Goal: Check status: Check status

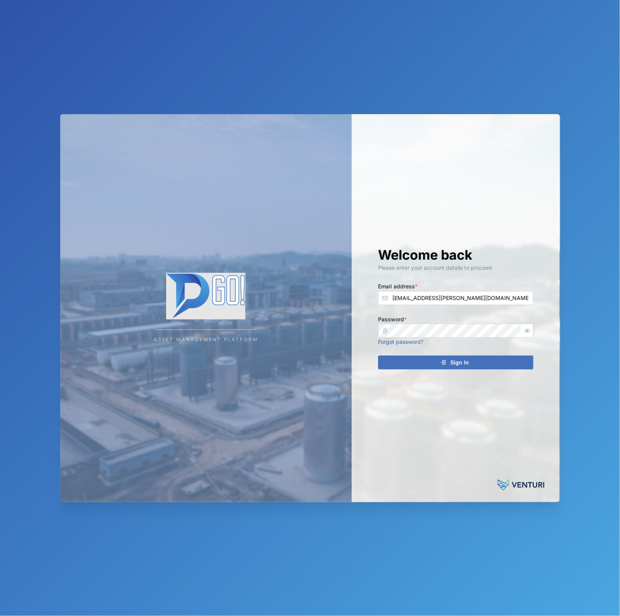
type input "[EMAIL_ADDRESS][PERSON_NAME][DOMAIN_NAME]"
click at [527, 328] on icon "button" at bounding box center [527, 331] width 6 height 6
click at [485, 361] on div "Sign In" at bounding box center [454, 362] width 143 height 13
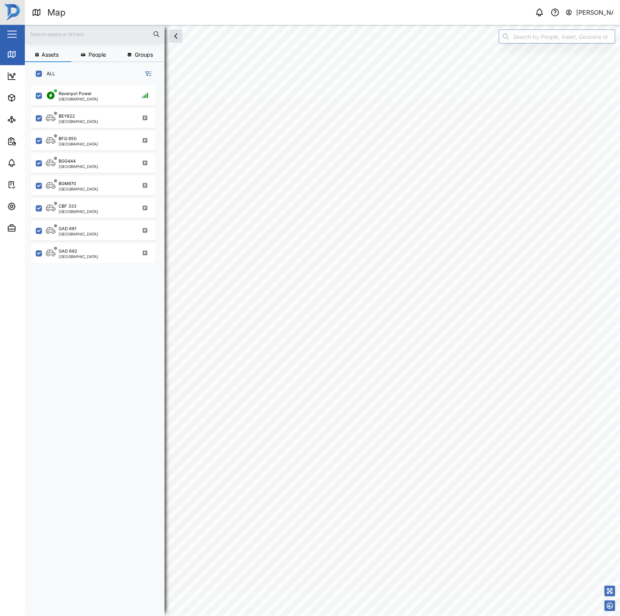
scroll to position [519, 120]
click at [108, 144] on div "BFQ 950 Port Moresby" at bounding box center [98, 140] width 105 height 10
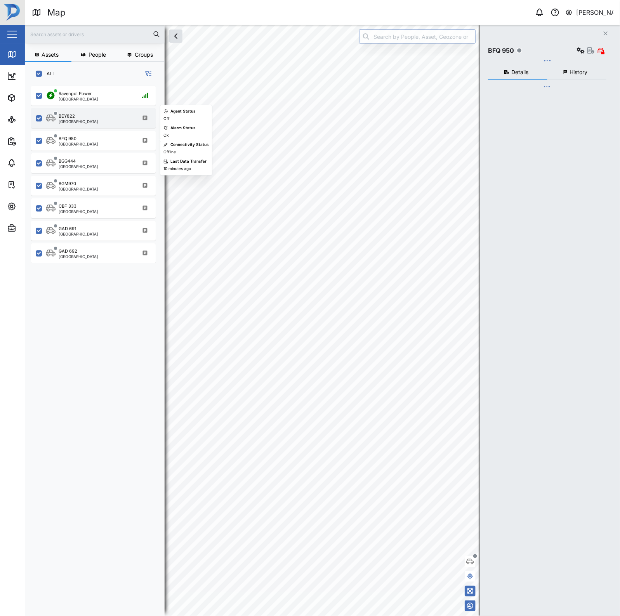
click at [100, 119] on div "BEY822 Port Moresby" at bounding box center [98, 118] width 105 height 10
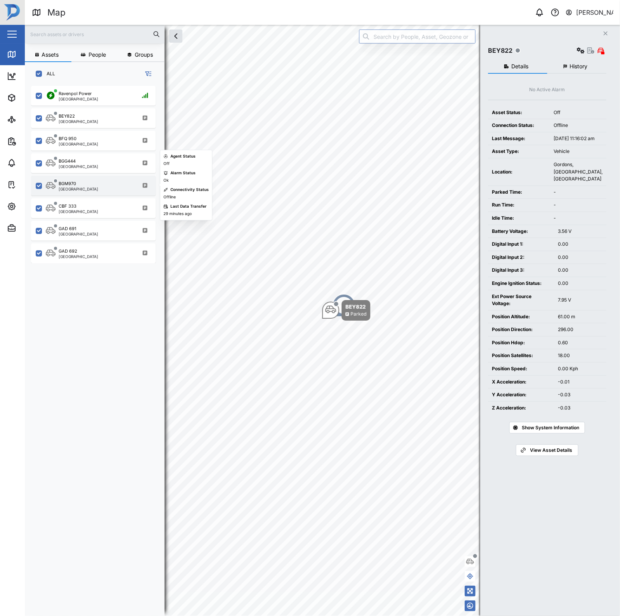
click at [101, 188] on div "BGM970 Port Moresby" at bounding box center [98, 186] width 105 height 10
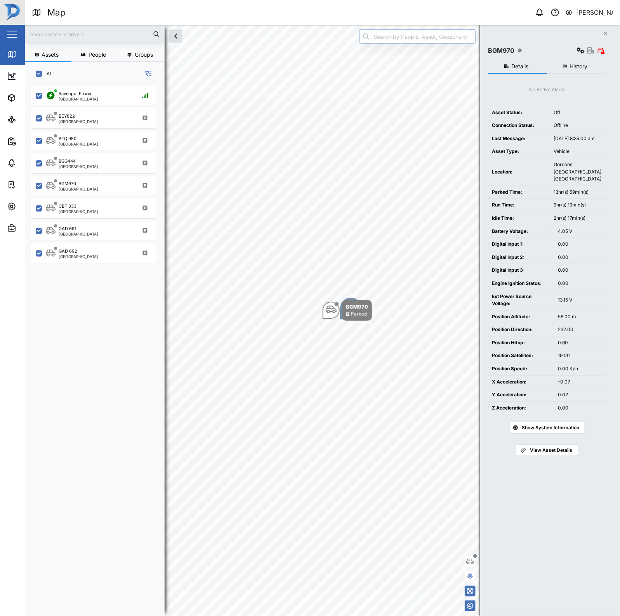
click at [569, 61] on button "History" at bounding box center [576, 67] width 59 height 14
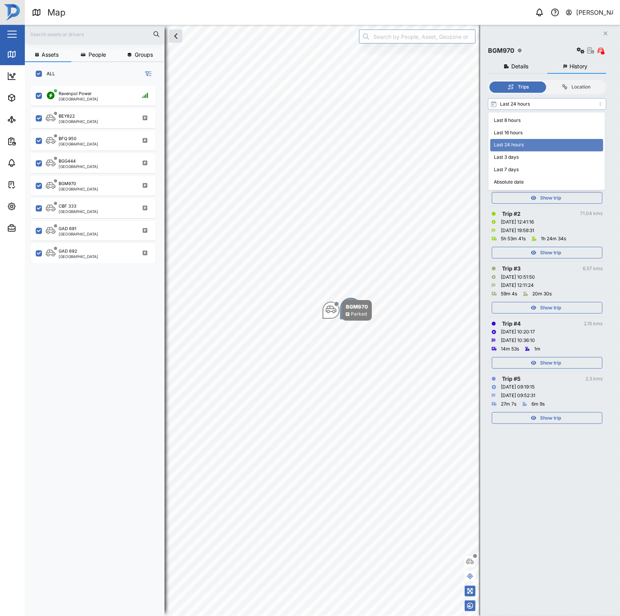
click at [560, 98] on input "Last 24 hours" at bounding box center [547, 104] width 118 height 12
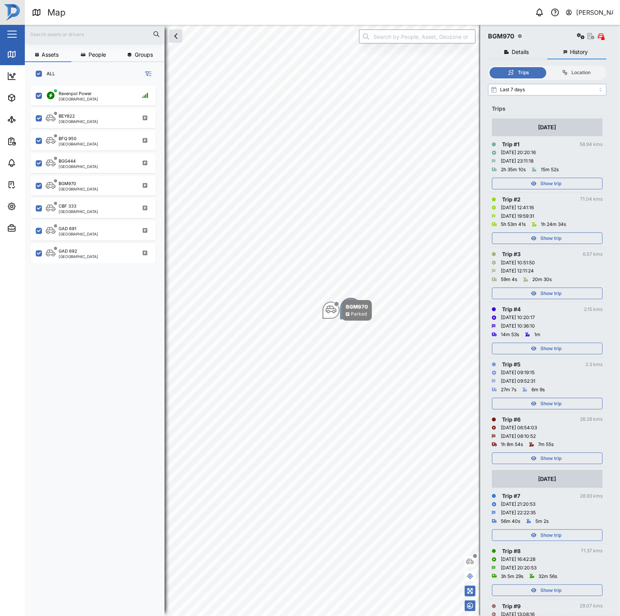
scroll to position [49, 0]
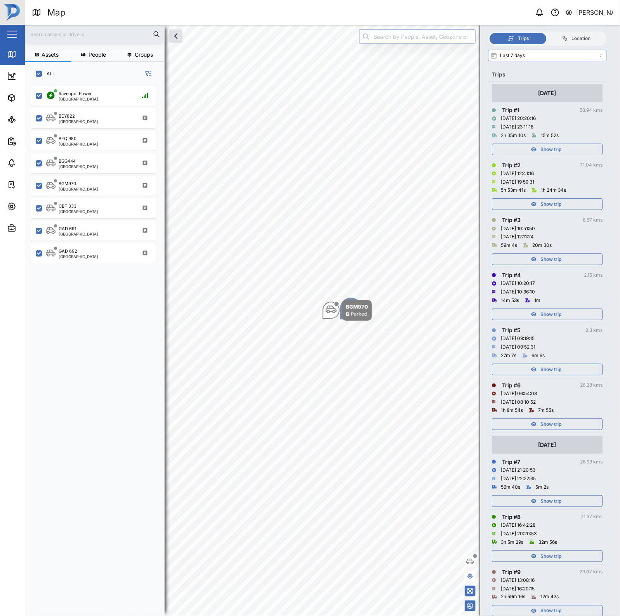
click at [561, 424] on span "Show trip" at bounding box center [550, 424] width 21 height 11
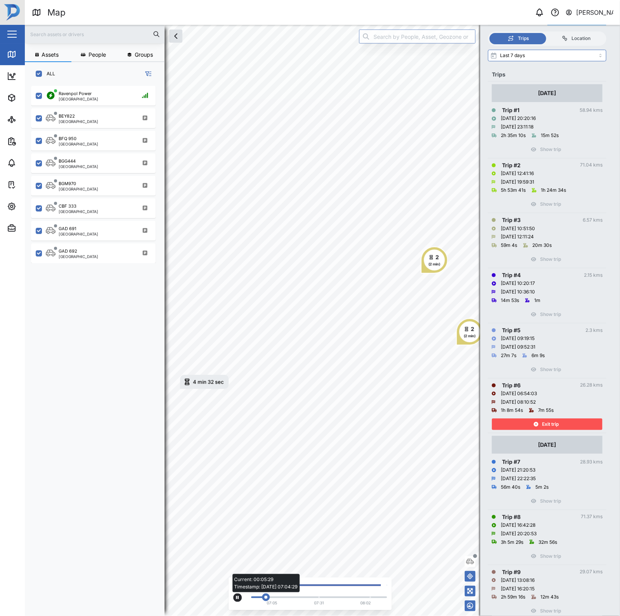
click at [283, 596] on div "Current: 00:05:29 Timestamp: 20/08/25 07:04:29" at bounding box center [319, 597] width 136 height 3
click at [287, 595] on div "Current: 00:15:21 Timestamp: 20/08/25 07:12:42" at bounding box center [286, 598] width 8 height 8
click at [542, 427] on span "Exit trip" at bounding box center [550, 424] width 17 height 11
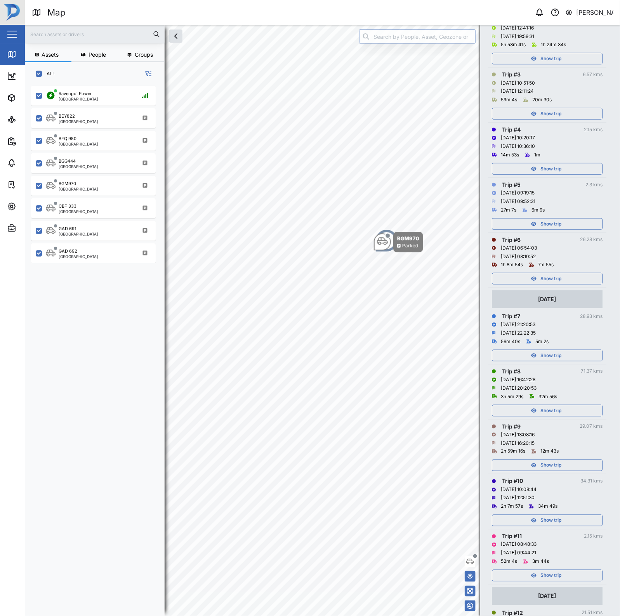
scroll to position [243, 0]
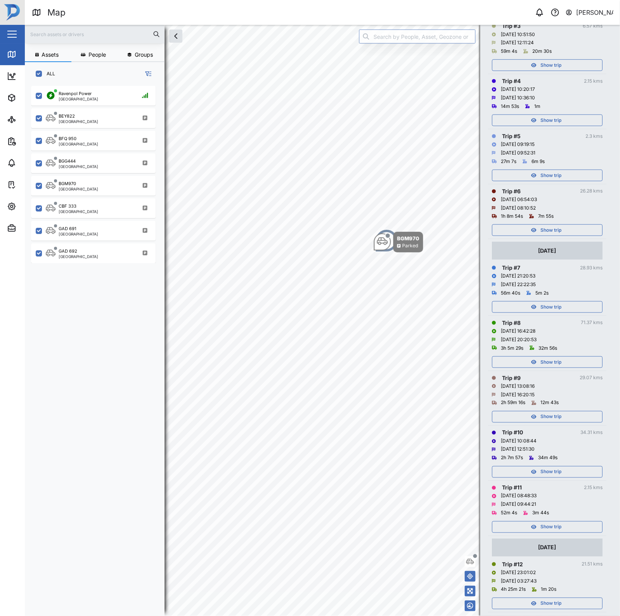
click at [571, 522] on div "Show trip" at bounding box center [546, 527] width 101 height 11
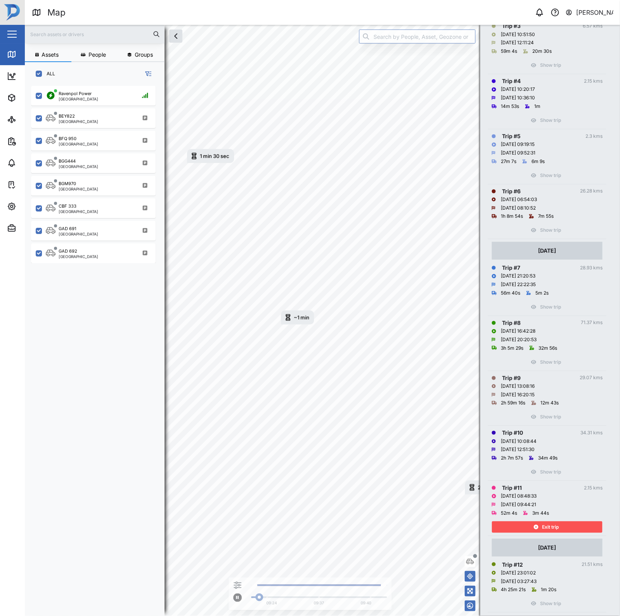
click at [569, 527] on div "Exit trip" at bounding box center [546, 527] width 101 height 11
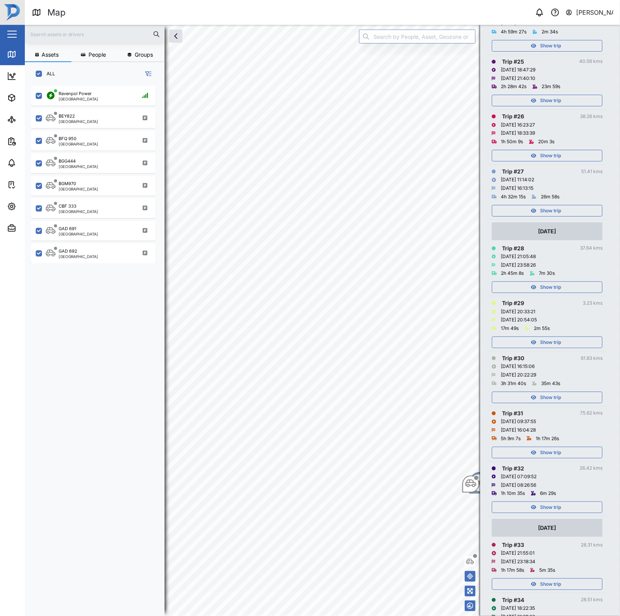
scroll to position [1553, 0]
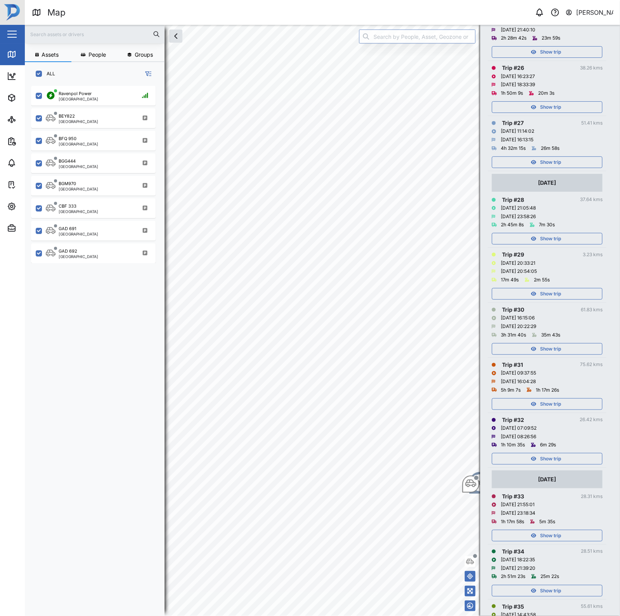
click at [564, 458] on div "Show trip" at bounding box center [546, 458] width 101 height 11
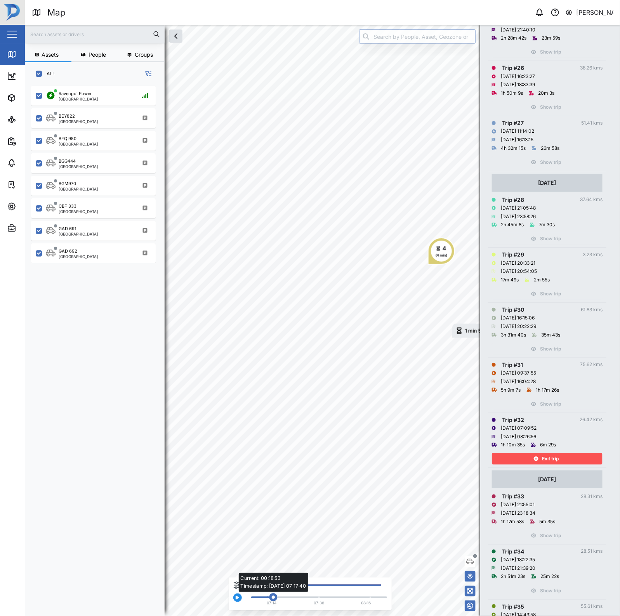
click at [271, 597] on div "Current: 00:18:53 Timestamp: 15/08/25 07:17:40" at bounding box center [319, 598] width 128 height 2
click at [289, 597] on div "Current: 00:18:53 Timestamp: 15/08/25 07:17:44" at bounding box center [319, 598] width 128 height 2
click at [531, 463] on div "Exit trip" at bounding box center [546, 458] width 101 height 11
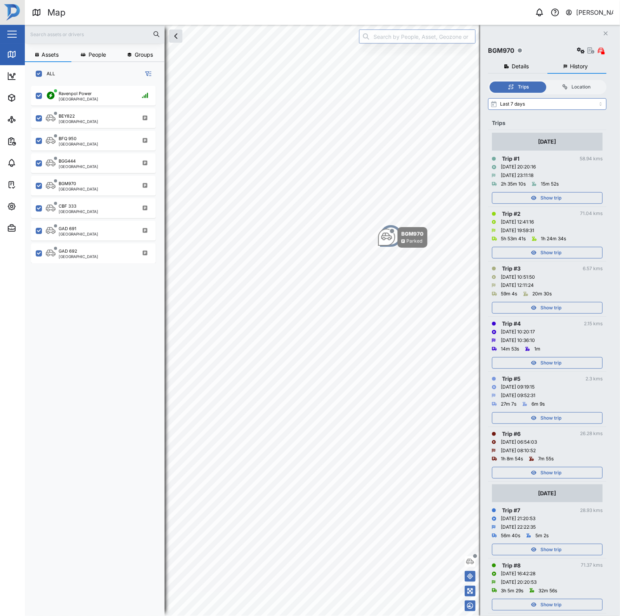
click at [565, 102] on input "Last 7 days" at bounding box center [547, 104] width 118 height 12
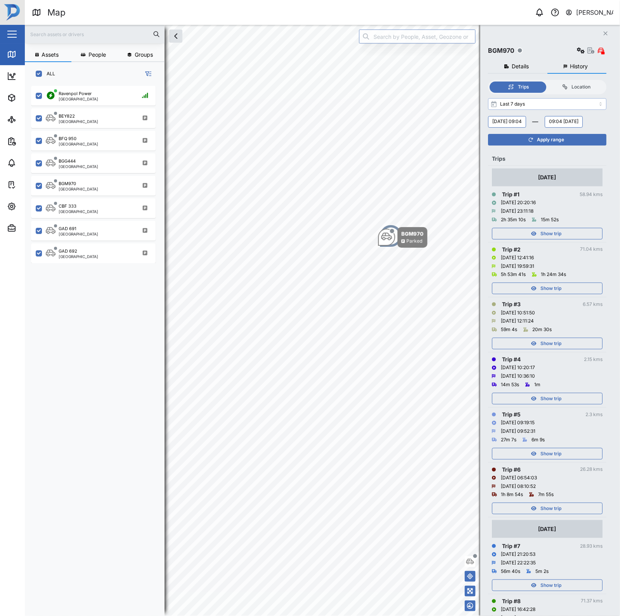
type input "Absolute date"
click at [526, 122] on button "Wednesday, 20 August 09:04" at bounding box center [507, 122] width 38 height 12
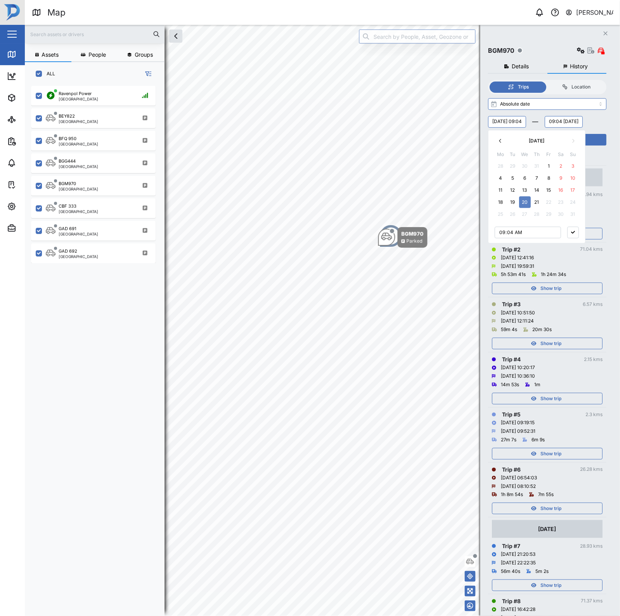
click at [547, 166] on button "1" at bounding box center [549, 166] width 12 height 12
click at [604, 128] on div "Friday, 01 August 09:04 August 2025 Mo Tu We Th Fr Sa Su 28 29 30 31 1 2 3 4 5 …" at bounding box center [547, 122] width 118 height 12
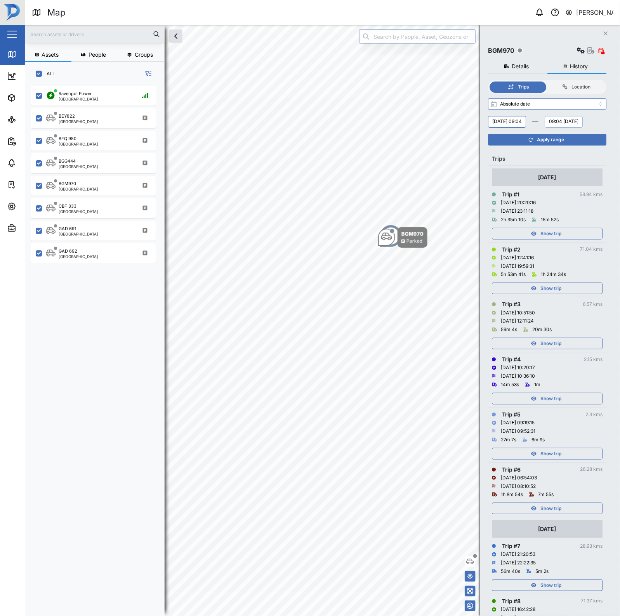
click at [545, 128] on button "09:04 Thursday, 21 August" at bounding box center [564, 122] width 38 height 12
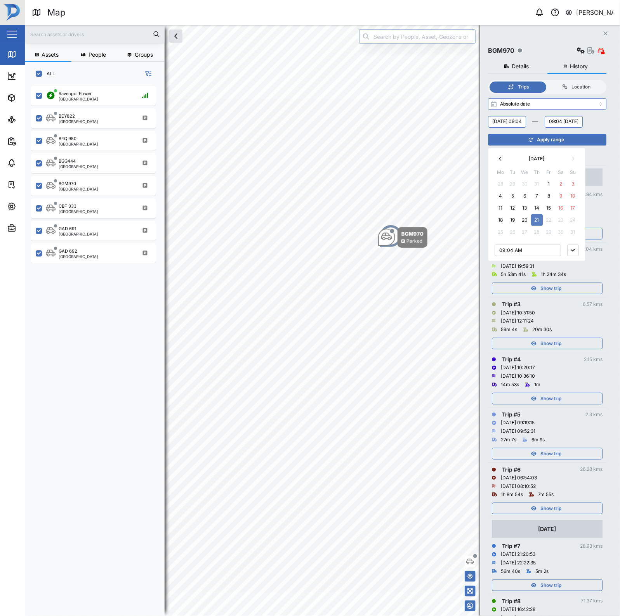
click at [575, 253] on button "button" at bounding box center [573, 251] width 12 height 12
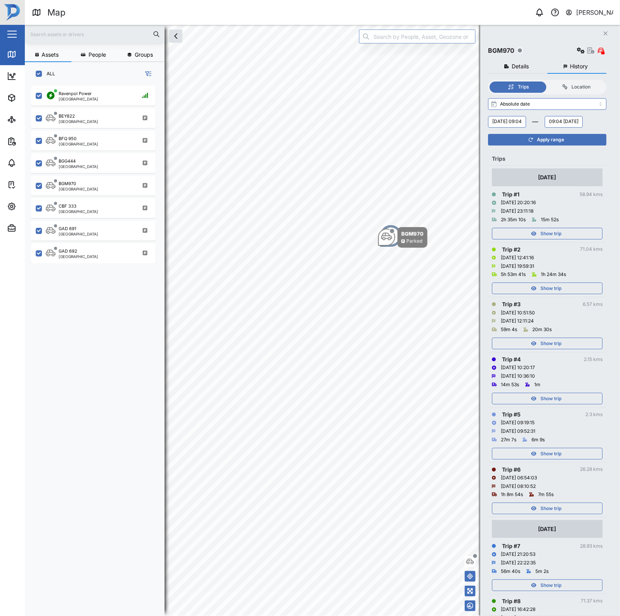
click at [552, 145] on span "Apply range" at bounding box center [550, 139] width 27 height 11
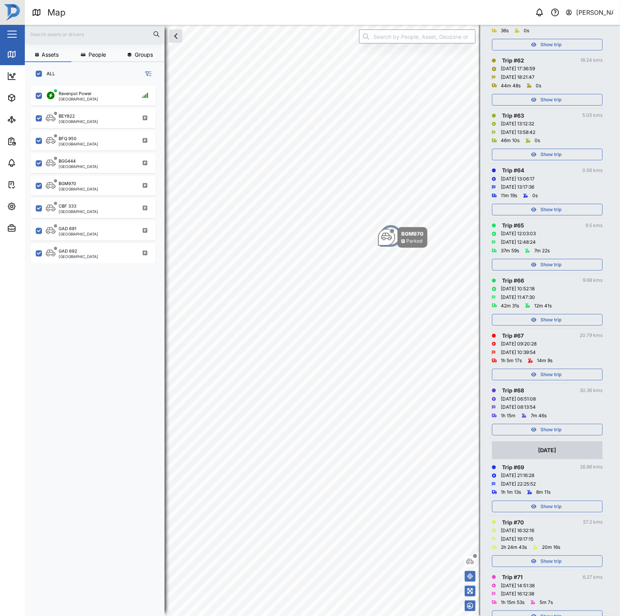
scroll to position [3678, 0]
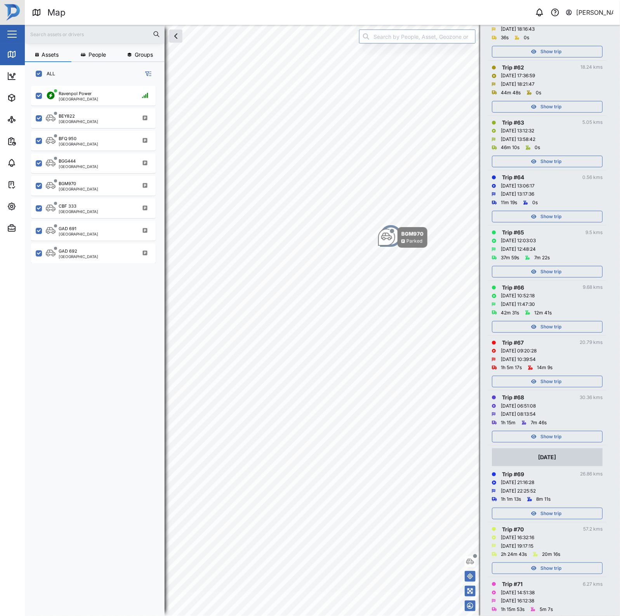
click at [548, 442] on span "Show trip" at bounding box center [550, 436] width 21 height 11
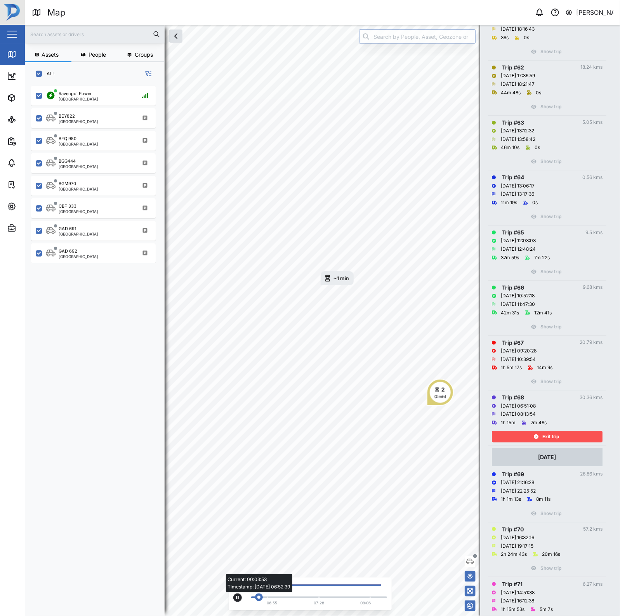
click at [275, 597] on div "Current: 00:03:53 Timestamp: 11/08/25 06:52:39" at bounding box center [319, 598] width 128 height 2
click at [286, 597] on div "Current: 00:13:27 Timestamp: 11/08/25 06:59:08" at bounding box center [319, 598] width 128 height 2
click at [297, 597] on div "Current: 00:19:42 Timestamp: 11/08/25 07:04:18" at bounding box center [319, 598] width 128 height 2
click at [289, 599] on div "06:55 07:28 08:06" at bounding box center [317, 596] width 140 height 24
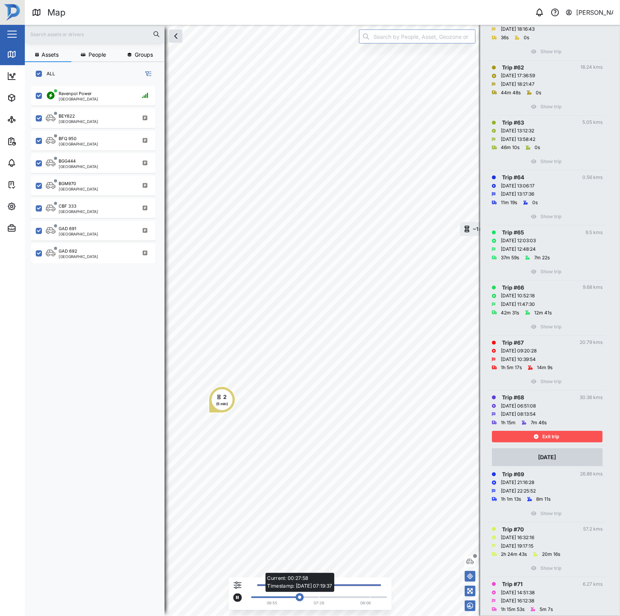
click at [289, 598] on div "Current: 00:27:58 Timestamp: 11/08/25 07:19:37" at bounding box center [319, 598] width 128 height 2
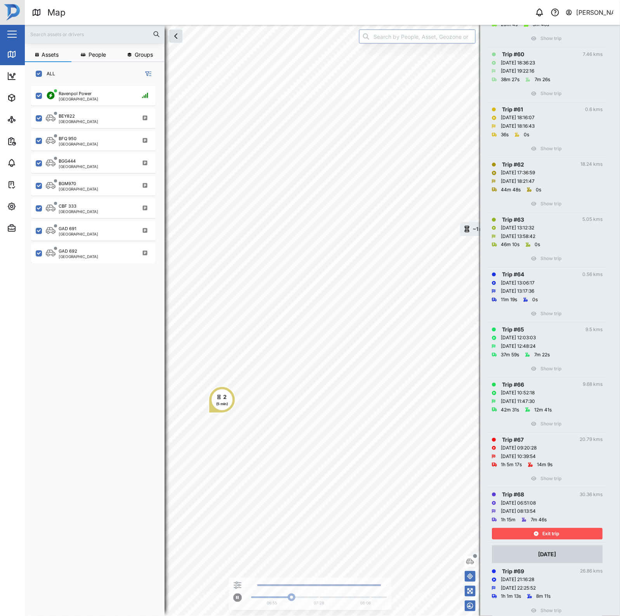
click at [564, 539] on div "Exit trip" at bounding box center [546, 533] width 101 height 11
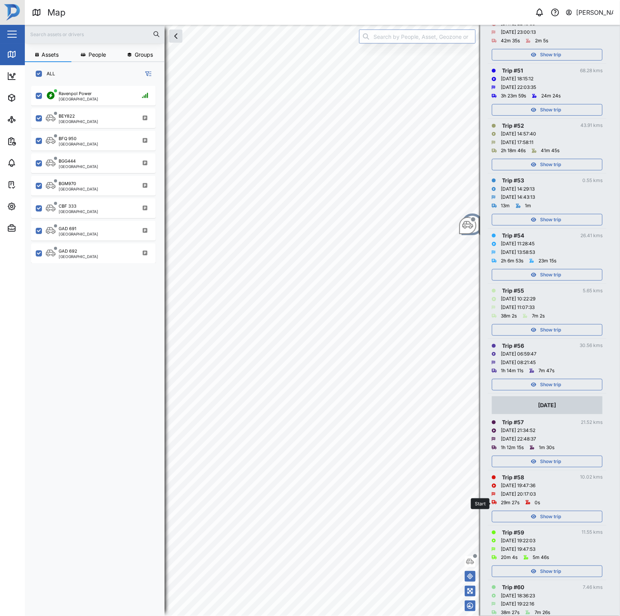
scroll to position [3047, 0]
click at [582, 391] on div "Show trip" at bounding box center [546, 385] width 101 height 11
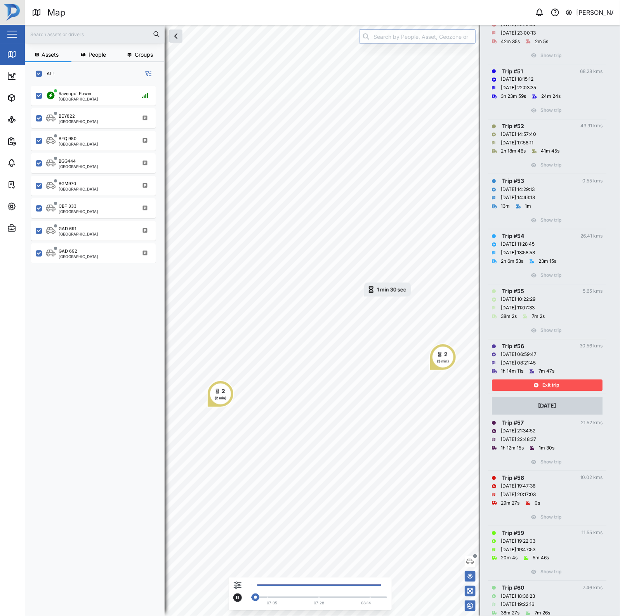
click at [292, 598] on div at bounding box center [319, 598] width 128 height 2
click at [551, 391] on span "Exit trip" at bounding box center [550, 385] width 17 height 11
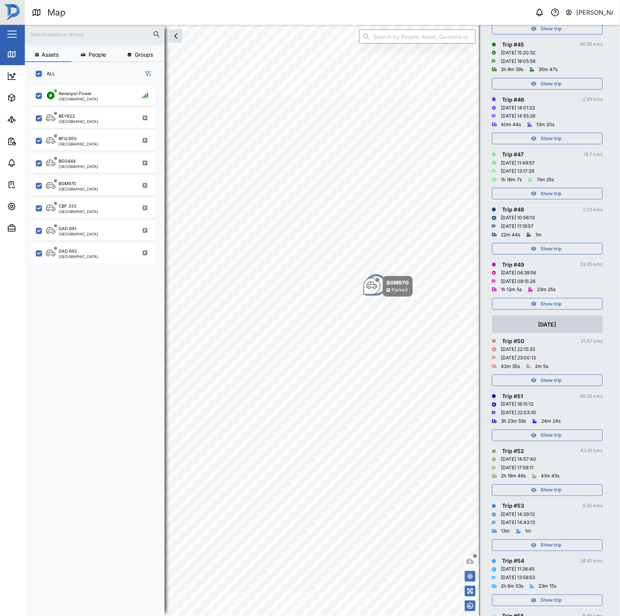
scroll to position [2708, 0]
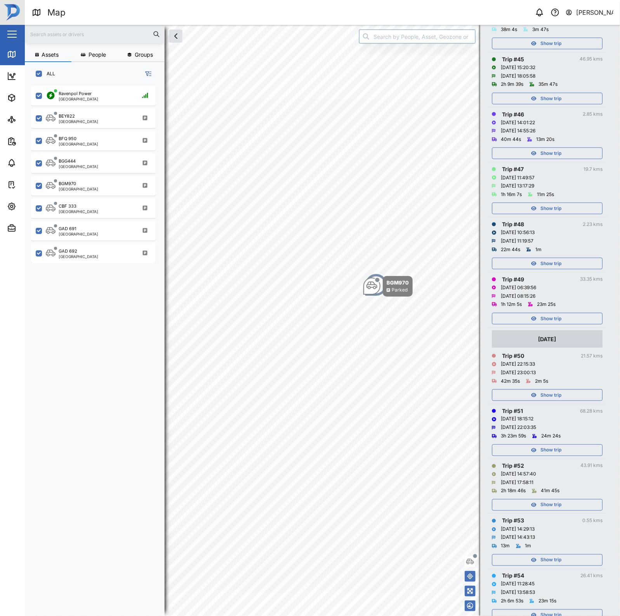
click at [551, 324] on span "Show trip" at bounding box center [550, 318] width 21 height 11
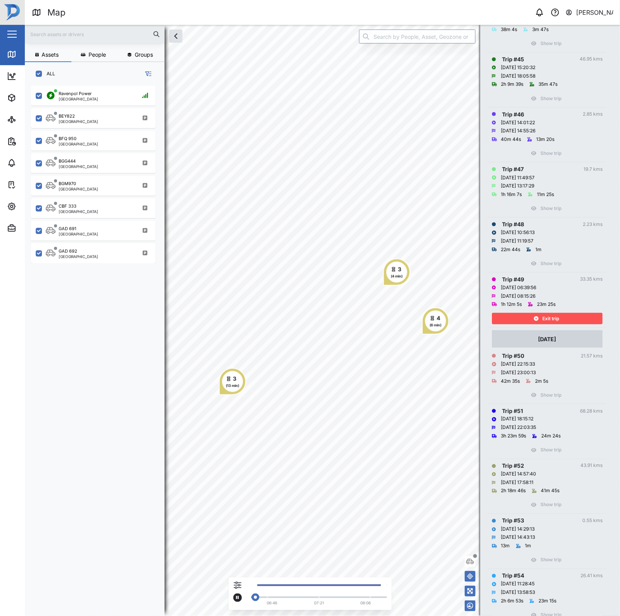
click at [290, 599] on div "06:46 07:21 08:06" at bounding box center [317, 596] width 140 height 24
click at [292, 597] on div "Current: 00:01:21 Timestamp: 13/08/25 06:41:30" at bounding box center [319, 598] width 128 height 2
drag, startPoint x: 556, startPoint y: 337, endPoint x: 560, endPoint y: 338, distance: 4.0
click at [556, 324] on span "Exit trip" at bounding box center [550, 318] width 17 height 11
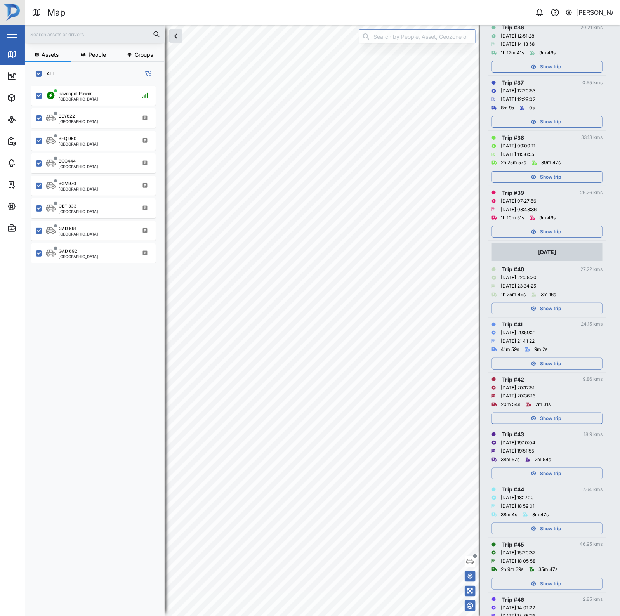
scroll to position [2174, 0]
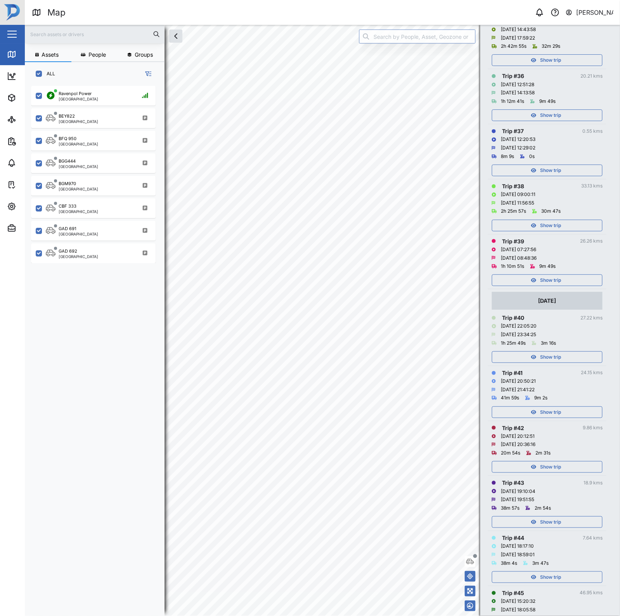
click at [556, 286] on span "Show trip" at bounding box center [550, 280] width 21 height 11
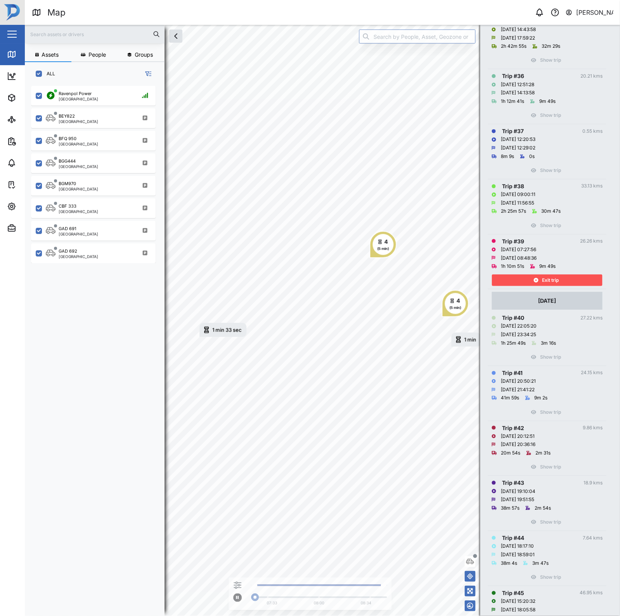
scroll to position [2077, 0]
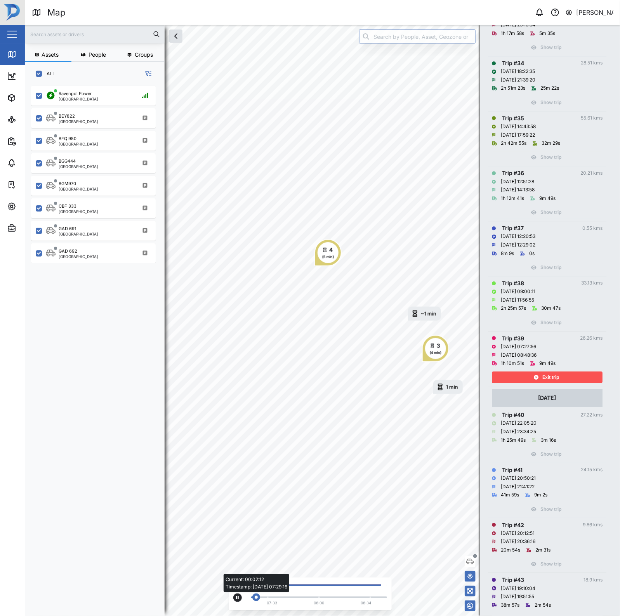
click at [288, 598] on div "Current: 00:02:12 Timestamp: 14/08/25 07:29:16" at bounding box center [319, 598] width 128 height 2
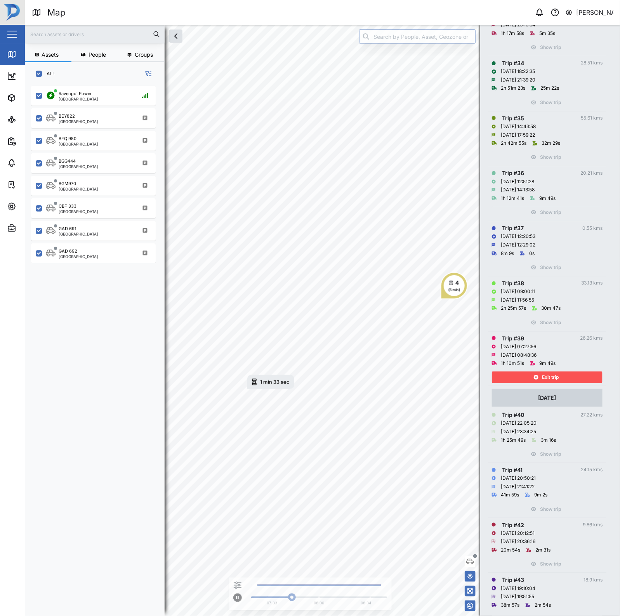
click at [546, 408] on td "13 Aug 2025 Trip # 40 27.22 kms 13/08/2025 22:05:20 13/08/2025 23:34:25 1h 25m …" at bounding box center [547, 424] width 118 height 76
click at [549, 383] on span "Exit trip" at bounding box center [550, 377] width 17 height 11
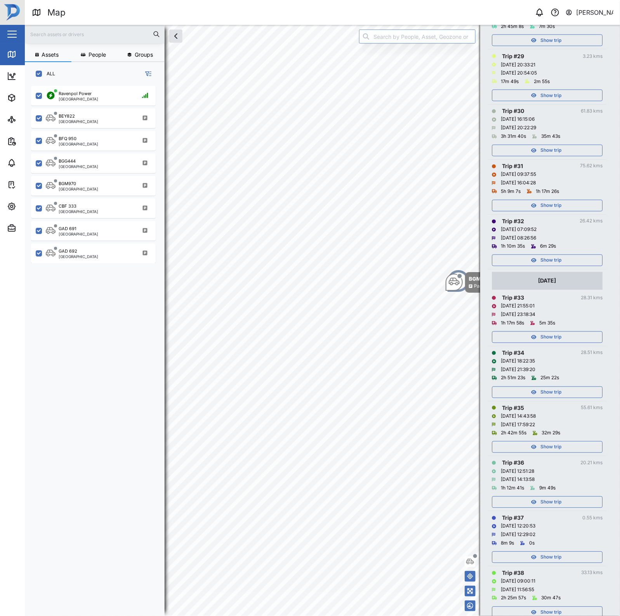
scroll to position [1786, 0]
click at [545, 267] on span "Show trip" at bounding box center [550, 261] width 21 height 11
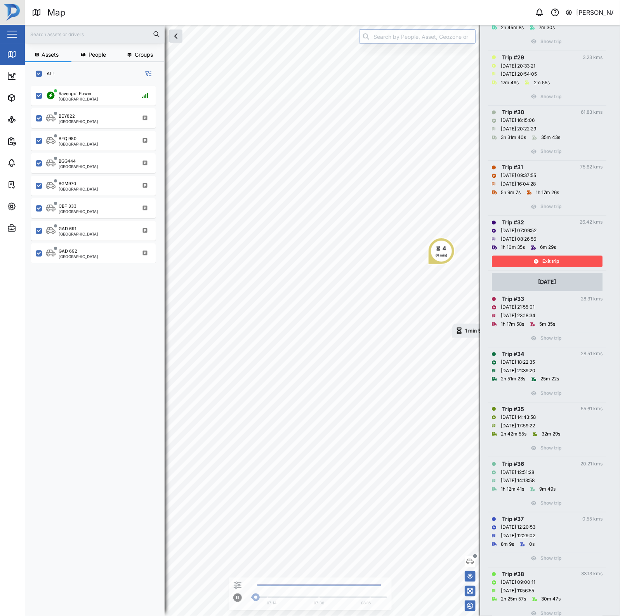
scroll to position [1640, 0]
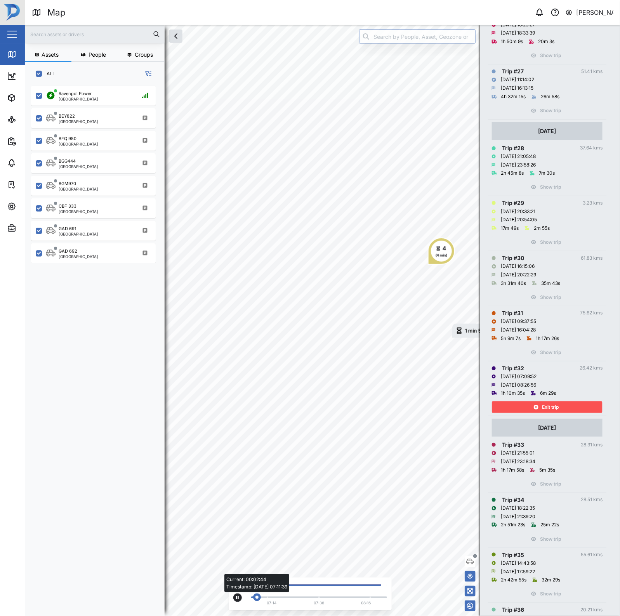
click at [284, 598] on div "Current: 00:02:44 Timestamp: 15/08/25 07:11:39" at bounding box center [319, 598] width 128 height 2
drag, startPoint x: 285, startPoint y: 598, endPoint x: 298, endPoint y: 598, distance: 13.6
click at [288, 598] on div "Current: 00:24:16 Timestamp: 15/08/25 07:21:32" at bounding box center [286, 598] width 8 height 8
click at [298, 598] on div "Current: 00:24:37 Timestamp: 15/08/25 07:21:48" at bounding box center [319, 598] width 128 height 2
click at [540, 413] on div "Exit trip" at bounding box center [546, 407] width 101 height 11
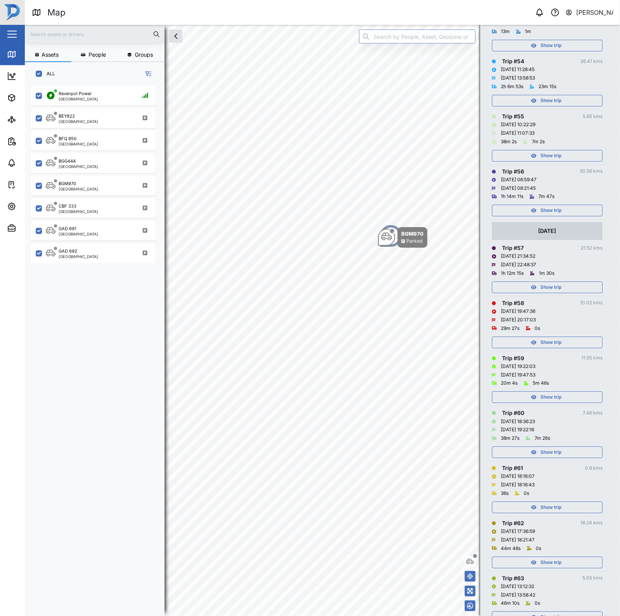
scroll to position [3241, 0]
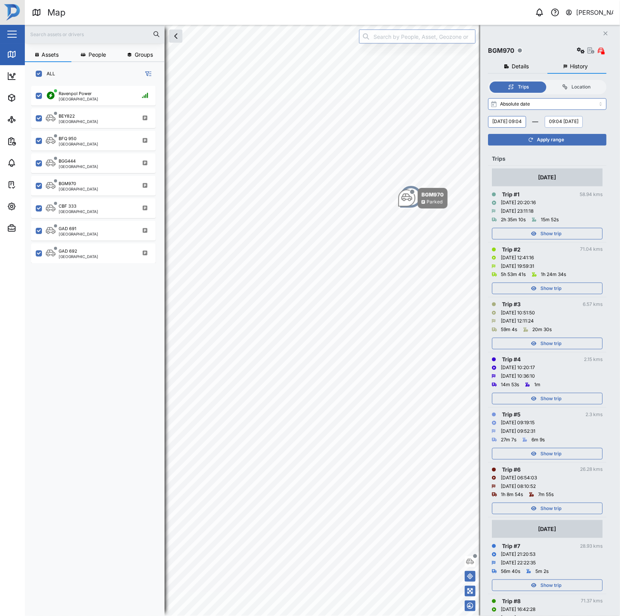
click at [545, 128] on button "09:04 Thursday, 21 August" at bounding box center [564, 122] width 38 height 12
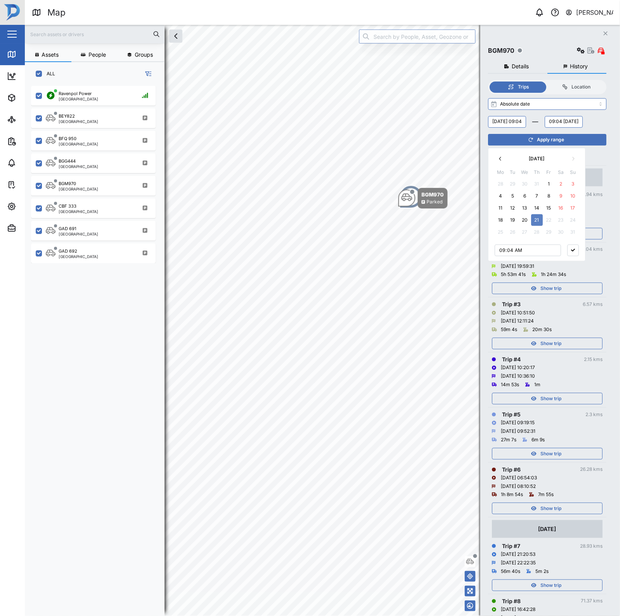
click at [550, 196] on button "8" at bounding box center [549, 196] width 12 height 12
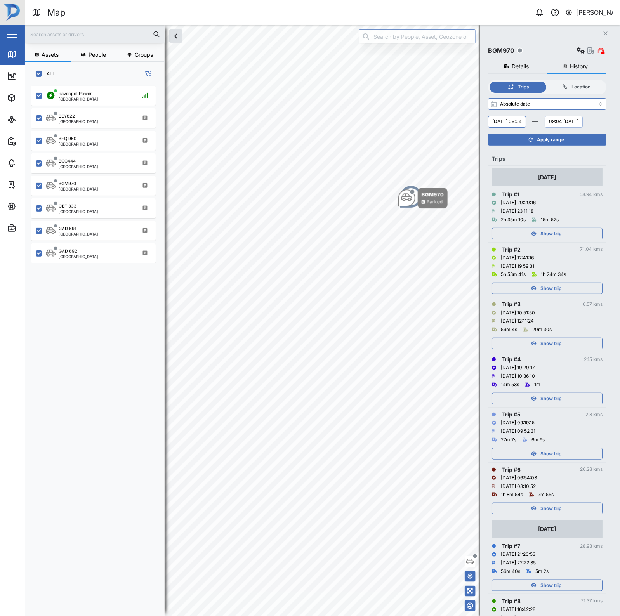
click at [524, 118] on button "Friday, 01 August 09:04" at bounding box center [507, 122] width 38 height 12
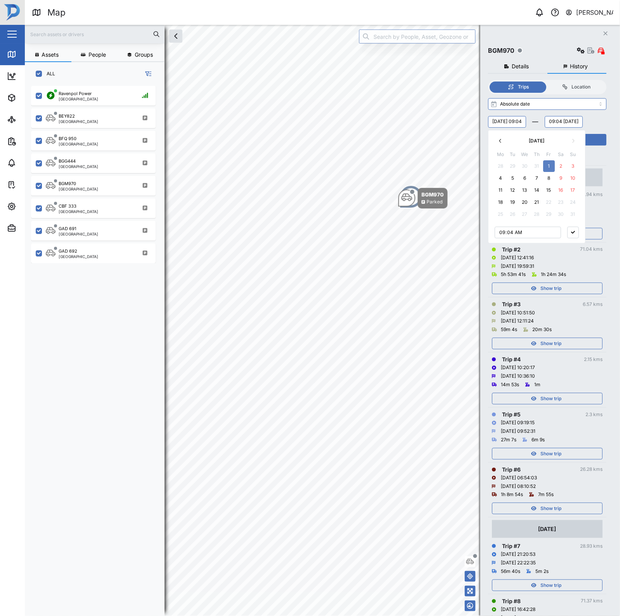
click at [500, 163] on button "28" at bounding box center [501, 166] width 12 height 12
type input "05:04"
click at [575, 233] on icon "button" at bounding box center [573, 232] width 4 height 3
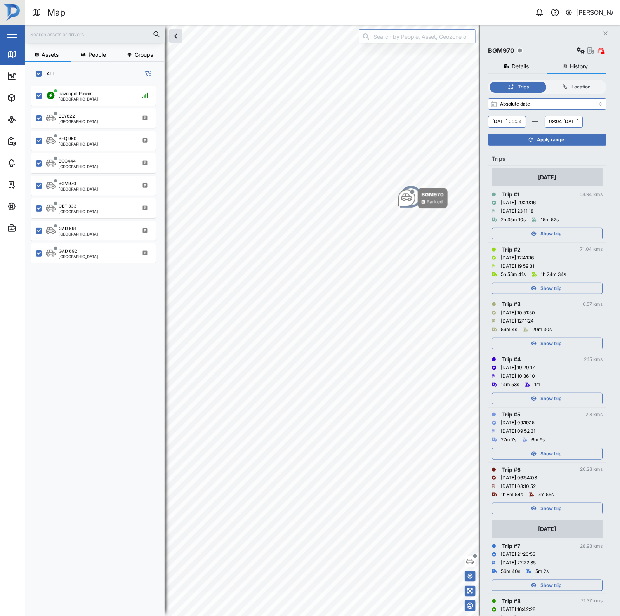
click at [557, 145] on span "Apply range" at bounding box center [550, 139] width 27 height 11
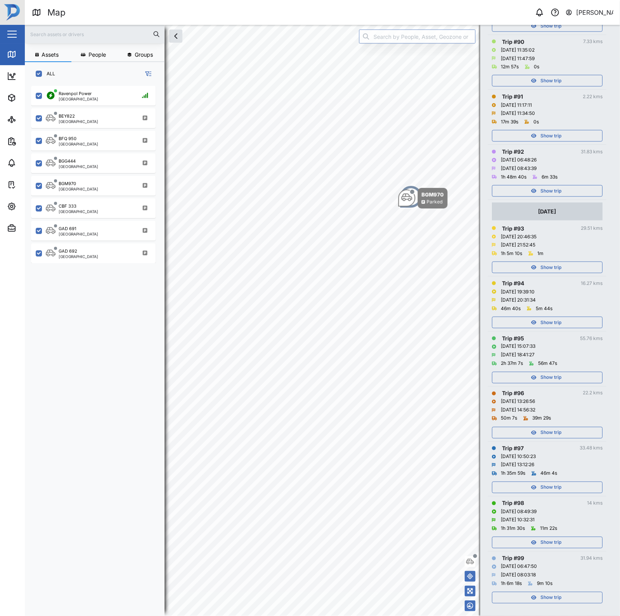
scroll to position [5300, 0]
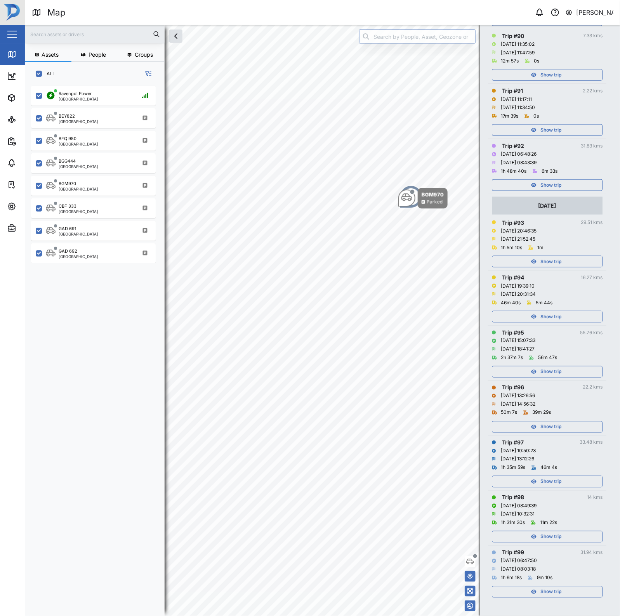
click at [570, 588] on div "Show trip" at bounding box center [546, 592] width 101 height 11
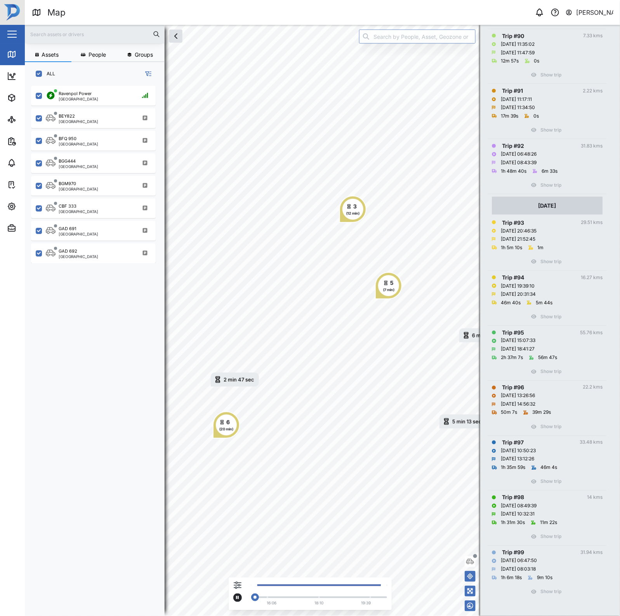
click at [236, 600] on icon "button" at bounding box center [237, 597] width 3 height 5
click at [240, 596] on button "button" at bounding box center [237, 598] width 9 height 9
click at [554, 595] on div "Show trip" at bounding box center [547, 590] width 111 height 16
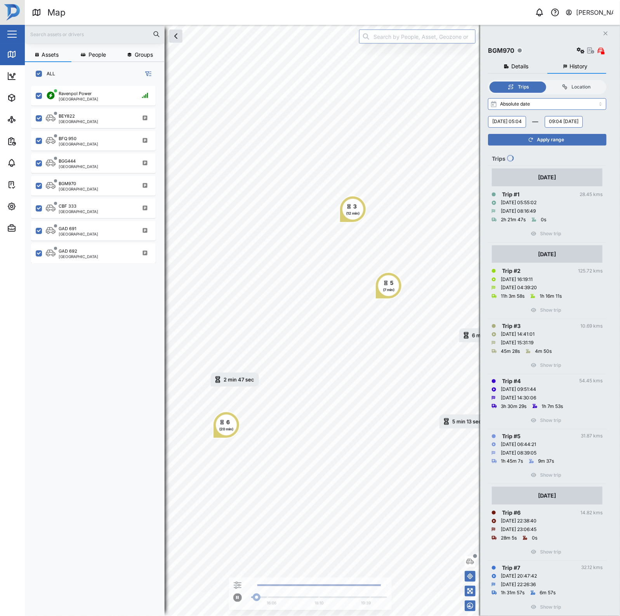
click at [542, 145] on span "Apply range" at bounding box center [550, 139] width 27 height 11
click at [556, 145] on span "Apply range" at bounding box center [550, 139] width 27 height 11
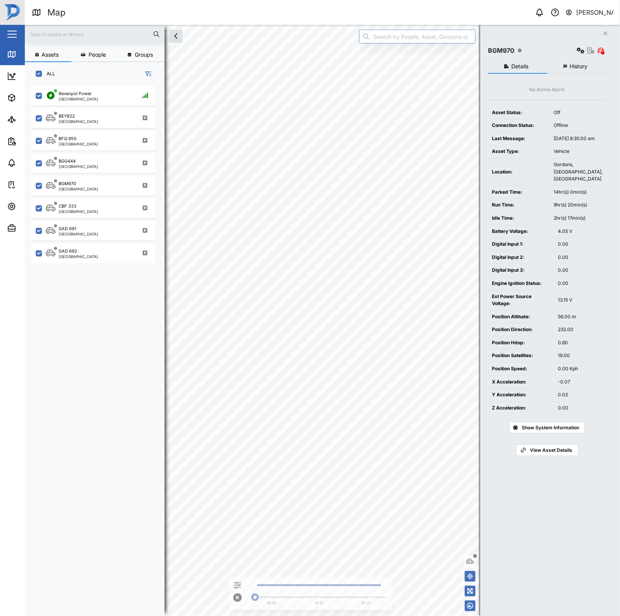
scroll to position [519, 120]
click at [575, 72] on button "History" at bounding box center [576, 67] width 59 height 14
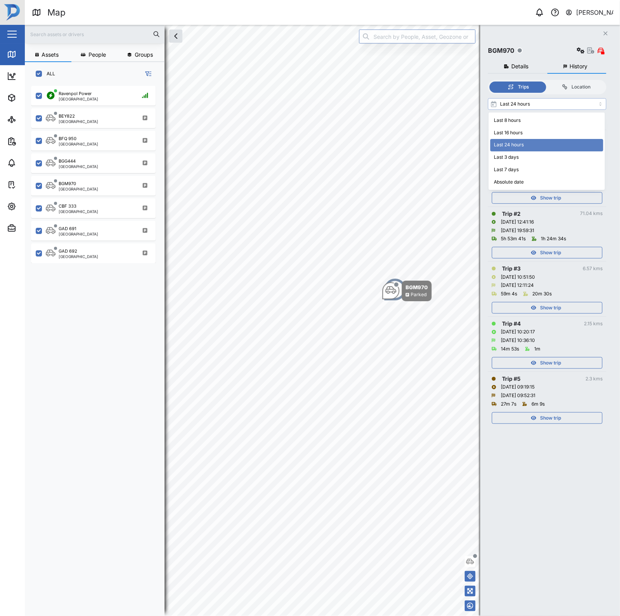
click at [544, 105] on input "Last 24 hours" at bounding box center [547, 104] width 118 height 12
type input "Absolute date"
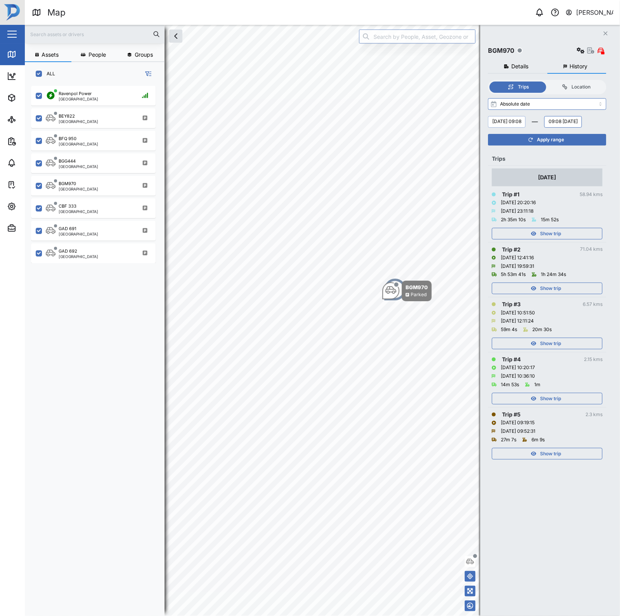
click at [503, 120] on button "Wednesday, 20 August 09:08" at bounding box center [507, 122] width 38 height 12
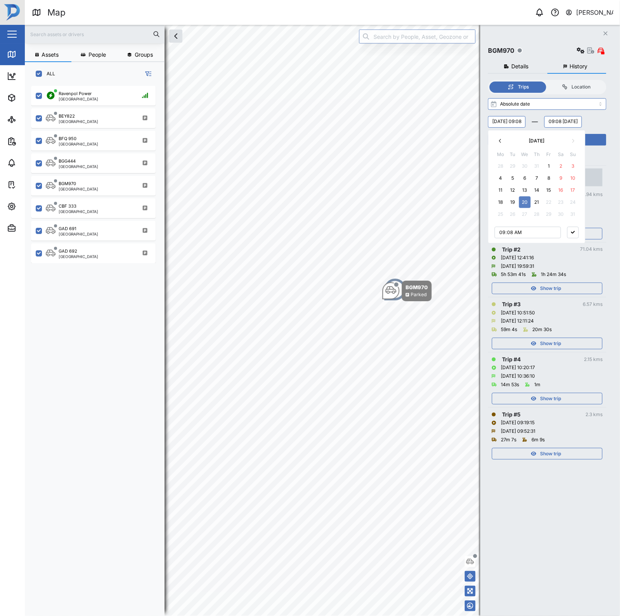
click at [499, 180] on button "4" at bounding box center [501, 178] width 12 height 12
click at [499, 162] on button "28" at bounding box center [501, 166] width 12 height 12
type input "00:08"
click at [569, 229] on button "button" at bounding box center [573, 233] width 12 height 12
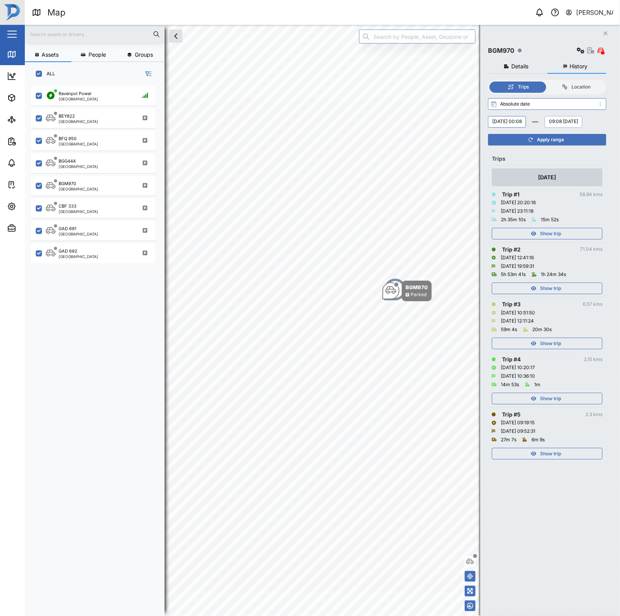
click at [545, 128] on button "09:08 Thursday, 21 August" at bounding box center [564, 122] width 38 height 12
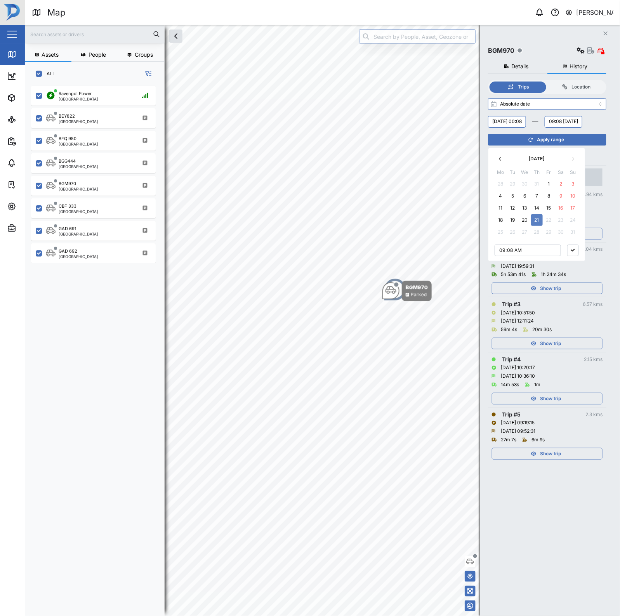
click at [550, 184] on button "1" at bounding box center [549, 184] width 12 height 12
click at [577, 247] on button "button" at bounding box center [573, 251] width 12 height 12
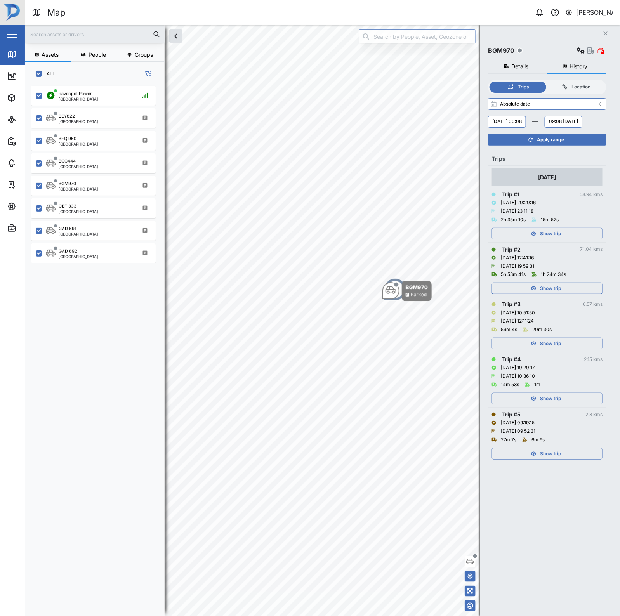
click at [559, 145] on span "Apply range" at bounding box center [550, 139] width 27 height 11
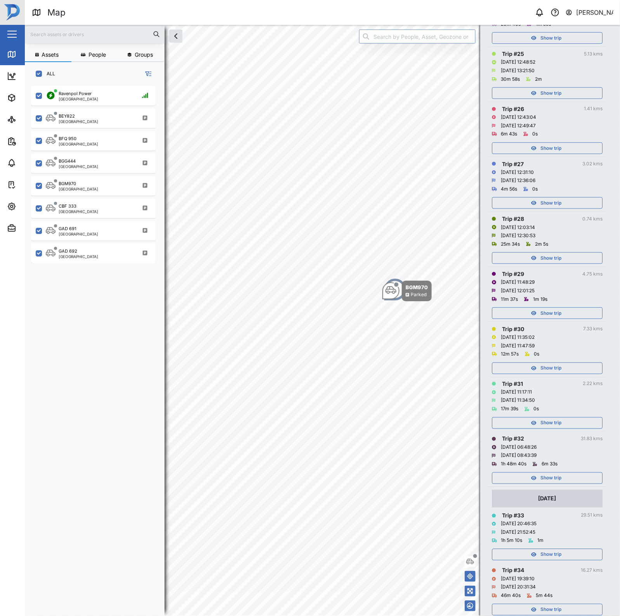
scroll to position [1840, 0]
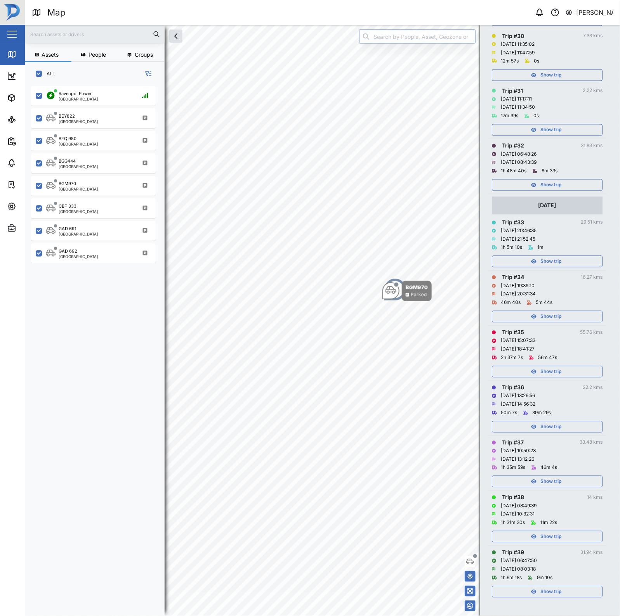
click at [563, 590] on div "Show trip" at bounding box center [546, 592] width 101 height 11
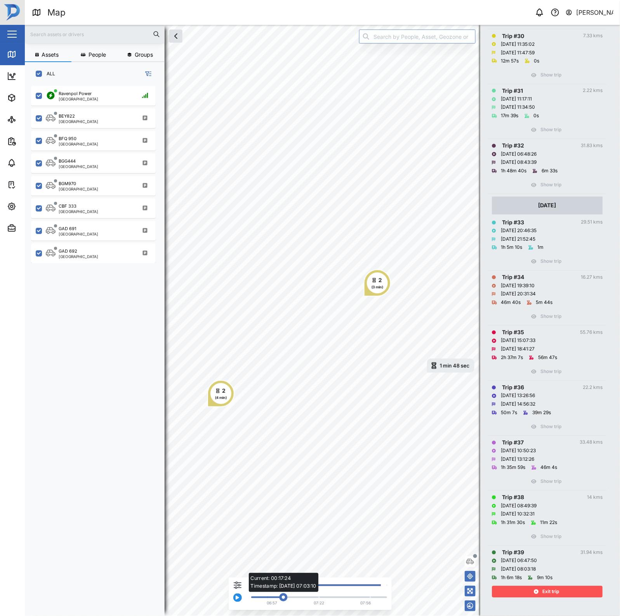
click at [281, 597] on div "Current: 00:17:24 Timestamp: 28/07/25 07:03:10" at bounding box center [319, 598] width 128 height 2
click at [237, 598] on icon "button" at bounding box center [237, 597] width 3 height 5
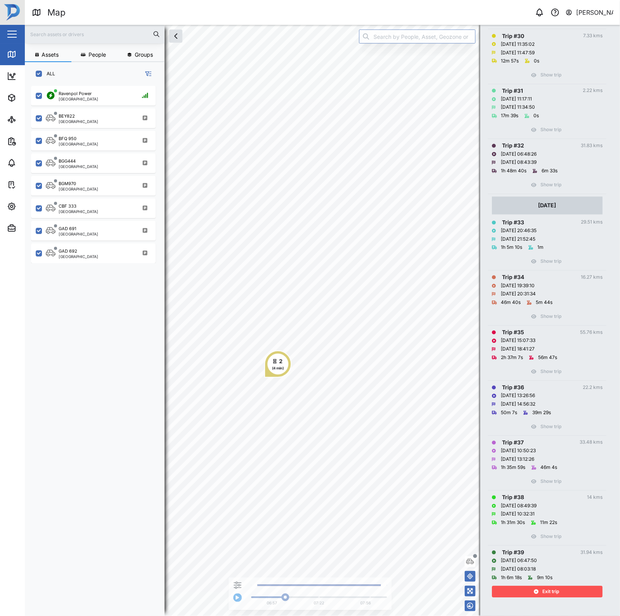
click at [278, 367] on div "(4 min)" at bounding box center [278, 368] width 12 height 5
click at [569, 597] on div "Exit trip" at bounding box center [546, 592] width 101 height 11
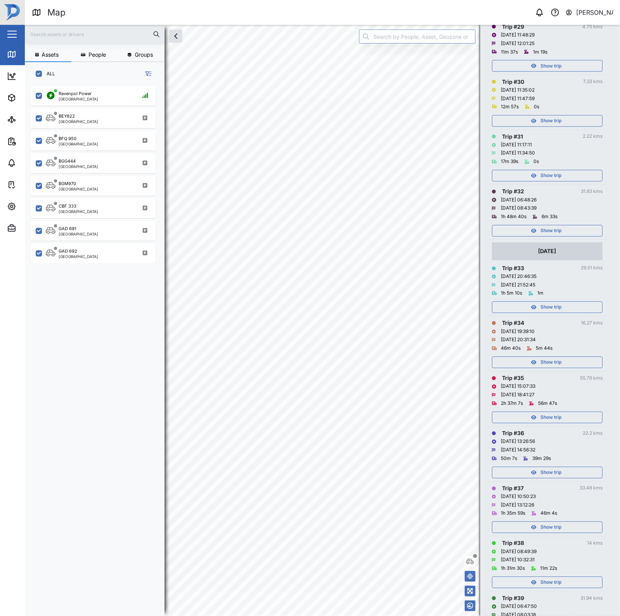
scroll to position [1694, 0]
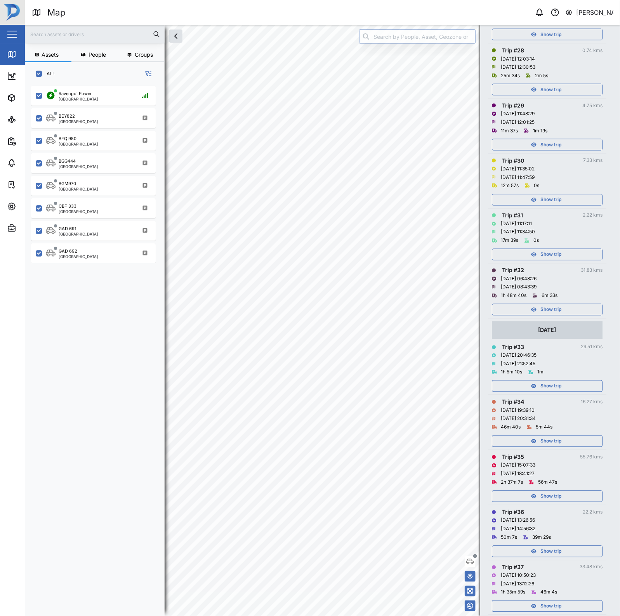
click at [554, 316] on div "Show trip" at bounding box center [547, 308] width 111 height 16
click at [554, 316] on button "Show trip" at bounding box center [547, 310] width 111 height 12
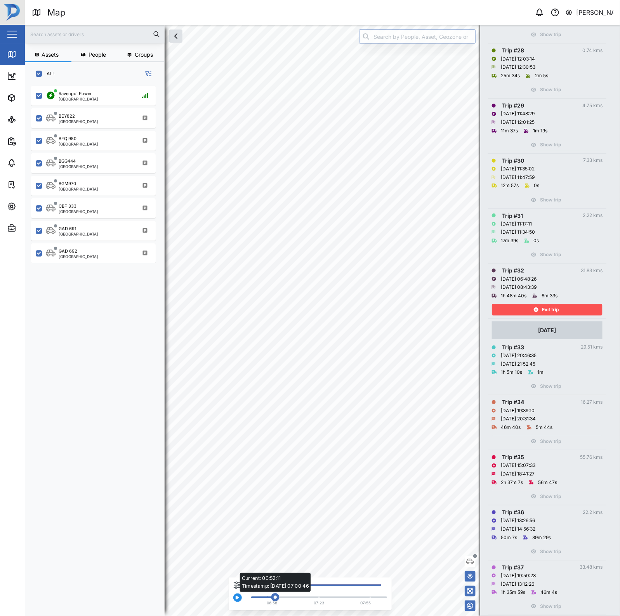
click at [273, 597] on div "Current: 00:52:11 Timestamp: 29/07/25 07:00:46" at bounding box center [319, 598] width 128 height 2
click at [298, 600] on div "06:58 07:23 07:55" at bounding box center [317, 596] width 140 height 24
click at [300, 598] on div "Current: 01:07:03 Timestamp: 29/07/25 07:16:45" at bounding box center [319, 598] width 128 height 2
click at [305, 403] on div "2 (4 min)" at bounding box center [312, 409] width 27 height 27
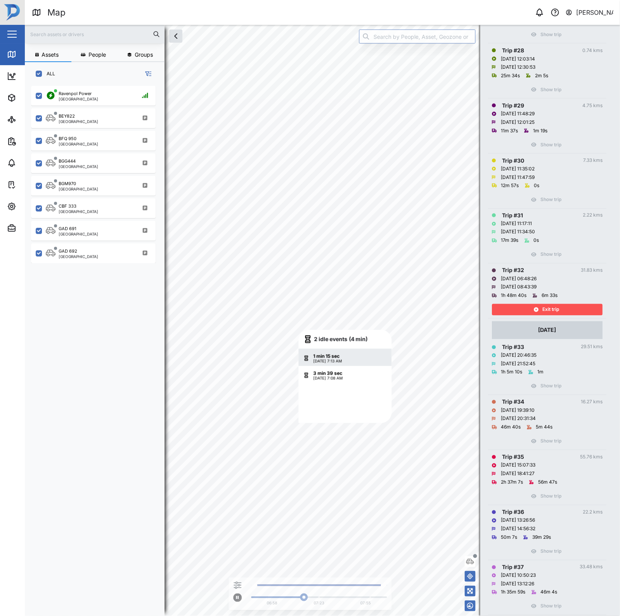
scroll to position [67, 86]
click at [544, 315] on span "Exit trip" at bounding box center [550, 309] width 17 height 11
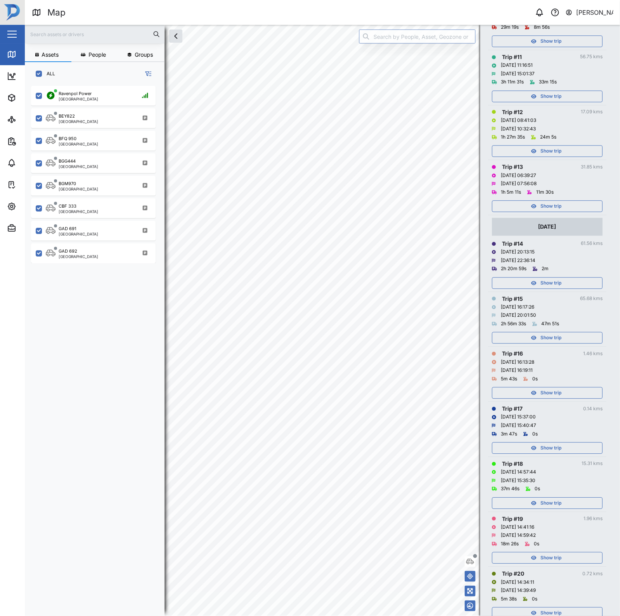
scroll to position [724, 0]
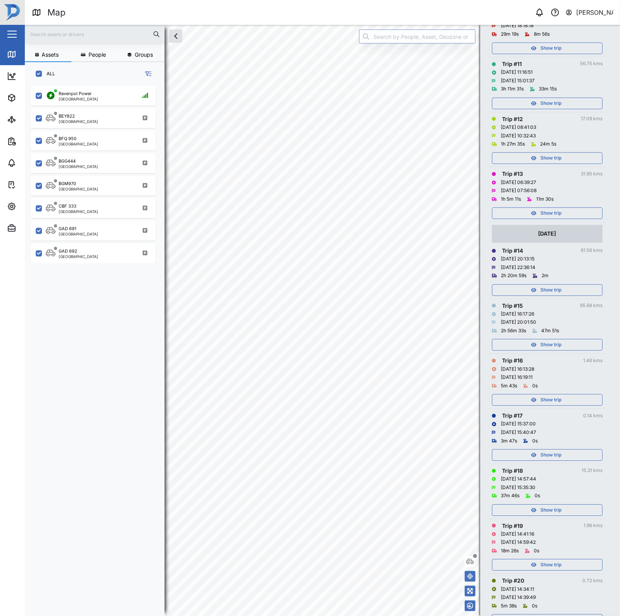
click at [550, 219] on span "Show trip" at bounding box center [550, 213] width 21 height 11
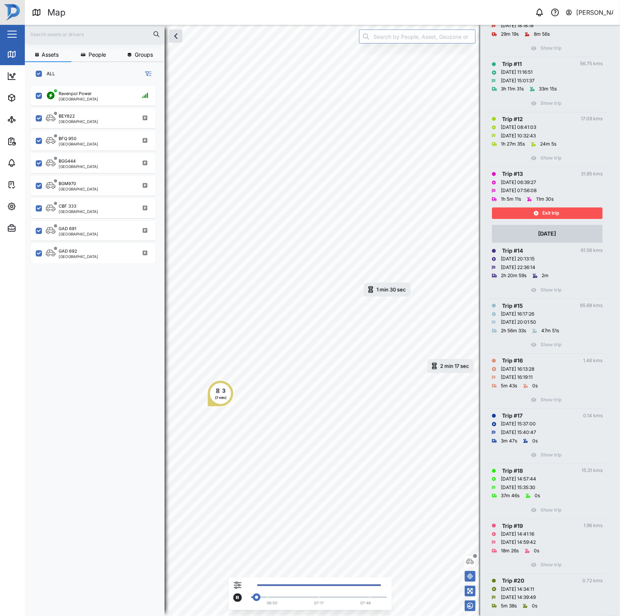
click at [274, 595] on div "06:50 07:17 07:48" at bounding box center [317, 596] width 140 height 24
click at [221, 400] on div "(7 min)" at bounding box center [220, 397] width 11 height 5
click at [577, 219] on div "Exit trip" at bounding box center [546, 213] width 101 height 11
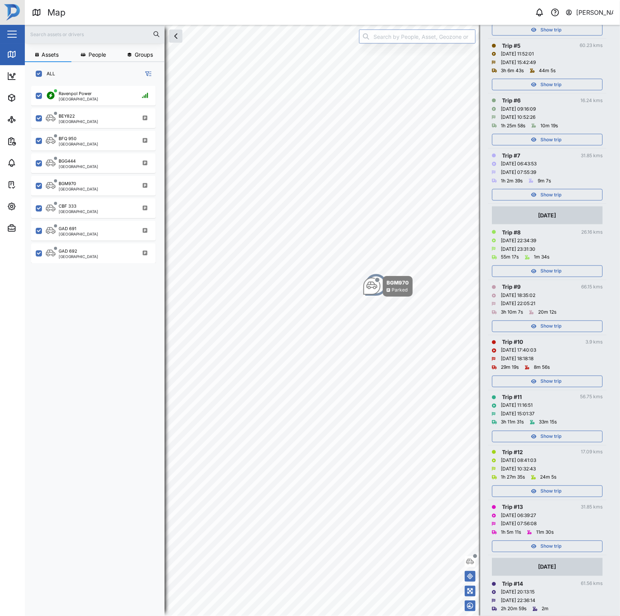
scroll to position [384, 0]
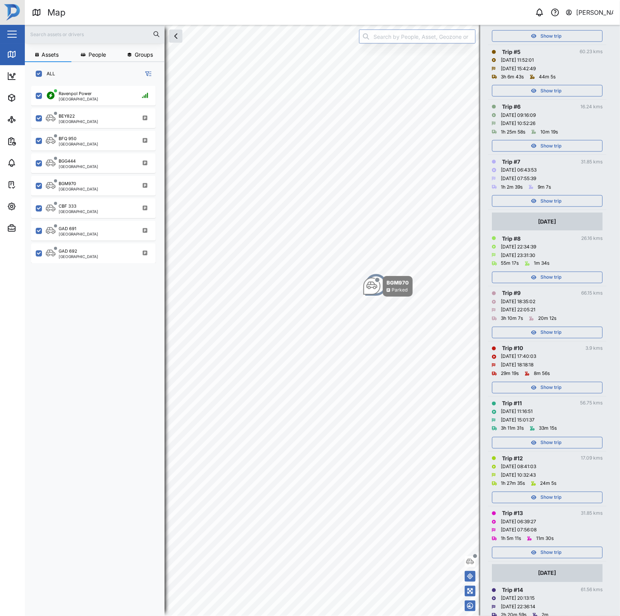
click at [571, 207] on div "Show trip" at bounding box center [546, 201] width 101 height 11
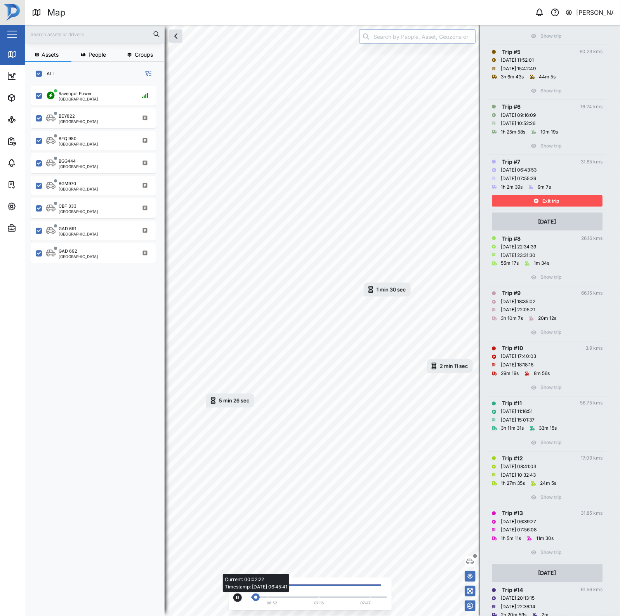
click at [303, 598] on div "Current: 00:02:22 Timestamp: 31/07/25 06:45:41" at bounding box center [319, 598] width 128 height 2
click at [235, 399] on div "5 min 26 sec" at bounding box center [234, 400] width 31 height 5
click at [556, 207] on span "Exit trip" at bounding box center [550, 201] width 17 height 11
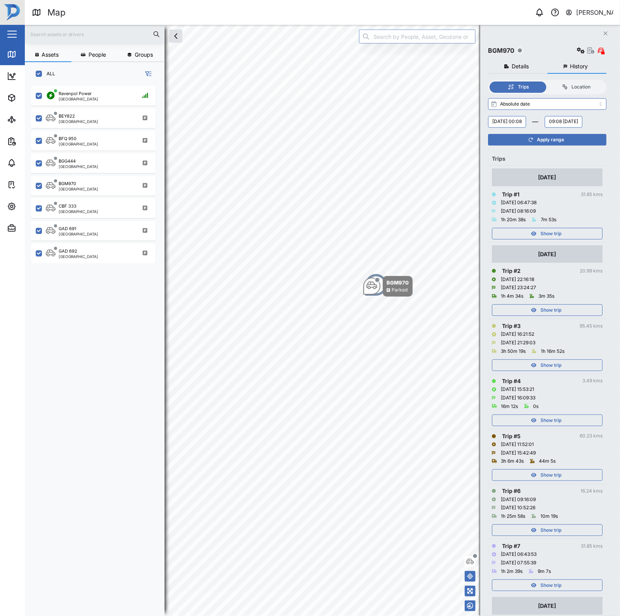
click at [573, 239] on div "Show trip" at bounding box center [546, 233] width 101 height 11
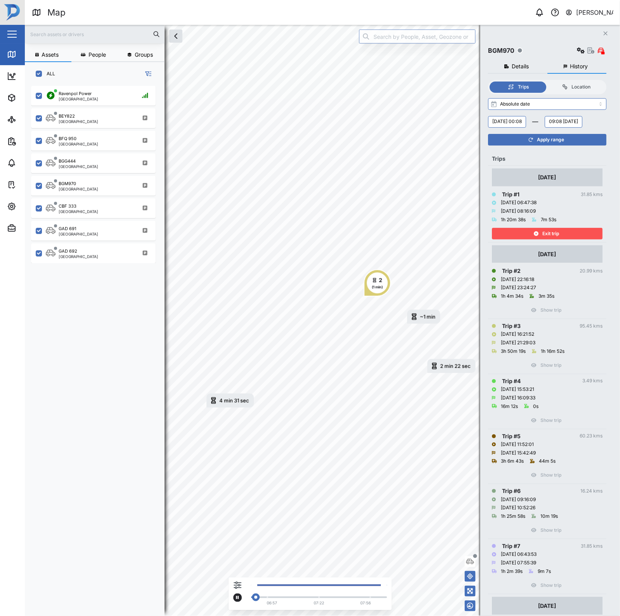
click at [286, 594] on div "06:57 07:22 07:56" at bounding box center [317, 596] width 140 height 24
click at [286, 600] on div "06:57 07:22 07:56" at bounding box center [317, 596] width 140 height 24
click at [289, 597] on div "Current: 00:30:39 Timestamp: 01/08/25 07:06:37" at bounding box center [319, 598] width 128 height 2
click at [216, 395] on div "4 min 31 sec 01 Aug 2025 7:11 AM" at bounding box center [230, 401] width 47 height 14
click at [525, 239] on div "Exit trip" at bounding box center [546, 233] width 101 height 11
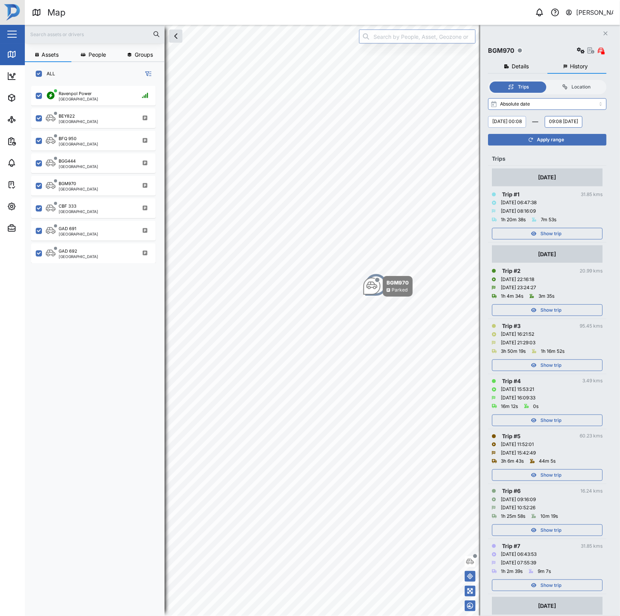
click at [513, 120] on button "Monday, 28 July 00:08" at bounding box center [507, 122] width 38 height 12
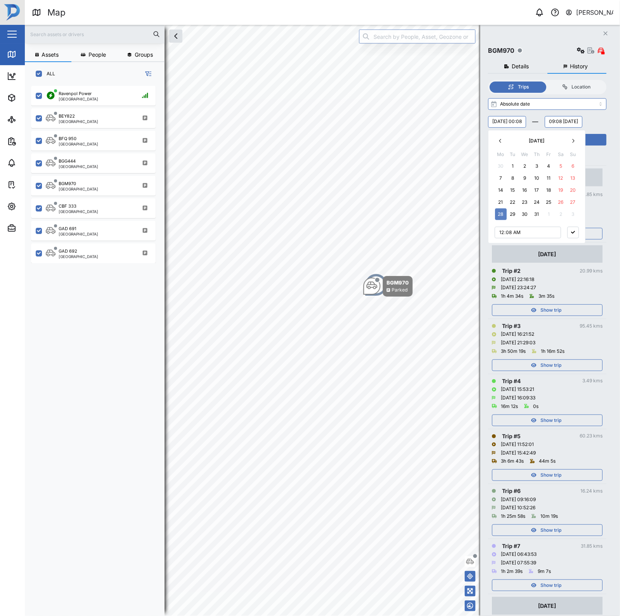
click at [501, 178] on button "7" at bounding box center [501, 178] width 12 height 12
click at [581, 119] on div "Monday, 07 July 00:08 July 2025 Mo Tu We Th Fr Sa Su 30 1 2 3 4 5 6 7 8 9 10 11…" at bounding box center [547, 122] width 118 height 12
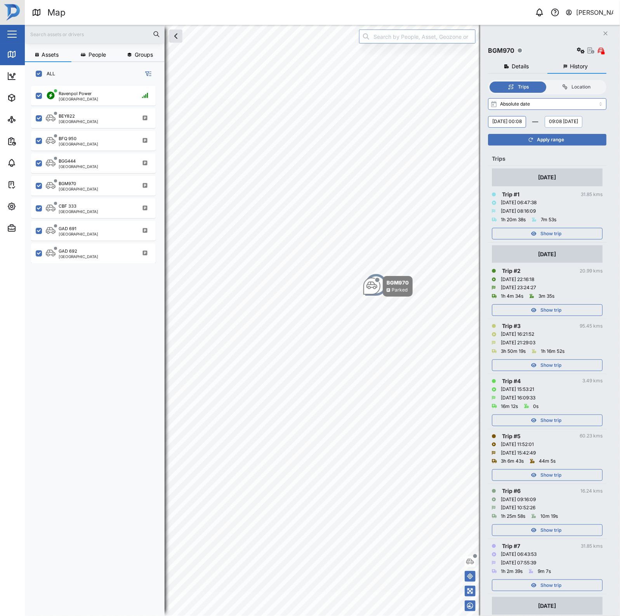
click at [545, 128] on button "09:08 Friday, 01 August" at bounding box center [564, 122] width 38 height 12
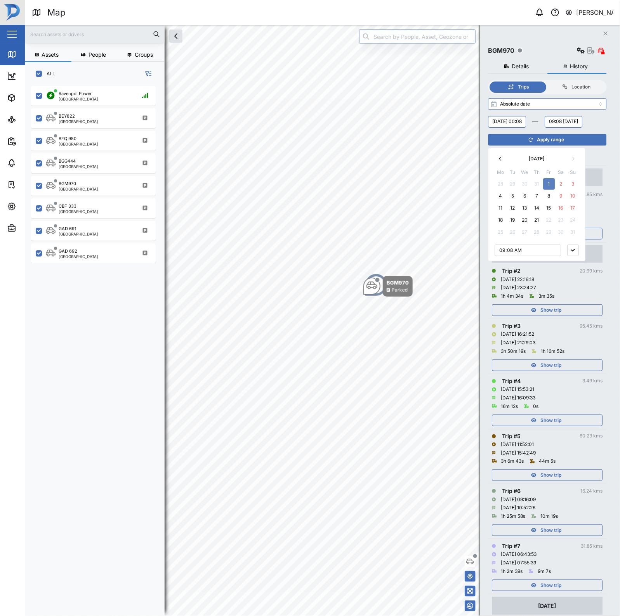
click at [552, 193] on button "8" at bounding box center [549, 196] width 12 height 12
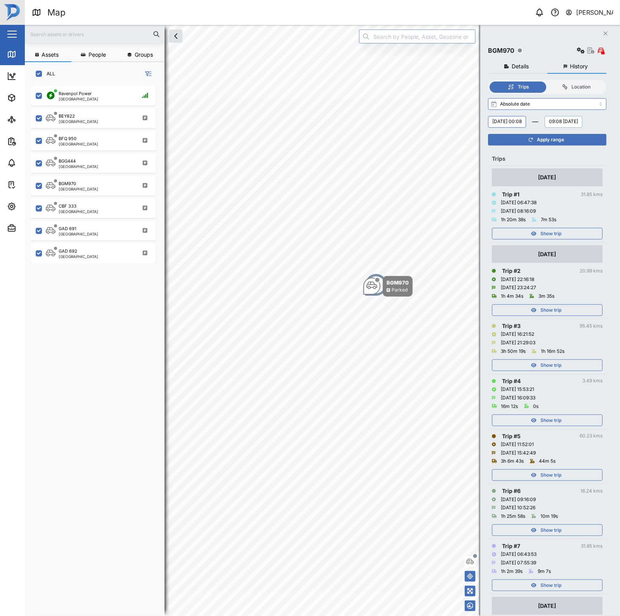
click at [598, 128] on div "Monday, 07 July 00:08 09:08 Friday, 08 August August 2025 Mo Tu We Th Fr Sa Su …" at bounding box center [547, 122] width 118 height 12
click at [585, 145] on div "Apply range" at bounding box center [546, 139] width 109 height 11
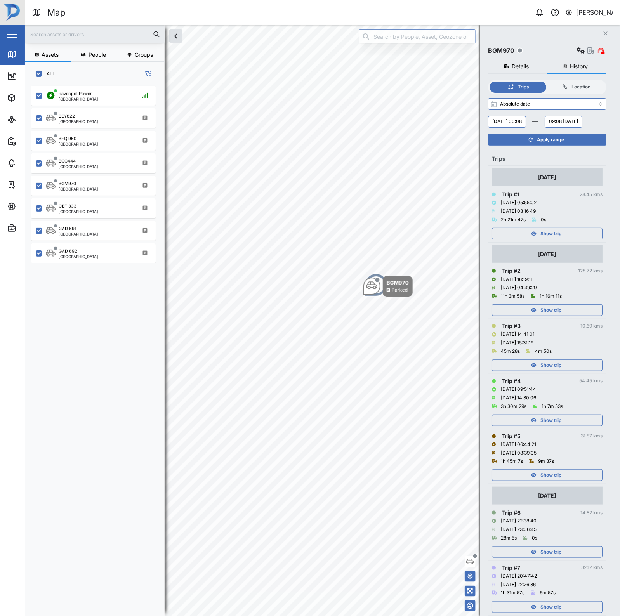
click at [561, 145] on span "Apply range" at bounding box center [550, 139] width 27 height 11
click at [556, 145] on span "Apply range" at bounding box center [550, 139] width 27 height 11
click at [552, 145] on span "Apply range" at bounding box center [550, 139] width 27 height 11
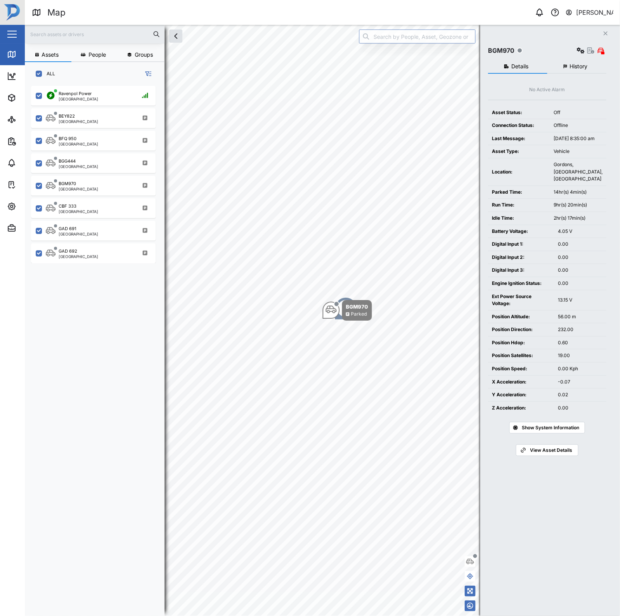
scroll to position [519, 120]
click at [569, 71] on button "History" at bounding box center [576, 67] width 59 height 14
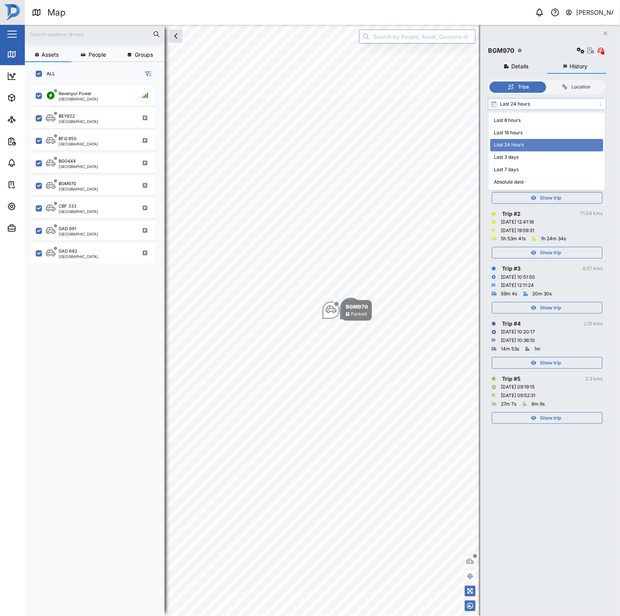
click at [526, 104] on input "Last 24 hours" at bounding box center [547, 104] width 118 height 12
type input "Absolute date"
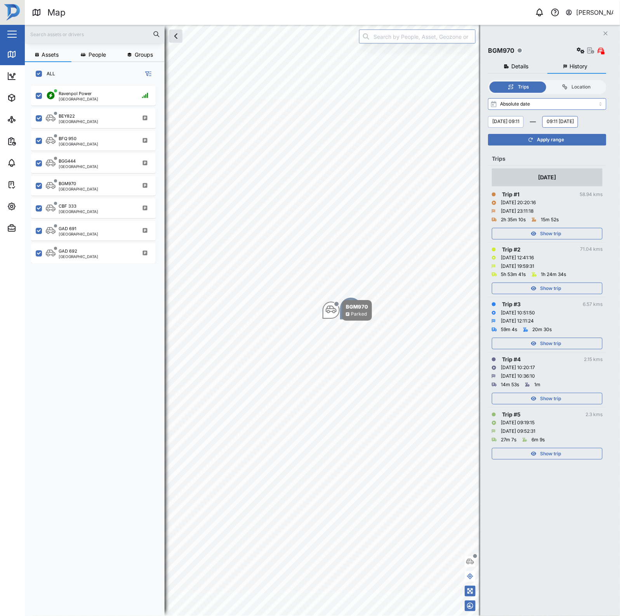
click at [517, 120] on button "Wednesday, 20 August 09:11" at bounding box center [506, 122] width 36 height 12
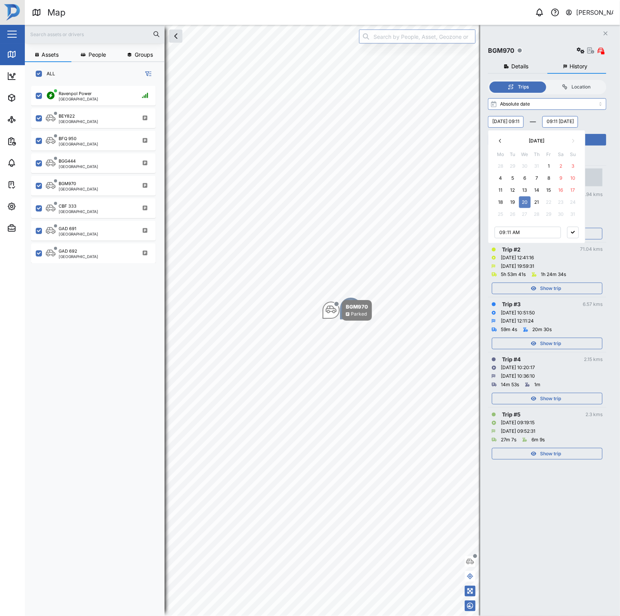
click at [499, 177] on button "4" at bounding box center [501, 178] width 12 height 12
type input "00:11"
click at [577, 232] on button "button" at bounding box center [573, 233] width 12 height 12
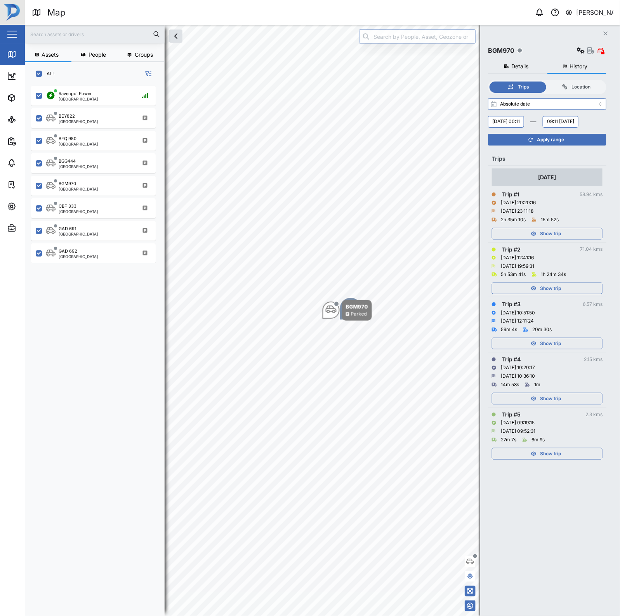
click at [513, 128] on div "Monday, 04 August 00:11 09:11 Thursday, 21 August" at bounding box center [547, 122] width 118 height 12
click at [543, 128] on button "09:11 Thursday, 21 August" at bounding box center [561, 122] width 36 height 12
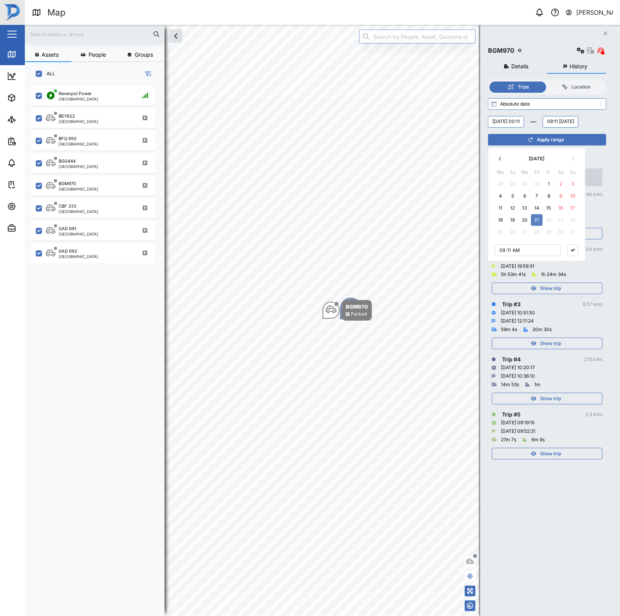
click at [550, 195] on button "8" at bounding box center [549, 196] width 12 height 12
click at [576, 251] on button "button" at bounding box center [573, 251] width 12 height 12
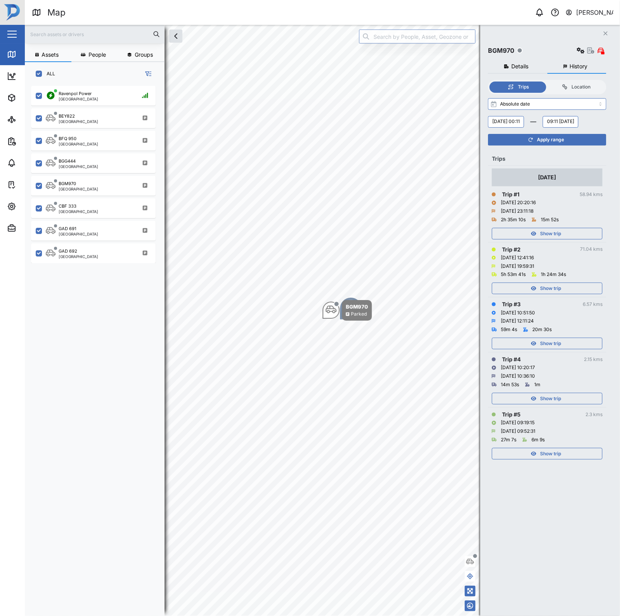
click at [560, 145] on span "Apply range" at bounding box center [550, 139] width 27 height 11
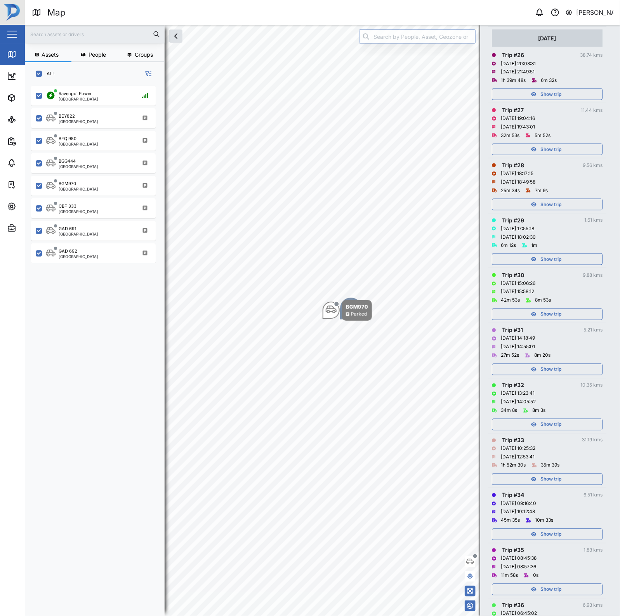
scroll to position [1675, 0]
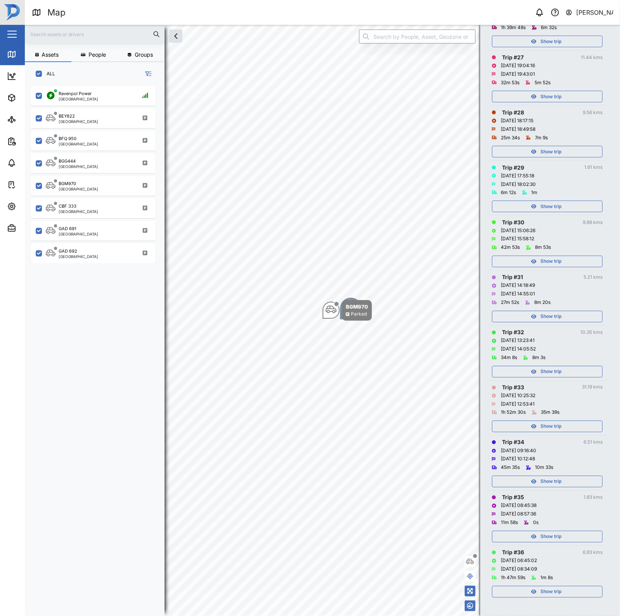
click at [563, 591] on div "Show trip" at bounding box center [546, 592] width 101 height 11
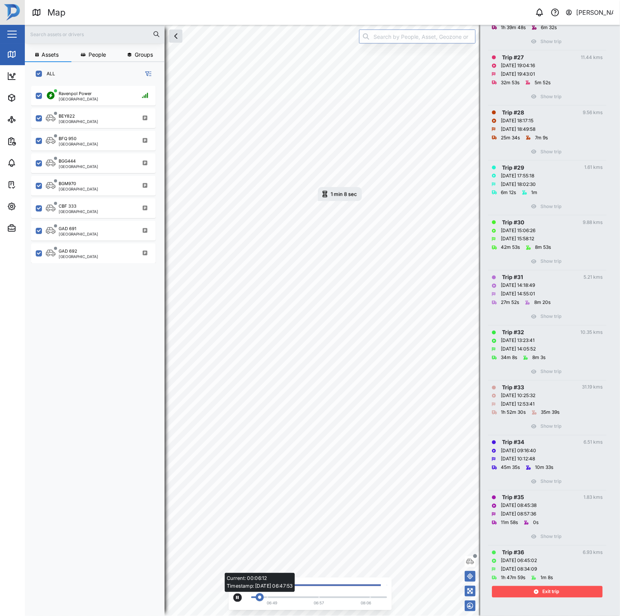
click at [291, 597] on div "Current: 00:06:12 Timestamp: 04/08/25 06:47:53" at bounding box center [319, 598] width 128 height 2
click at [319, 598] on div "Current: 01:36:28 Timestamp: 04/08/25 06:57:41" at bounding box center [319, 598] width 128 height 2
click at [542, 595] on span "Exit trip" at bounding box center [550, 592] width 17 height 11
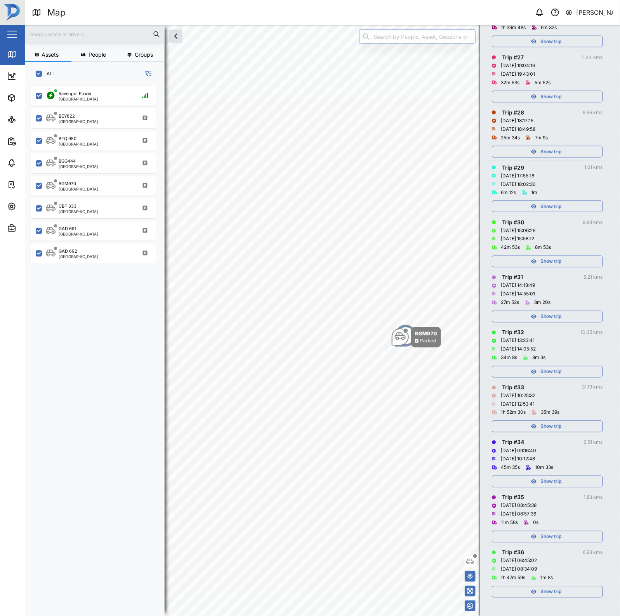
click at [560, 587] on span "Show trip" at bounding box center [550, 592] width 21 height 11
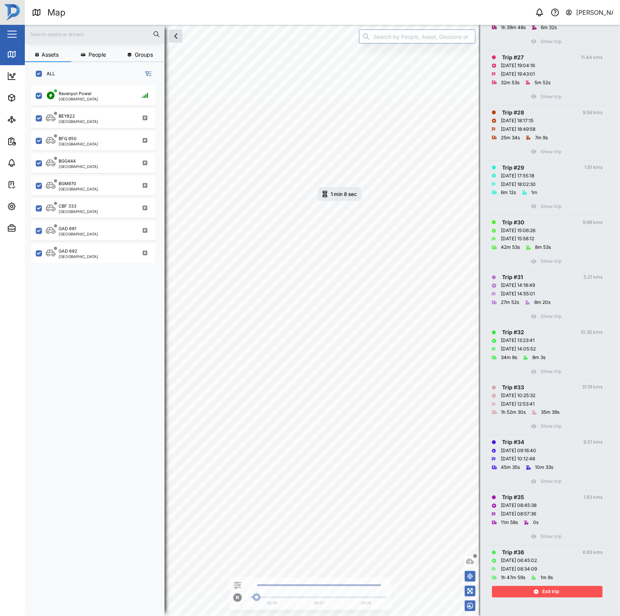
click at [545, 587] on span "Exit trip" at bounding box center [550, 592] width 17 height 11
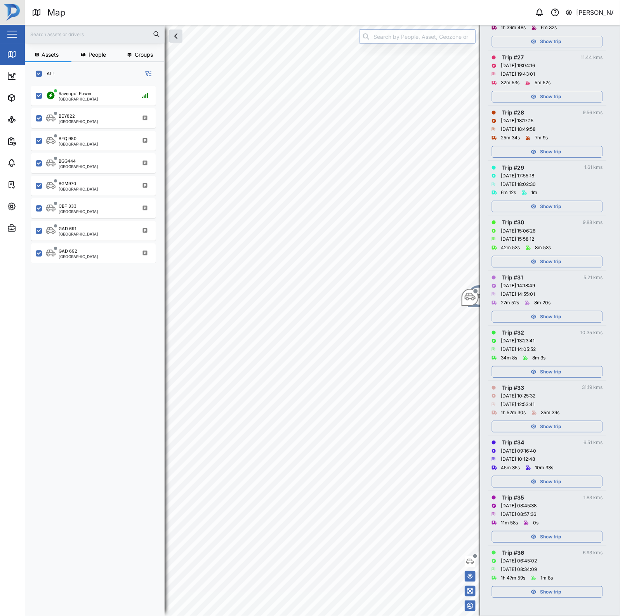
click at [554, 542] on td "Trip # 35 1.83 kms 04/08/2025 08:45:38 04/08/2025 08:57:36 11m 58s 0s Show trip" at bounding box center [547, 518] width 118 height 55
click at [558, 538] on span "Show trip" at bounding box center [550, 536] width 21 height 11
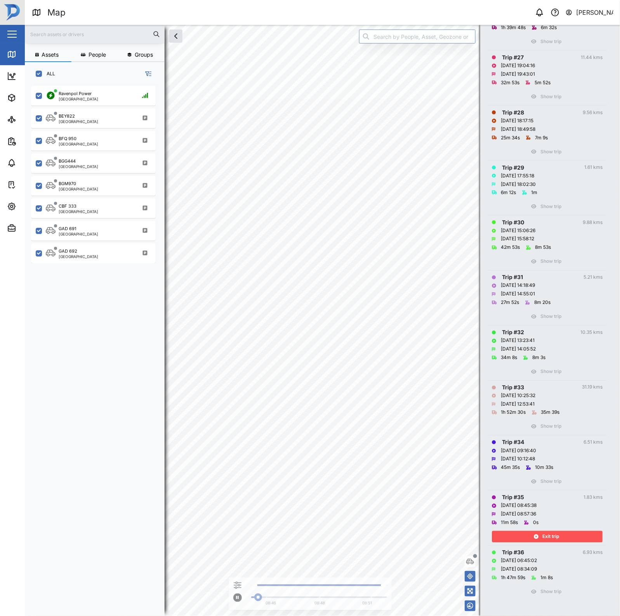
click at [558, 538] on span "Exit trip" at bounding box center [550, 536] width 17 height 11
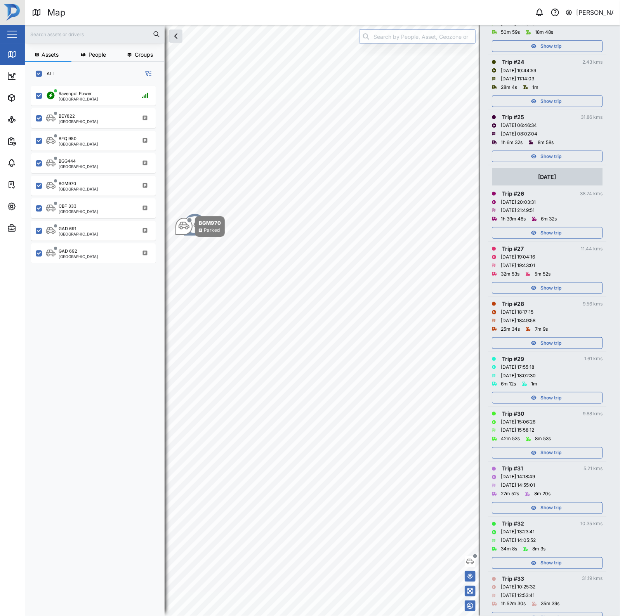
scroll to position [1238, 0]
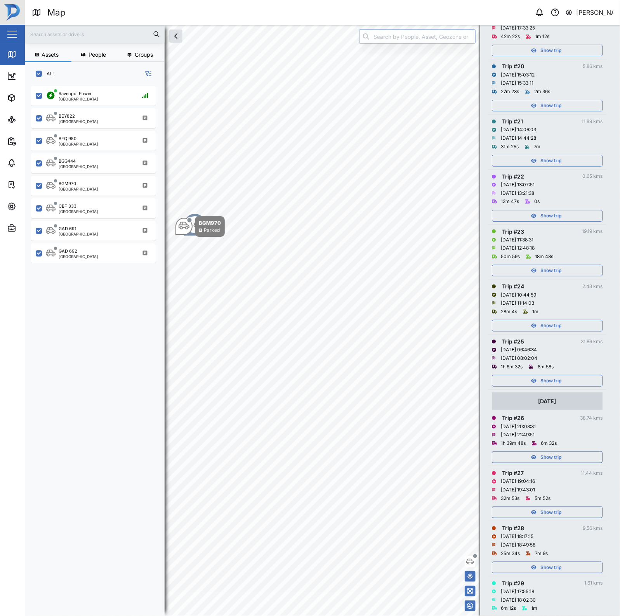
click at [567, 390] on td "Trip # 25 31.86 kms 05/08/2025 06:46:34 05/08/2025 08:02:04 1h 6m 32s 8m 58s Sh…" at bounding box center [547, 362] width 118 height 55
click at [567, 386] on div "Show trip" at bounding box center [546, 380] width 101 height 11
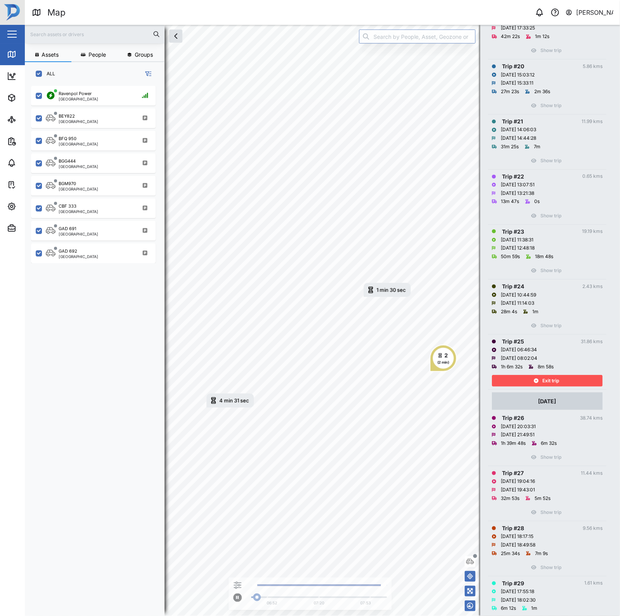
click at [220, 402] on div "4 min 31 sec" at bounding box center [234, 400] width 30 height 5
click at [567, 386] on div "Exit trip" at bounding box center [546, 380] width 101 height 11
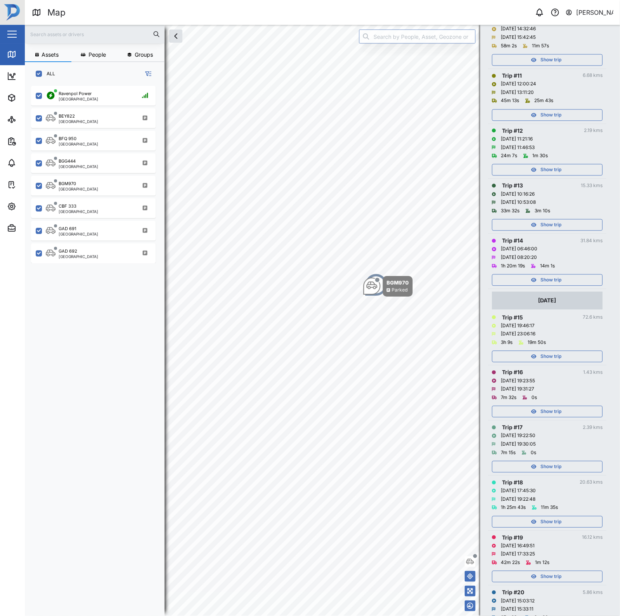
scroll to position [705, 0]
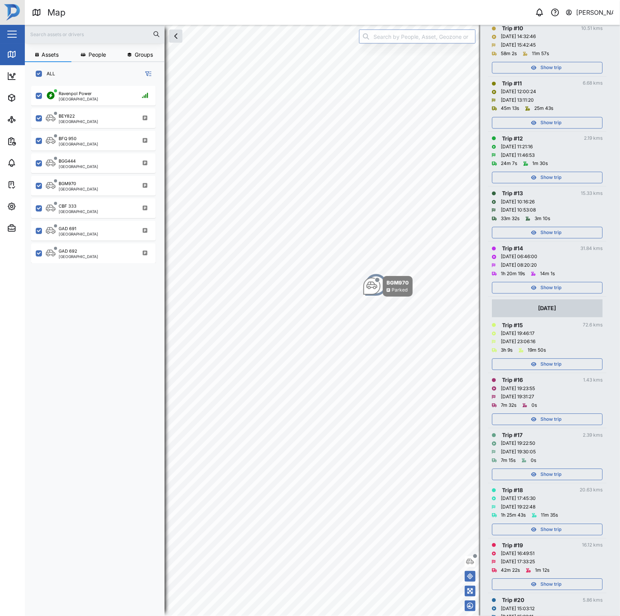
click at [548, 293] on span "Show trip" at bounding box center [550, 287] width 21 height 11
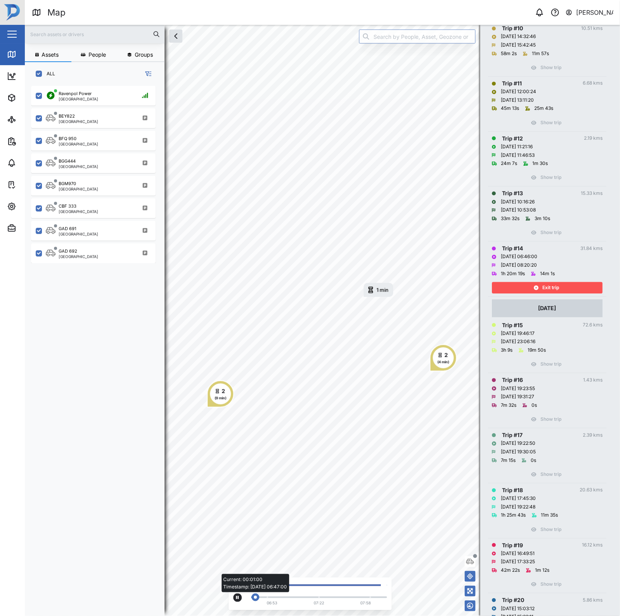
click at [296, 598] on div "Current: 00:01:00 Timestamp: 06/08/25 06:47:00" at bounding box center [319, 598] width 128 height 2
click at [224, 398] on div "(9 min)" at bounding box center [221, 398] width 12 height 5
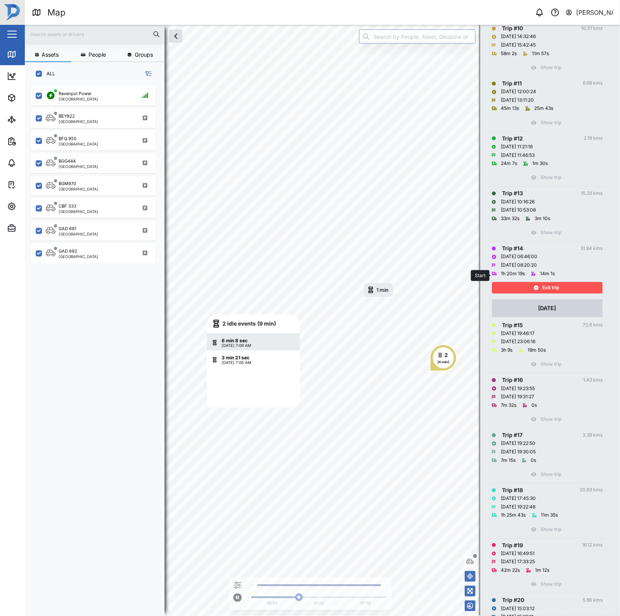
scroll to position [67, 86]
click at [540, 293] on div "Exit trip" at bounding box center [546, 287] width 101 height 11
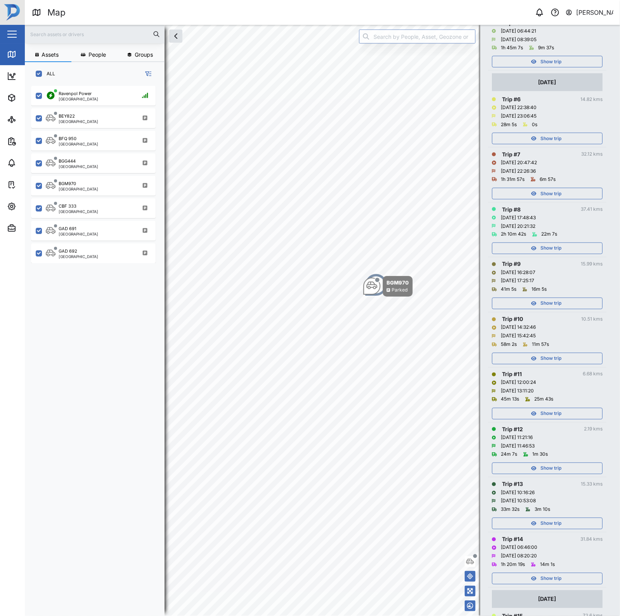
scroll to position [268, 0]
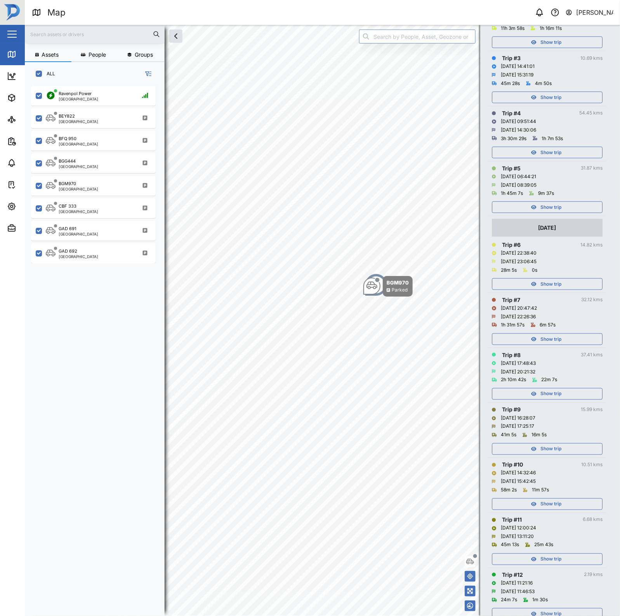
click at [552, 213] on span "Show trip" at bounding box center [550, 207] width 21 height 11
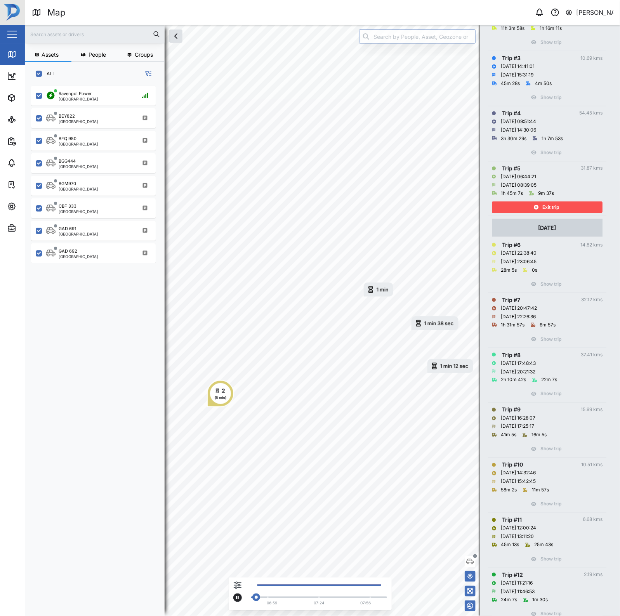
click at [289, 599] on div at bounding box center [319, 597] width 136 height 3
click at [219, 395] on div "(5 min)" at bounding box center [221, 397] width 12 height 5
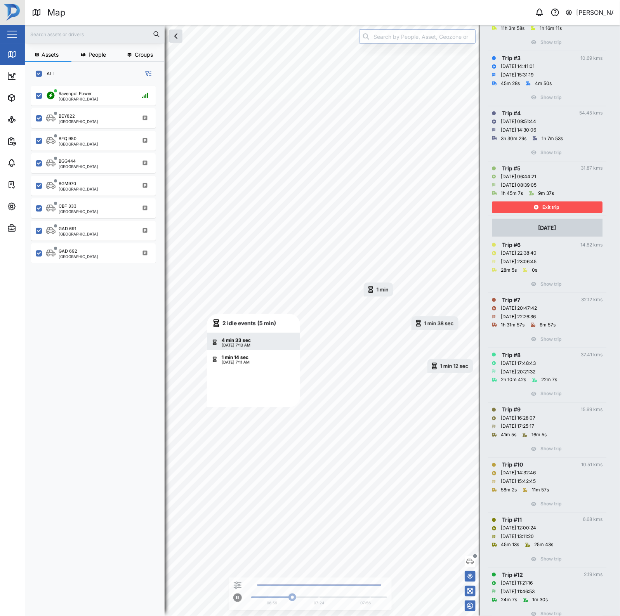
scroll to position [67, 86]
click at [550, 213] on span "Exit trip" at bounding box center [550, 207] width 17 height 11
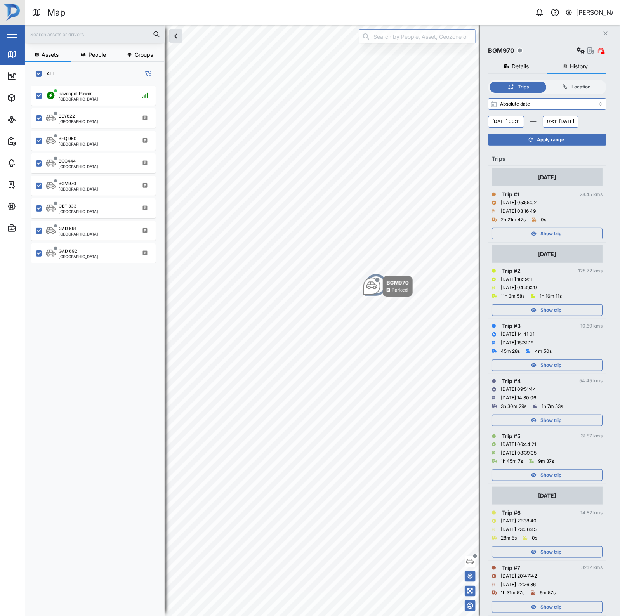
click at [554, 239] on span "Show trip" at bounding box center [550, 233] width 21 height 11
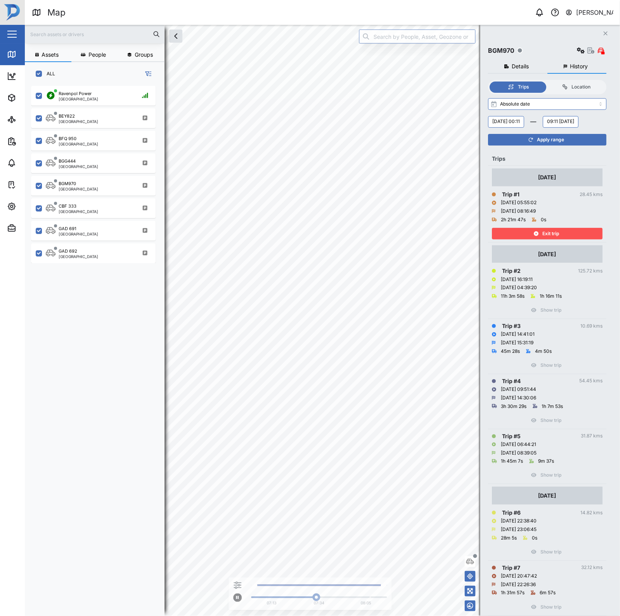
click at [556, 239] on span "Exit trip" at bounding box center [550, 233] width 17 height 11
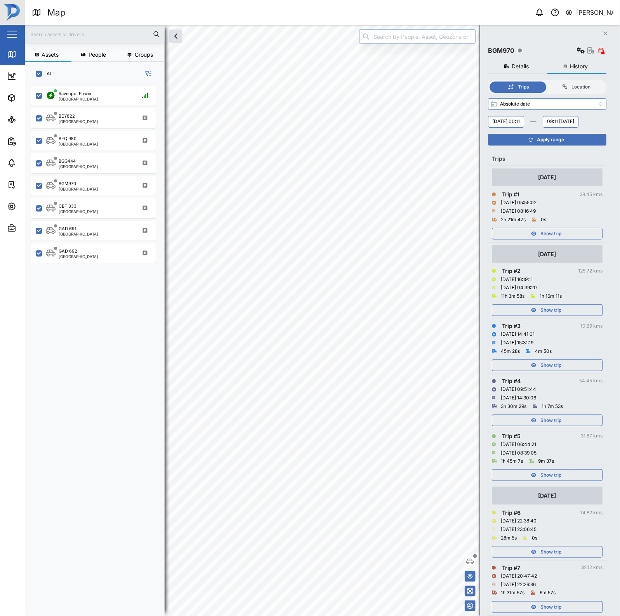
click at [556, 239] on span "Show trip" at bounding box center [550, 233] width 21 height 11
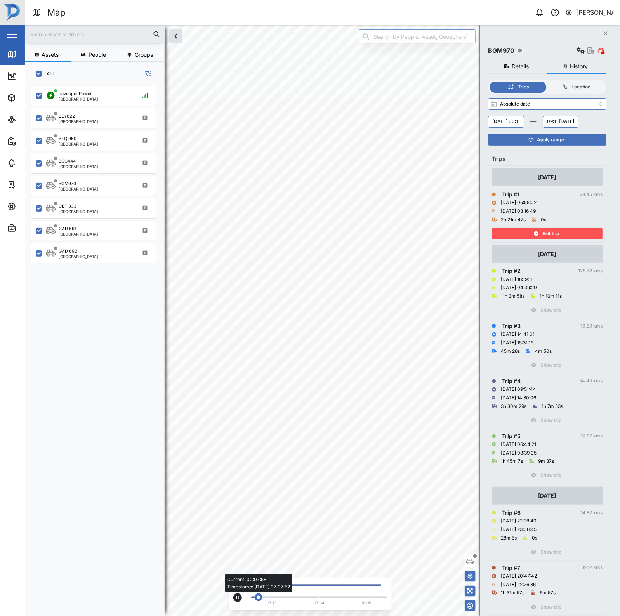
click at [286, 597] on div "Current: 00:07:58 Timestamp: 08/08/25 07:07:52" at bounding box center [319, 598] width 128 height 2
click at [301, 597] on div "Current: 00:35:04 Timestamp: 08/08/25 07:25:52" at bounding box center [319, 598] width 128 height 2
click at [301, 598] on div "Current: 00:35:57 Timestamp: 08/08/25 07:28:58" at bounding box center [305, 598] width 8 height 8
click at [300, 599] on div "Current: 00:35:04 Timestamp: 08/08/25 07:25:52" at bounding box center [302, 598] width 8 height 8
click at [300, 599] on div "Current: 00:34:48 Timestamp: 08/08/25 07:25:27" at bounding box center [301, 598] width 8 height 8
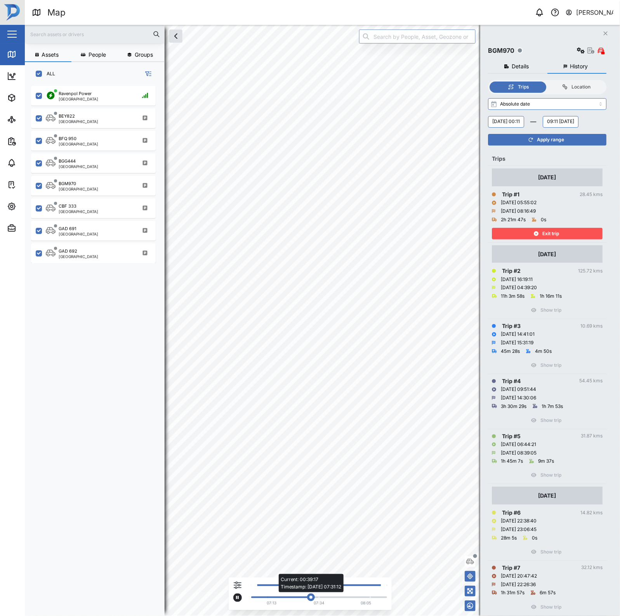
click at [302, 599] on div "Current: 00:39:17 Timestamp: 08/08/25 07:31:12" at bounding box center [319, 597] width 136 height 3
click at [300, 599] on div "Current: 00:35:39 Timestamp: 08/08/25 07:27:21" at bounding box center [303, 598] width 8 height 8
click at [300, 599] on div "Current: 00:34:25 Timestamp: 08/08/25 07:25:19" at bounding box center [301, 598] width 8 height 8
click at [528, 239] on div "Exit trip" at bounding box center [546, 233] width 101 height 11
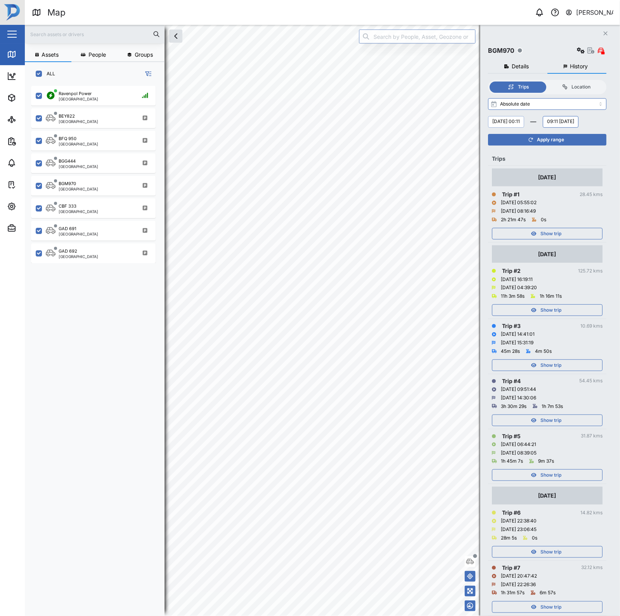
click at [517, 119] on button "Monday, 04 August 00:11" at bounding box center [506, 122] width 36 height 12
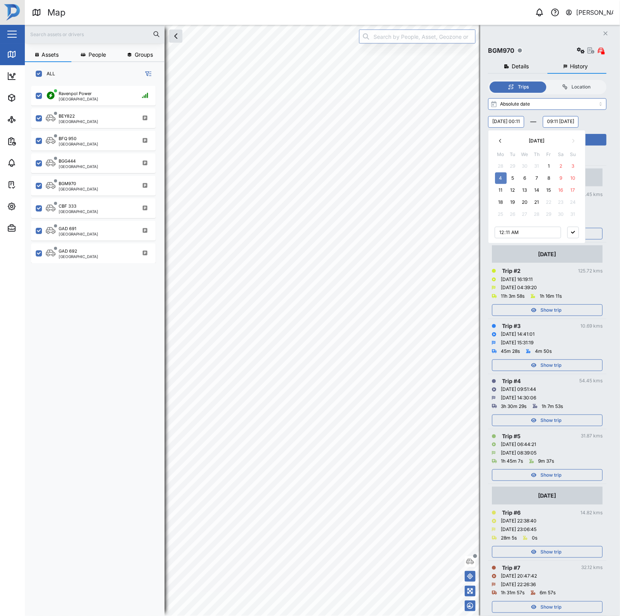
click at [500, 190] on button "11" at bounding box center [501, 190] width 12 height 12
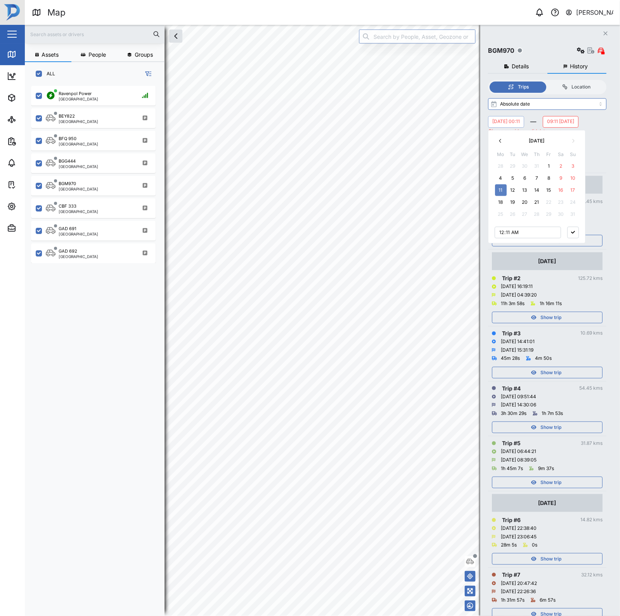
click at [587, 123] on div "Monday, 11 August 00:11 August 2025 Mo Tu We Th Fr Sa Su 28 29 30 31 1 2 3 4 5 …" at bounding box center [547, 122] width 118 height 12
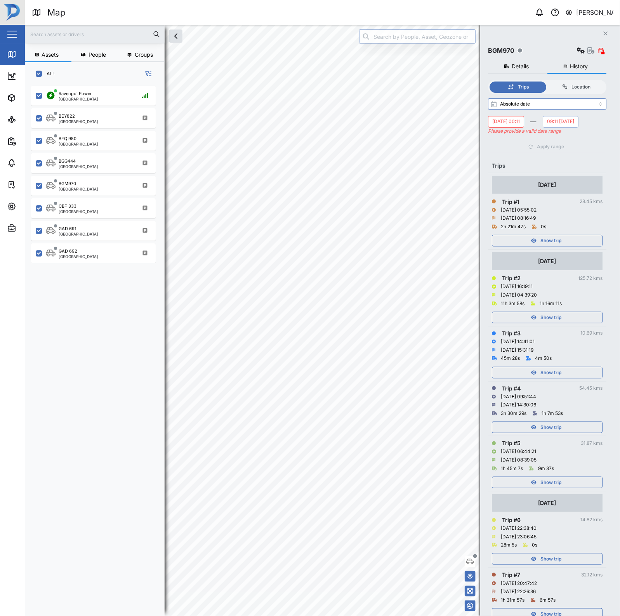
click at [543, 128] on button "09:11 Friday, 08 August" at bounding box center [561, 122] width 36 height 12
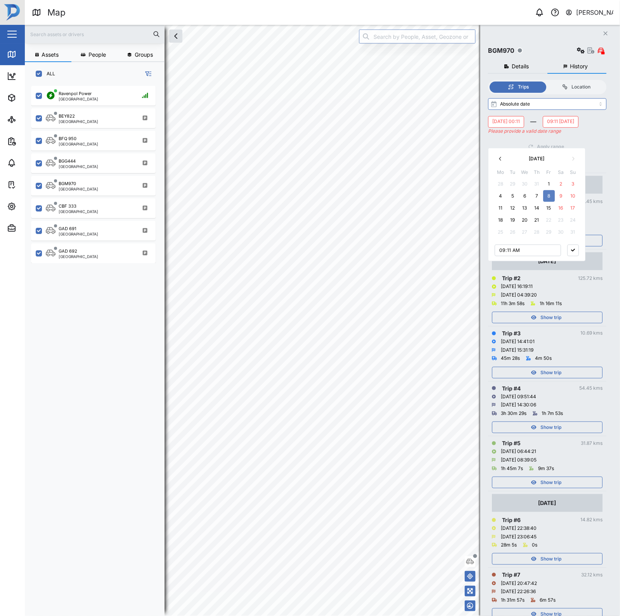
click at [546, 207] on button "15" at bounding box center [549, 208] width 12 height 12
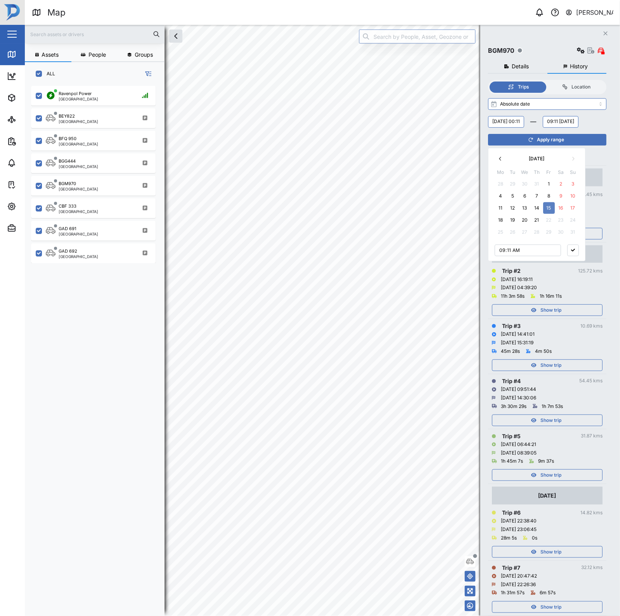
click at [575, 252] on button "button" at bounding box center [573, 251] width 12 height 12
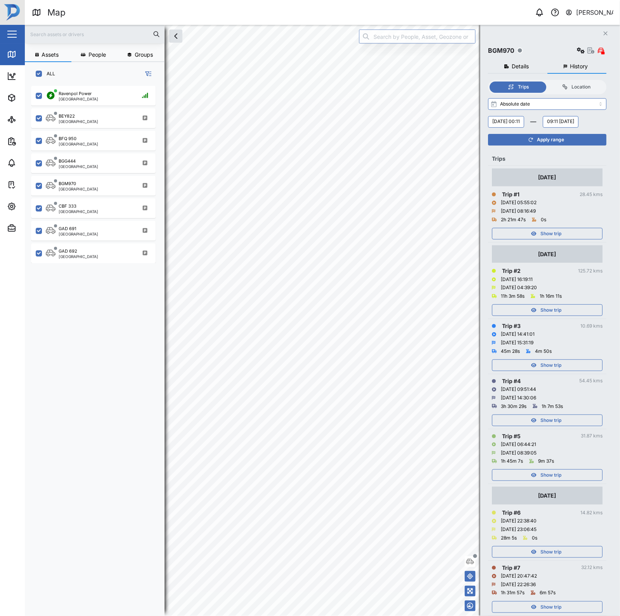
click at [578, 145] on div "Apply range" at bounding box center [546, 139] width 109 height 11
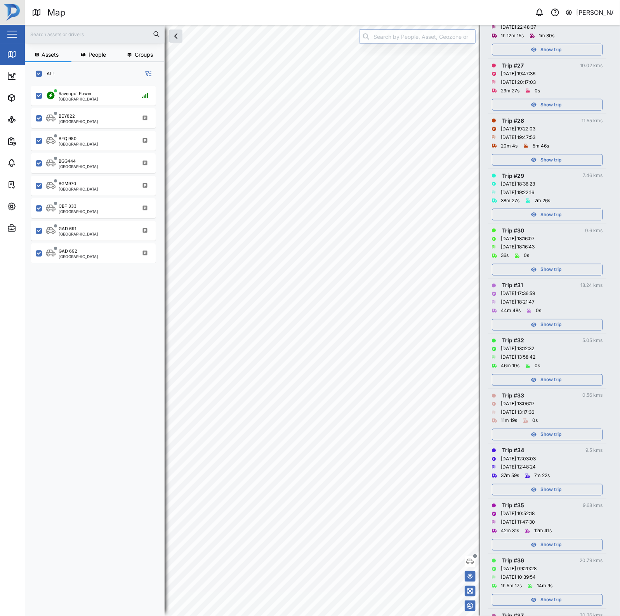
scroll to position [1730, 0]
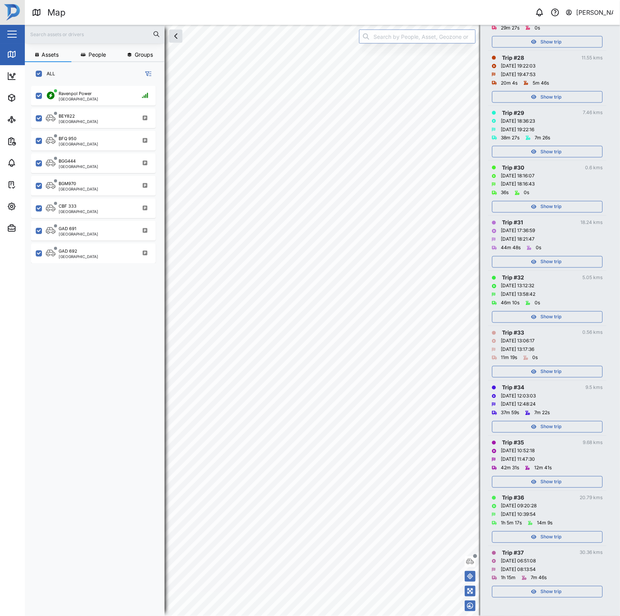
click at [541, 588] on span "Show trip" at bounding box center [550, 592] width 21 height 11
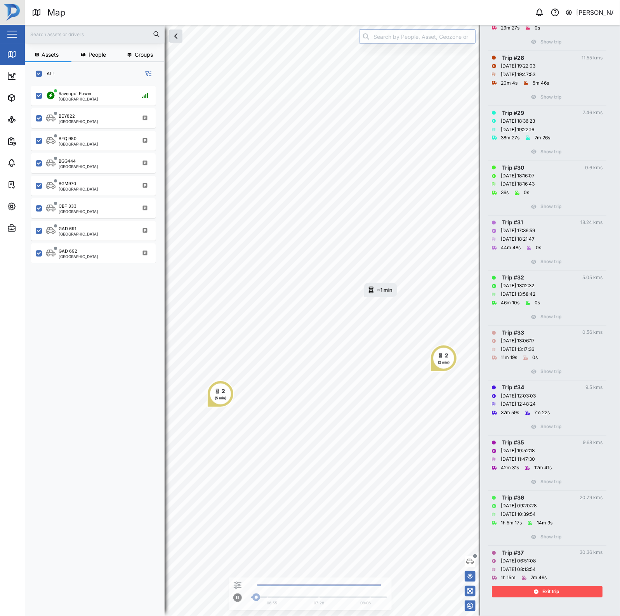
click at [218, 400] on div "(5 min)" at bounding box center [221, 398] width 12 height 5
drag, startPoint x: 558, startPoint y: 594, endPoint x: 549, endPoint y: 578, distance: 18.3
click at [558, 594] on span "Exit trip" at bounding box center [550, 592] width 17 height 11
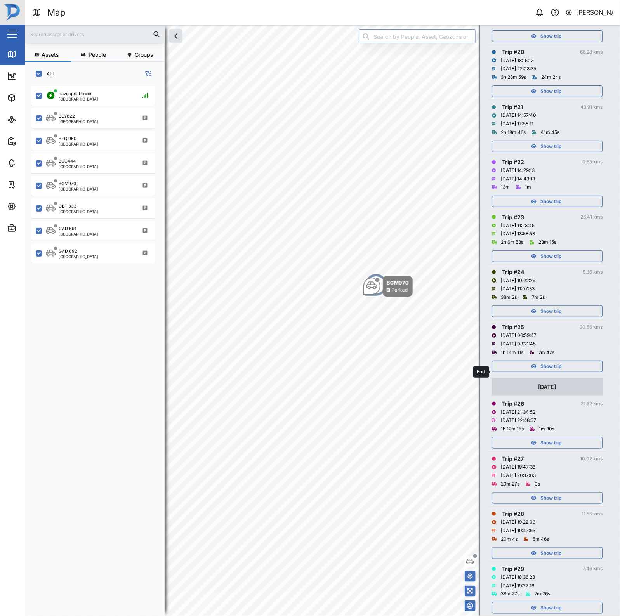
scroll to position [1245, 0]
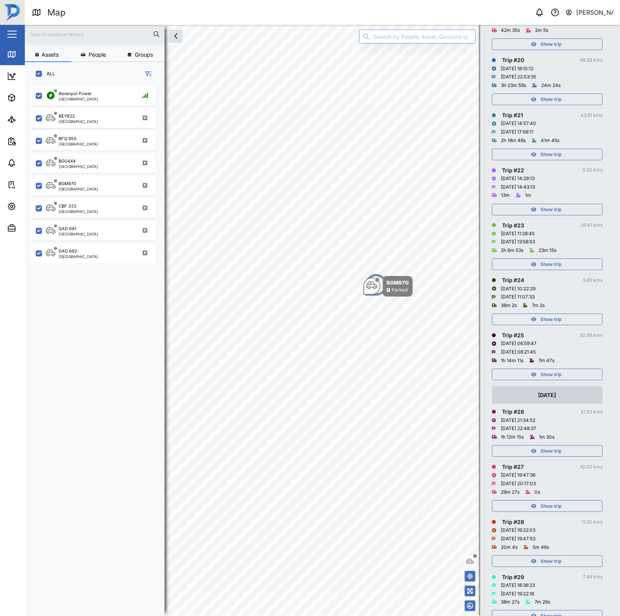
click at [532, 377] on icon "button" at bounding box center [533, 374] width 5 height 5
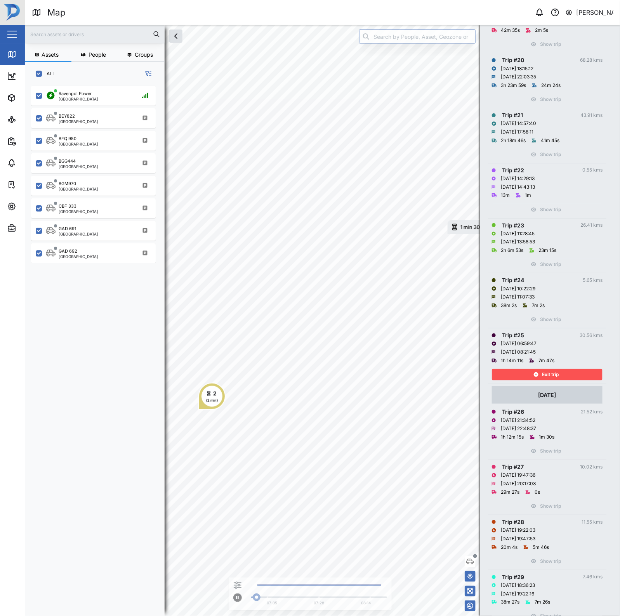
click at [218, 393] on div "2 (2 min)" at bounding box center [211, 396] width 27 height 27
click at [540, 380] on div "Exit trip" at bounding box center [546, 374] width 101 height 11
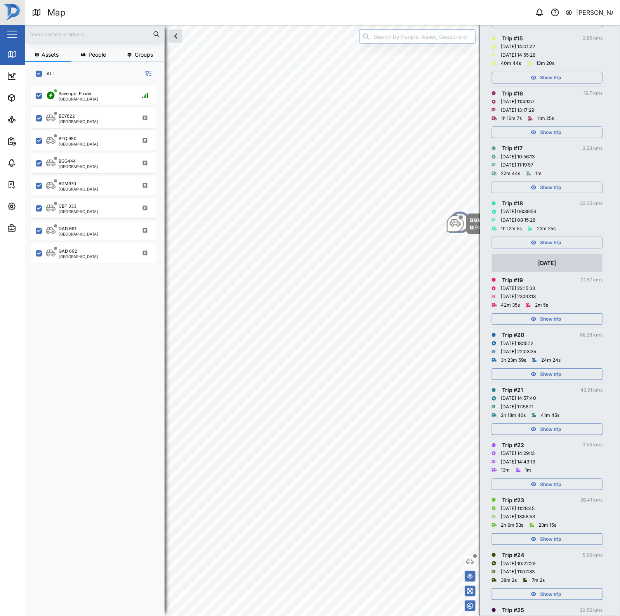
scroll to position [905, 0]
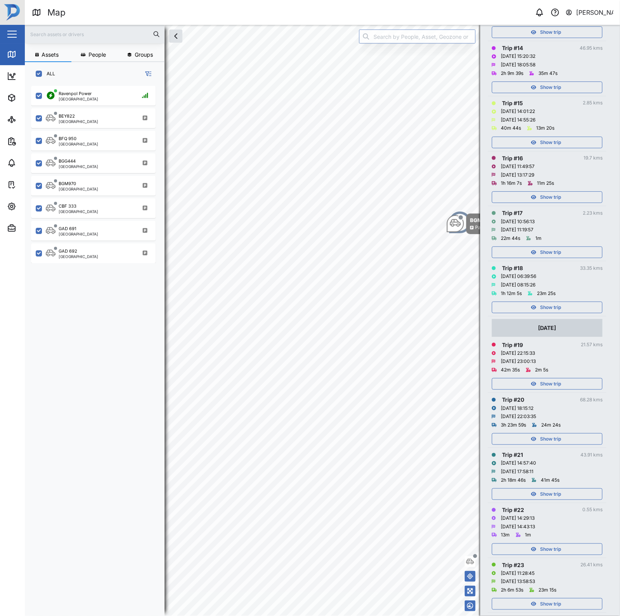
click at [552, 313] on span "Show trip" at bounding box center [550, 307] width 21 height 11
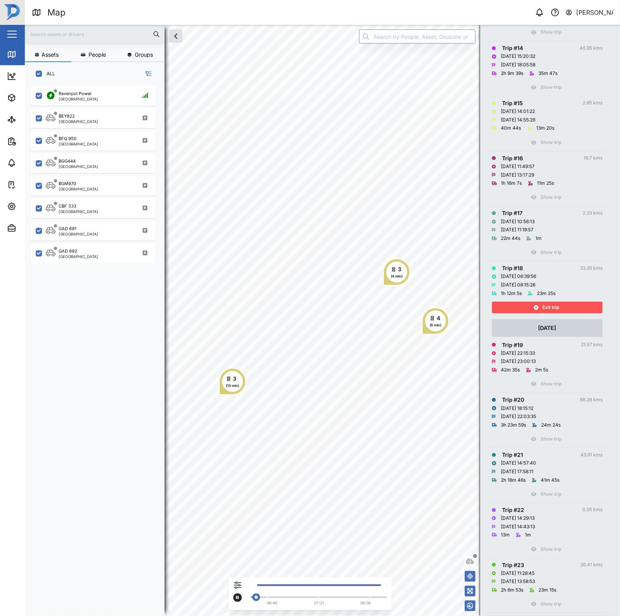
click at [288, 595] on div "06:46 07:21 08:06" at bounding box center [317, 596] width 140 height 24
click at [233, 391] on div "3 (13 min)" at bounding box center [232, 381] width 27 height 27
click at [545, 313] on span "Exit trip" at bounding box center [550, 307] width 17 height 11
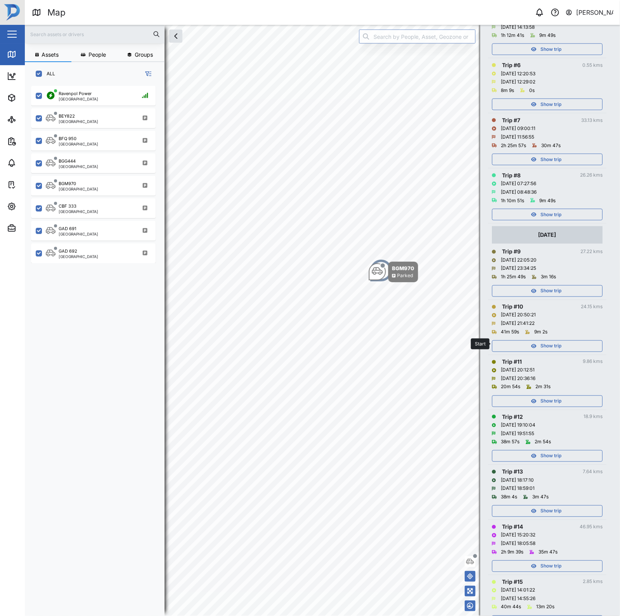
scroll to position [420, 0]
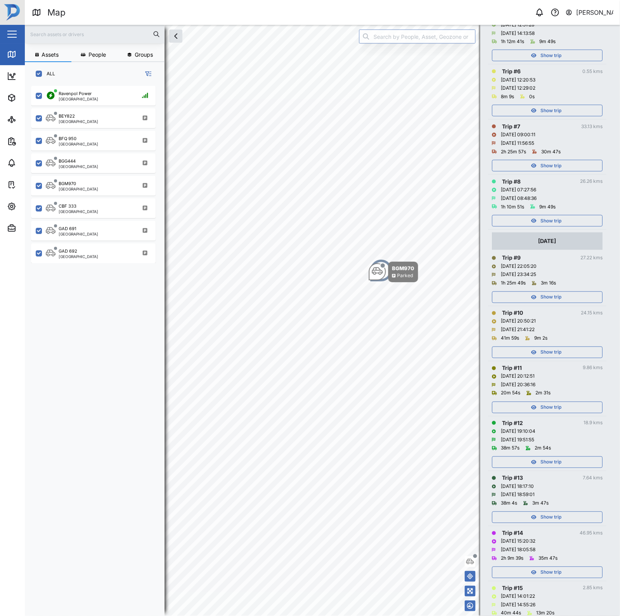
click at [550, 226] on span "Show trip" at bounding box center [550, 220] width 21 height 11
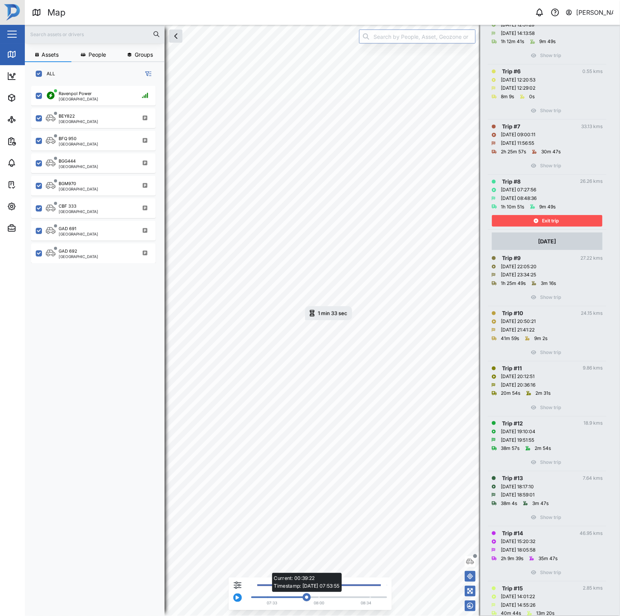
click at [306, 597] on div "Current: 00:39:22 Timestamp: 14/08/25 07:53:55" at bounding box center [319, 598] width 128 height 2
click at [300, 597] on div "Current: 00:39:49 Timestamp: 14/08/25 07:54:12" at bounding box center [319, 598] width 128 height 2
click at [296, 598] on div "Current: 00:36:07 Timestamp: 14/08/25 07:51:00" at bounding box center [319, 598] width 128 height 2
click at [293, 598] on div "Current: 00:29:35 Timestamp: 14/08/25 07:47:50" at bounding box center [319, 598] width 128 height 2
click at [290, 600] on div "Current: 00:24:05 Timestamp: 14/08/25 07:46:47 07:33 08:00 08:34" at bounding box center [317, 596] width 140 height 24
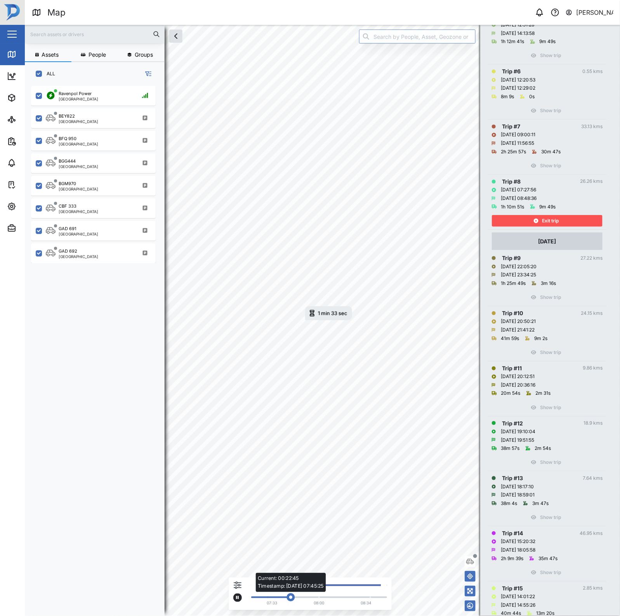
click at [288, 600] on div "Current: 00:22:45 Timestamp: 14/08/25 07:45:25" at bounding box center [291, 598] width 8 height 8
click at [288, 600] on div "Current: 00:22:34 Timestamp: 14/08/25 07:43:51" at bounding box center [289, 598] width 8 height 8
click at [288, 600] on div "Current: 00:22:34 Timestamp: 14/08/25 07:44:21" at bounding box center [290, 598] width 8 height 8
click at [288, 600] on div "Current: 00:22:34 Timestamp: 14/08/25 07:43:51" at bounding box center [289, 598] width 8 height 8
click at [285, 600] on div "Current: 00:21:35 Timestamp: 14/08/25 07:42:12" at bounding box center [287, 598] width 8 height 8
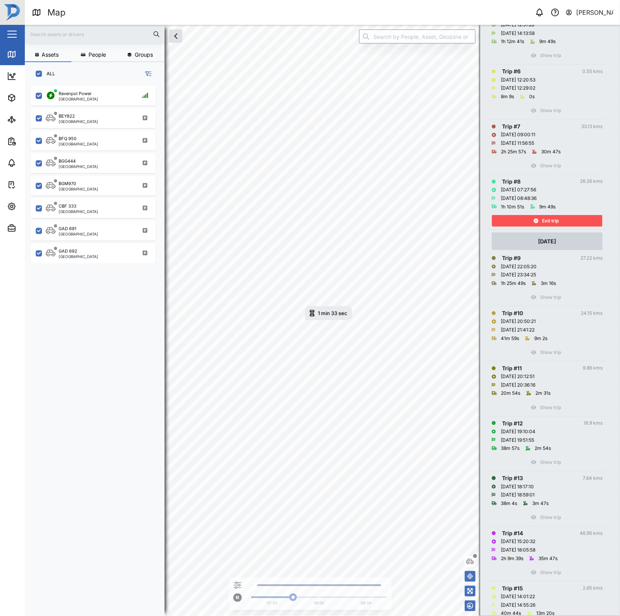
click at [571, 226] on div "Exit trip" at bounding box center [546, 220] width 101 height 11
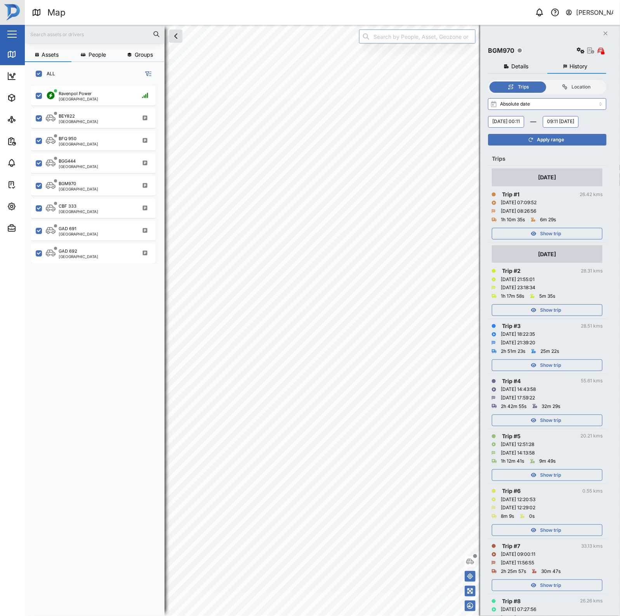
click at [559, 239] on span "Show trip" at bounding box center [550, 233] width 21 height 11
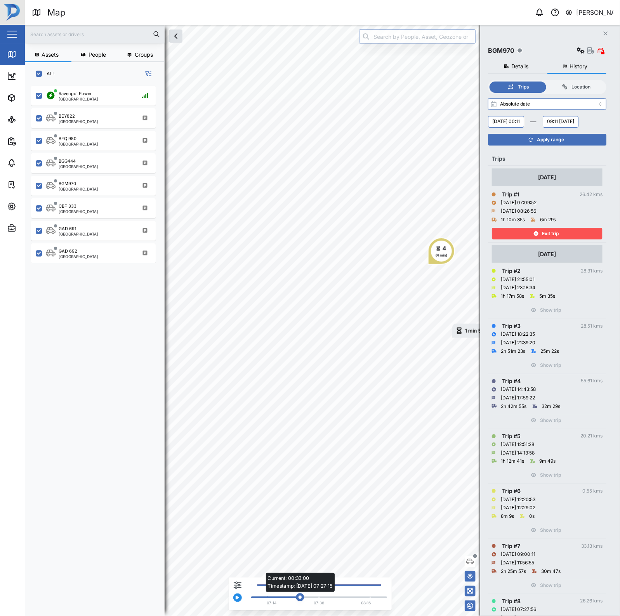
click at [299, 598] on div "Current: 00:33:00 Timestamp: 15/08/25 07:27:15" at bounding box center [319, 598] width 128 height 2
click at [299, 598] on div "Current: 00:33:00 Timestamp: 15/08/25 07:27:15" at bounding box center [300, 598] width 8 height 8
drag, startPoint x: 299, startPoint y: 598, endPoint x: 286, endPoint y: 602, distance: 13.7
click at [286, 602] on div "Current: 00:24:52 Timestamp: 15/08/25 07:21:53 07:14 07:36 08:16" at bounding box center [317, 596] width 140 height 24
click at [524, 120] on button "Monday, 11 August 00:11" at bounding box center [506, 122] width 36 height 12
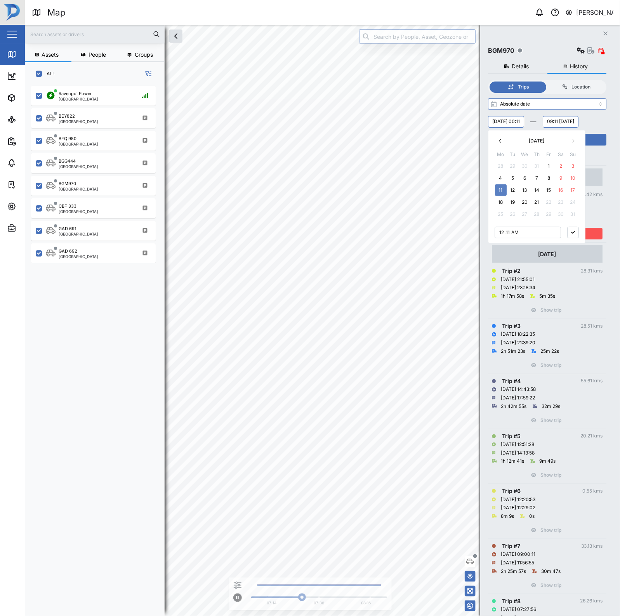
click at [571, 122] on div "Monday, 11 August 00:11 August 2025 Mo Tu We Th Fr Sa Su 28 29 30 31 1 2 3 4 5 …" at bounding box center [547, 122] width 118 height 12
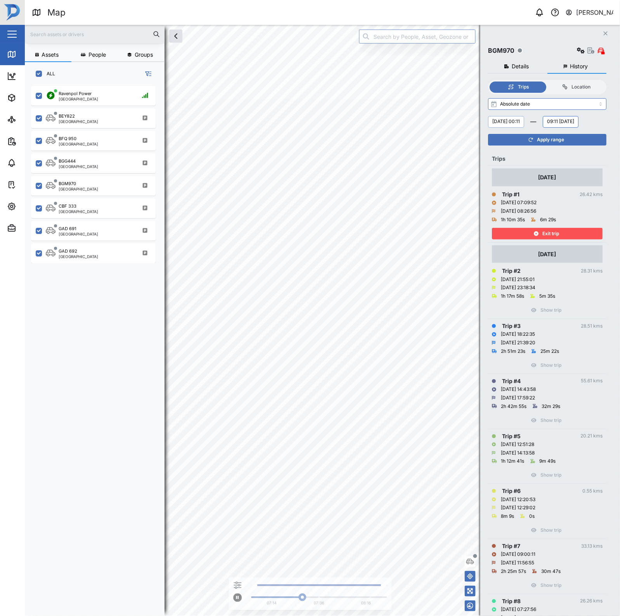
click at [519, 120] on button "Monday, 11 August 00:11" at bounding box center [506, 122] width 36 height 12
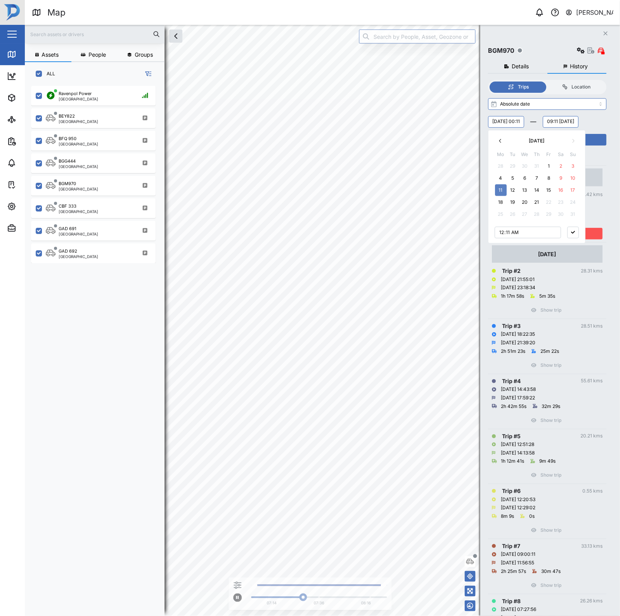
click at [565, 119] on div "Monday, 11 August 00:11 August 2025 Mo Tu We Th Fr Sa Su 28 29 30 31 1 2 3 4 5 …" at bounding box center [547, 122] width 118 height 12
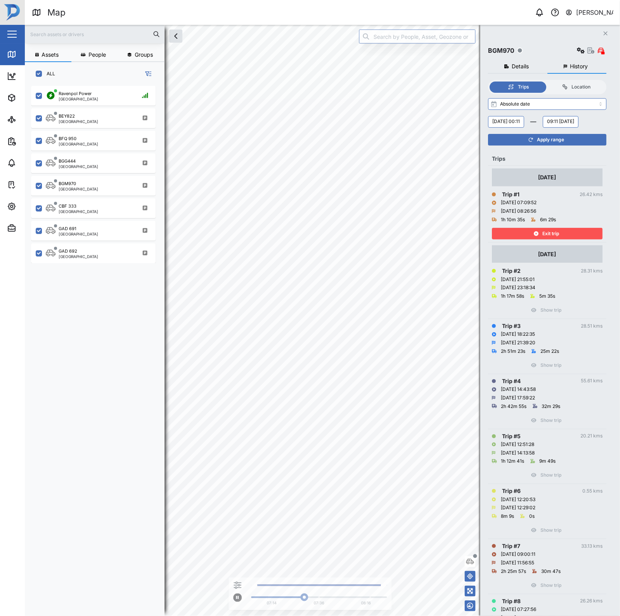
click at [550, 239] on span "Exit trip" at bounding box center [550, 233] width 17 height 11
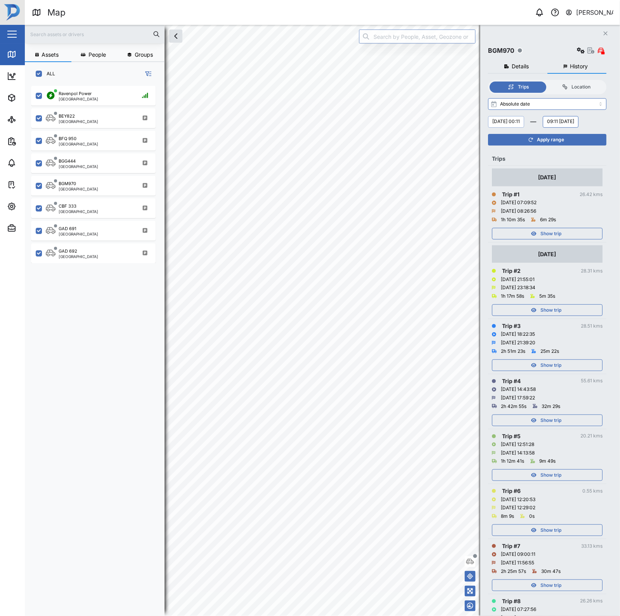
click at [524, 119] on button "Monday, 11 August 00:11" at bounding box center [506, 122] width 36 height 12
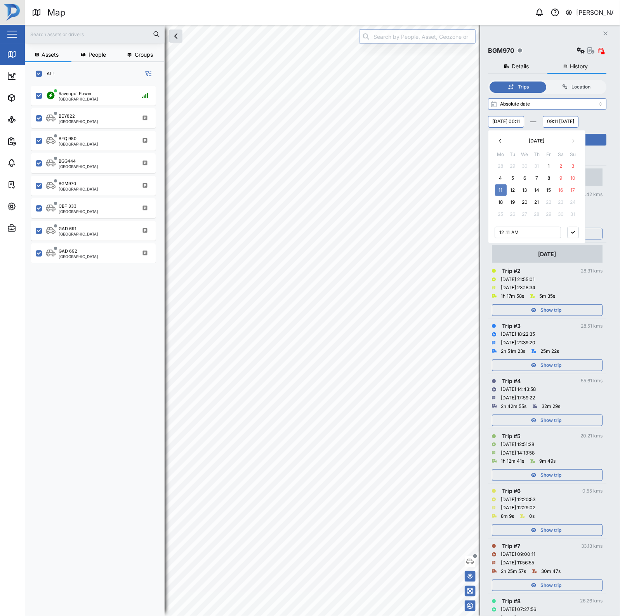
click at [503, 200] on button "18" at bounding box center [501, 202] width 12 height 12
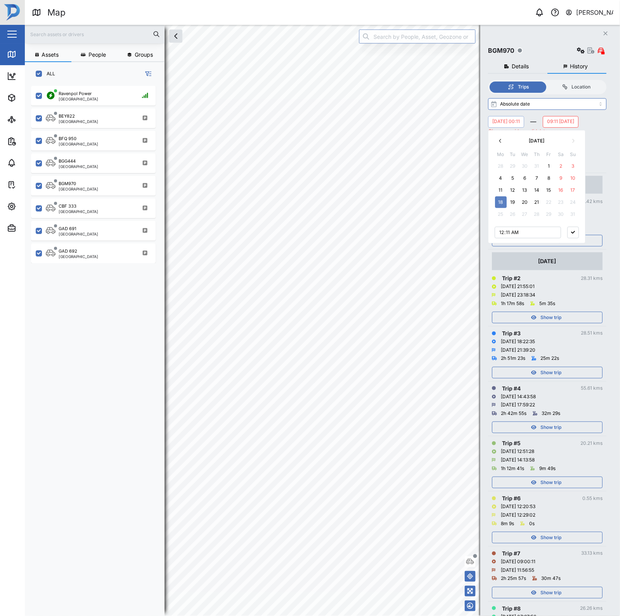
click at [600, 125] on div "Monday, 18 August 00:11 August 2025 Mo Tu We Th Fr Sa Su 28 29 30 31 1 2 3 4 5 …" at bounding box center [547, 122] width 118 height 12
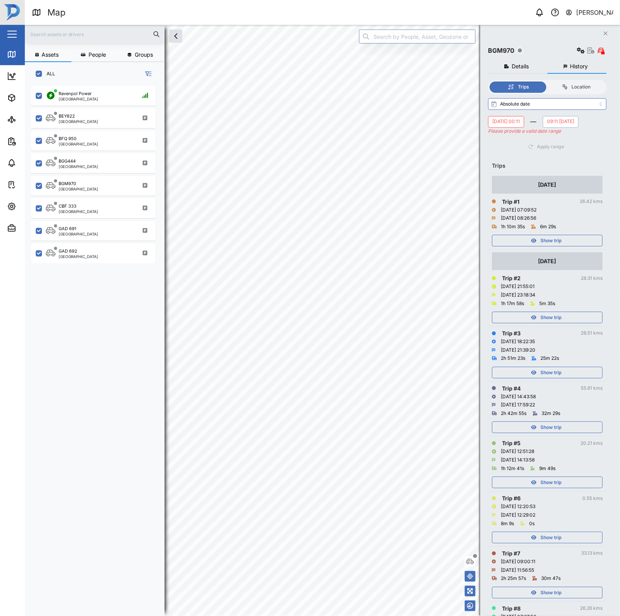
click at [543, 128] on button "09:11 Friday, 15 August" at bounding box center [561, 122] width 36 height 12
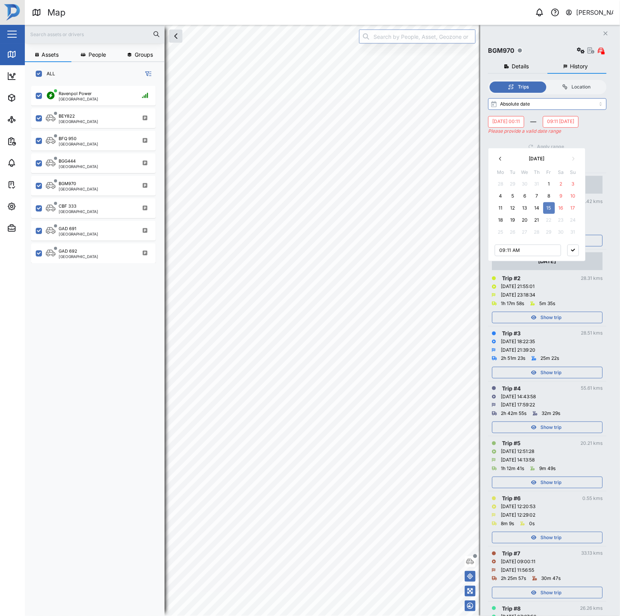
click at [538, 223] on button "21" at bounding box center [537, 220] width 12 height 12
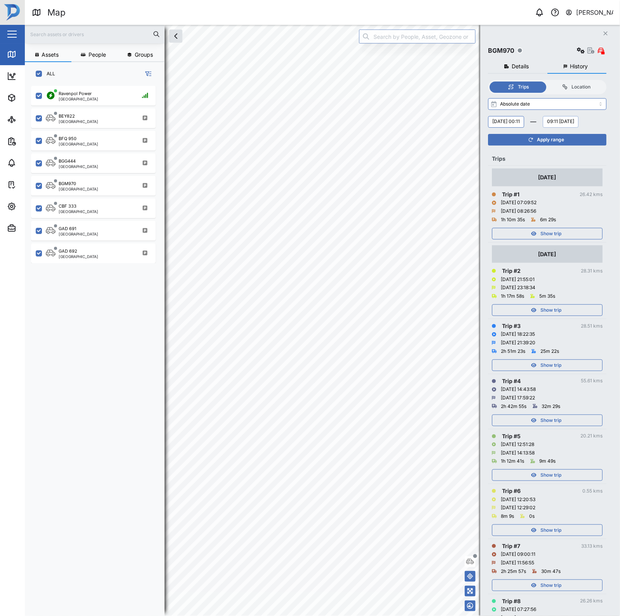
click at [604, 128] on div "Monday, 18 August 00:11 09:11 Thursday, 21 August August 2025 Mo Tu We Th Fr Sa…" at bounding box center [547, 122] width 118 height 12
click at [588, 145] on div "Apply range" at bounding box center [546, 139] width 109 height 11
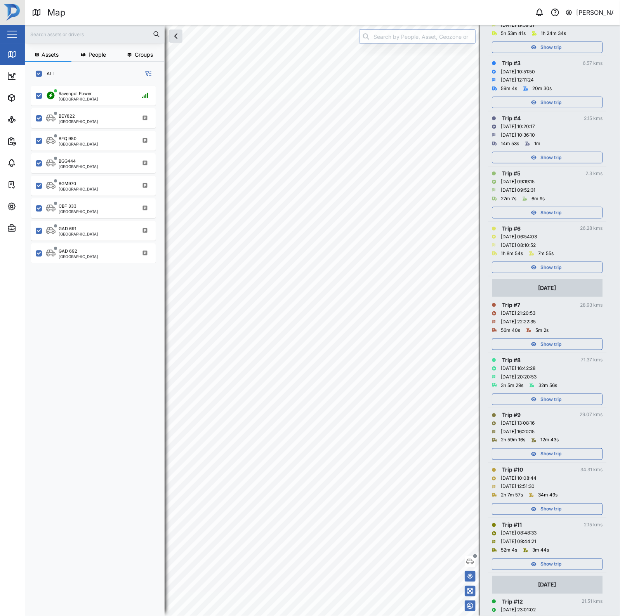
scroll to position [243, 0]
click at [559, 271] on span "Show trip" at bounding box center [550, 265] width 21 height 11
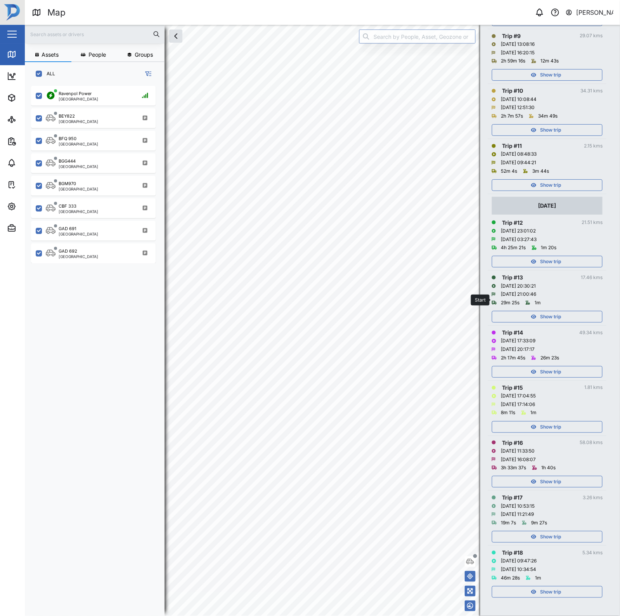
scroll to position [639, 0]
click at [528, 589] on div "Show trip" at bounding box center [546, 592] width 101 height 11
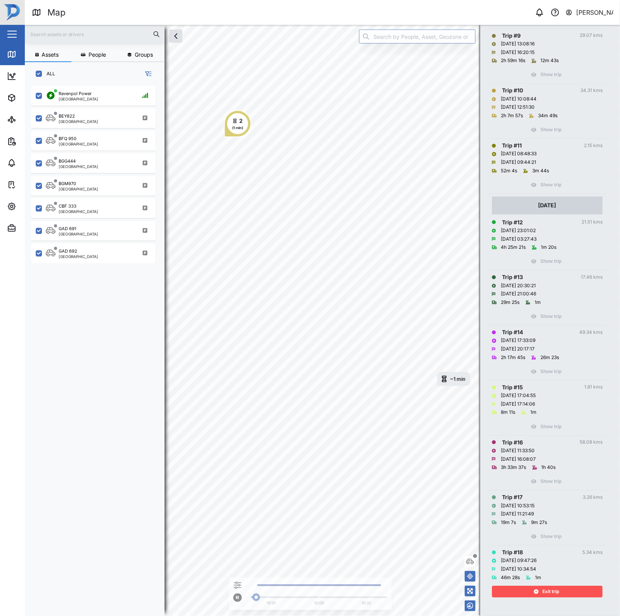
click at [527, 591] on div "Exit trip" at bounding box center [546, 592] width 101 height 11
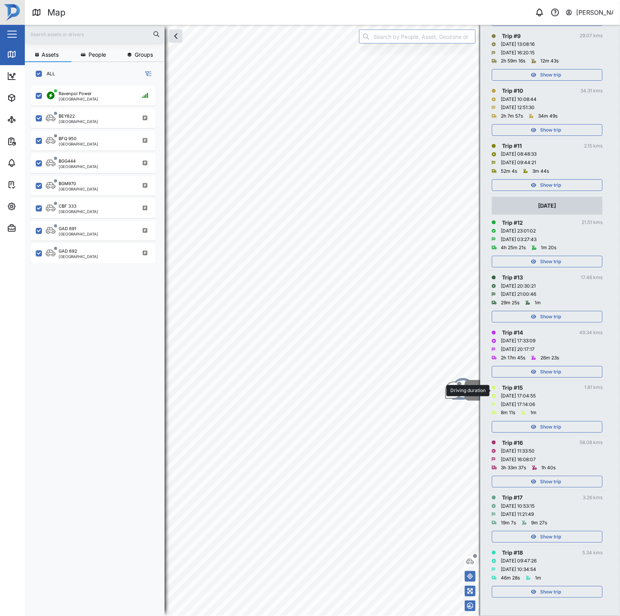
scroll to position [493, 0]
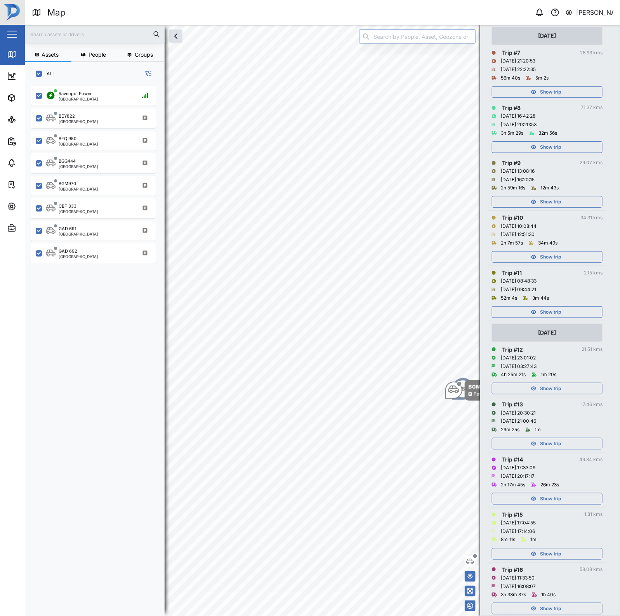
click at [547, 318] on span "Show trip" at bounding box center [550, 312] width 21 height 11
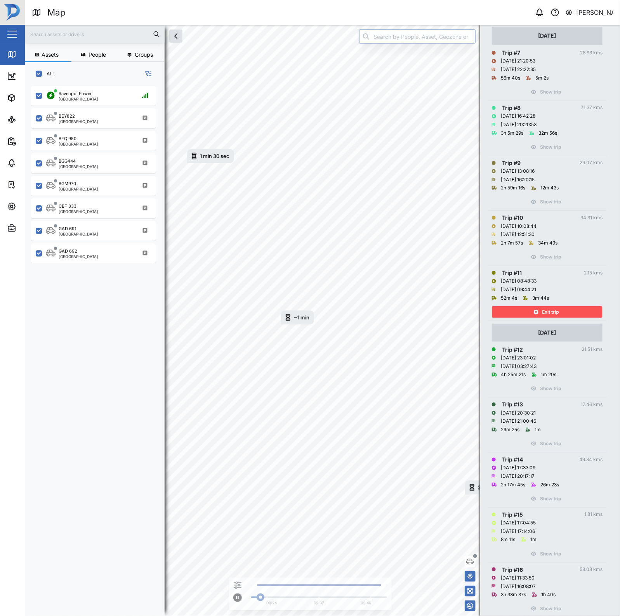
click at [547, 318] on span "Exit trip" at bounding box center [550, 312] width 17 height 11
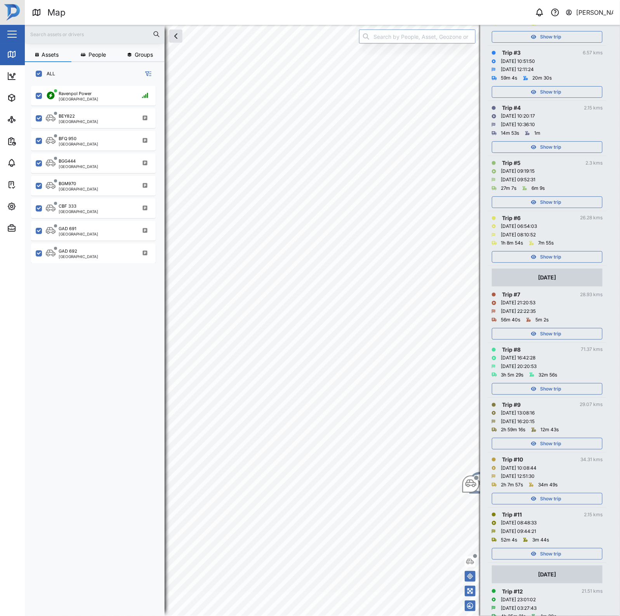
scroll to position [251, 0]
click at [558, 263] on span "Show trip" at bounding box center [550, 257] width 21 height 11
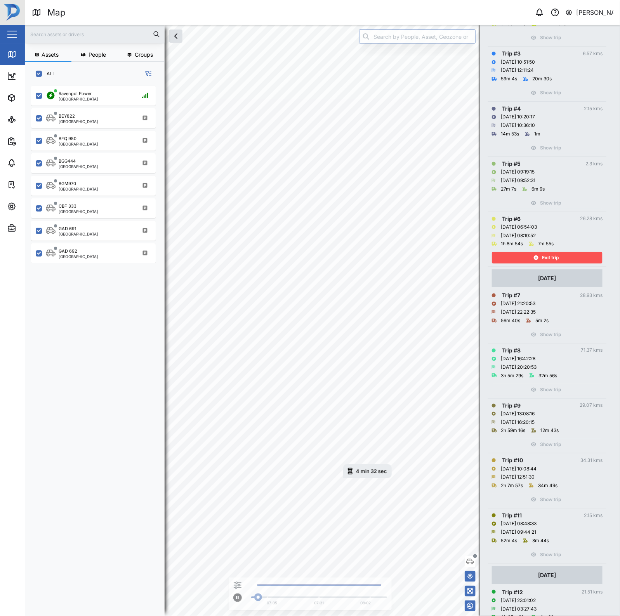
click at [373, 472] on div "4 min 32 sec" at bounding box center [371, 471] width 31 height 5
click at [573, 248] on div "1h 8m 54s 7m 55s" at bounding box center [547, 244] width 111 height 9
click at [569, 263] on div "Exit trip" at bounding box center [546, 257] width 101 height 11
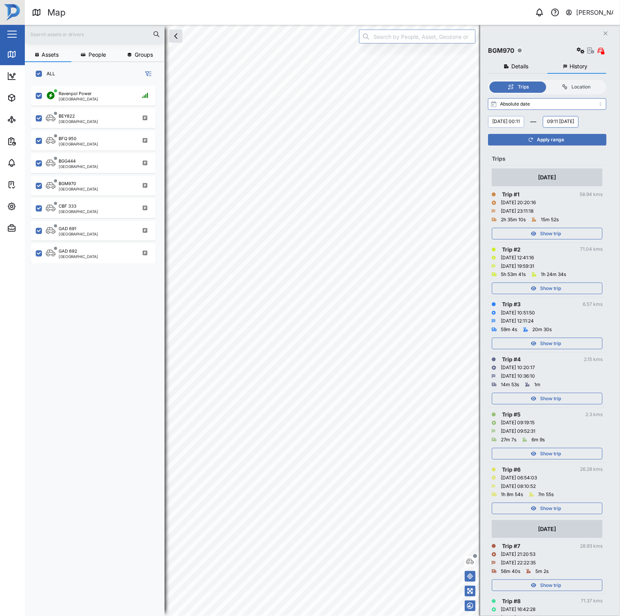
click at [524, 122] on button "Monday, 18 August 00:11" at bounding box center [506, 122] width 36 height 12
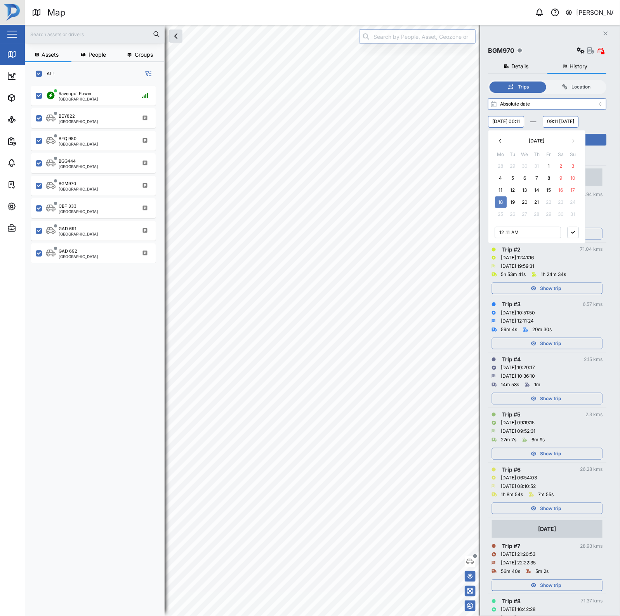
click at [500, 165] on button "28" at bounding box center [501, 166] width 12 height 12
click at [594, 120] on div "Monday, 28 July 00:11 August 2025 Mo Tu We Th Fr Sa Su 28 29 30 31 1 2 3 4 5 6 …" at bounding box center [547, 122] width 118 height 12
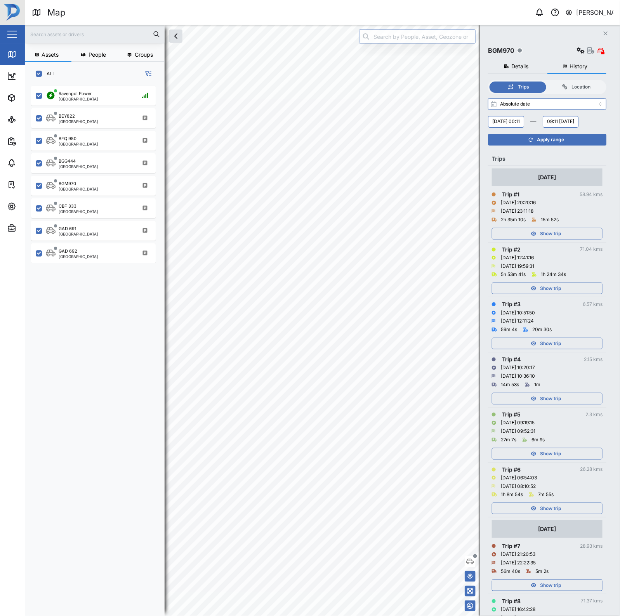
click at [527, 128] on div "Monday, 28 July 00:11 09:11 Thursday, 21 August" at bounding box center [547, 122] width 118 height 12
click at [543, 128] on button "09:11 Thursday, 21 August" at bounding box center [561, 122] width 36 height 12
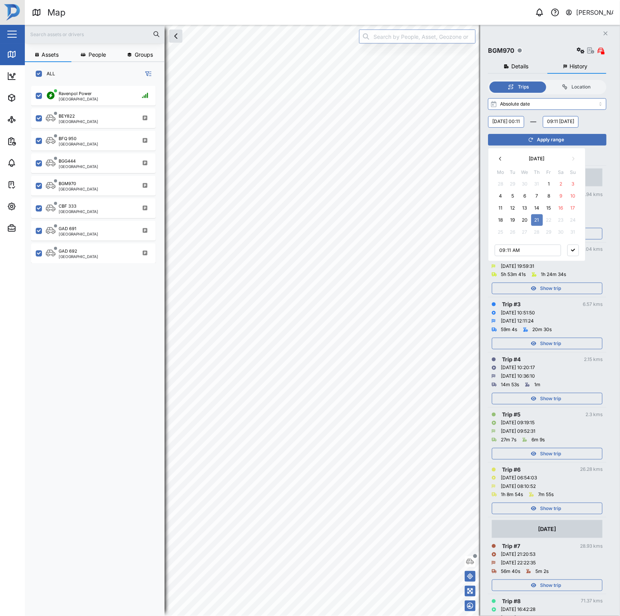
click at [502, 184] on button "28" at bounding box center [501, 184] width 12 height 12
click at [594, 127] on div "Monday, 28 July 00:11 09:11 Monday, 28 July August 2025 Mo Tu We Th Fr Sa Su 28…" at bounding box center [547, 122] width 118 height 12
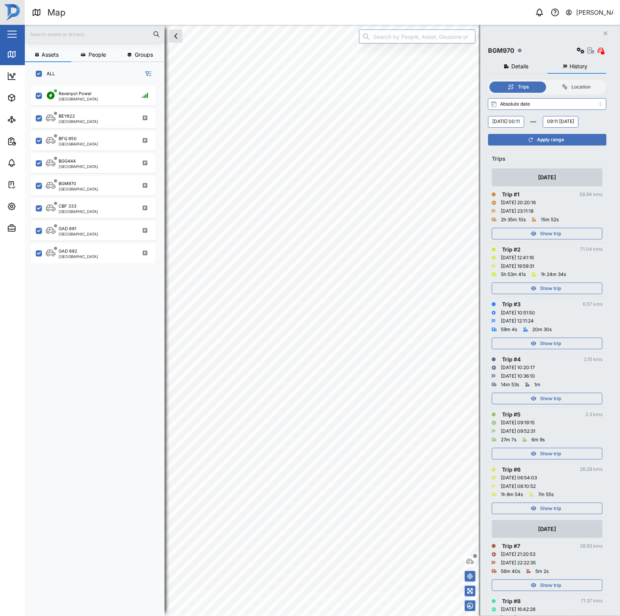
click at [548, 145] on span "Apply range" at bounding box center [550, 139] width 27 height 11
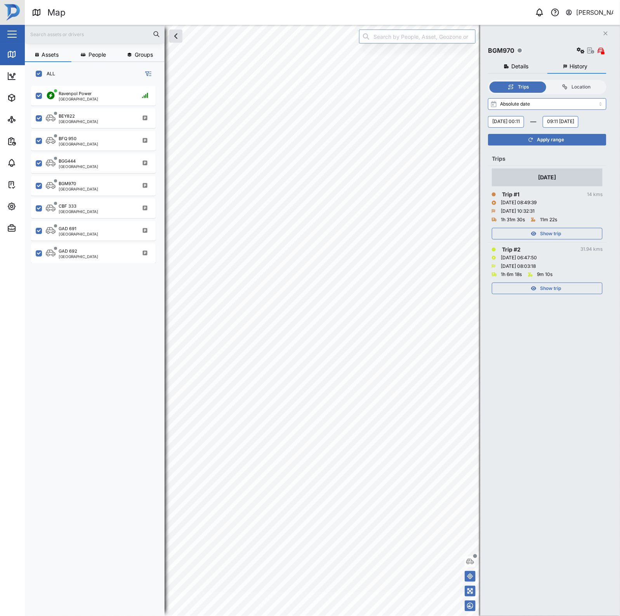
click at [550, 294] on span "Show trip" at bounding box center [550, 288] width 21 height 11
click at [533, 291] on icon "button" at bounding box center [533, 288] width 5 height 5
click at [422, 397] on div "1 min 48 sec" at bounding box center [426, 398] width 30 height 5
click at [210, 276] on div "2" at bounding box center [205, 275] width 12 height 9
click at [379, 330] on div "1 min 48 sec" at bounding box center [385, 332] width 30 height 5
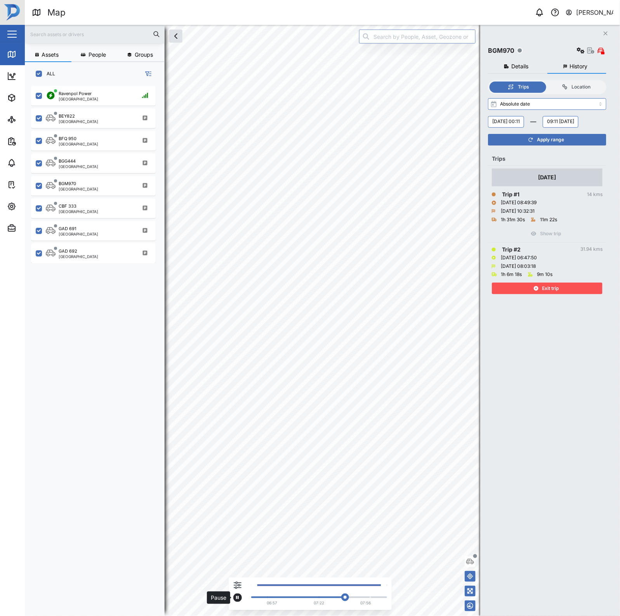
click at [237, 598] on icon "button" at bounding box center [237, 597] width 3 height 5
click at [522, 294] on button "Exit trip" at bounding box center [547, 289] width 111 height 12
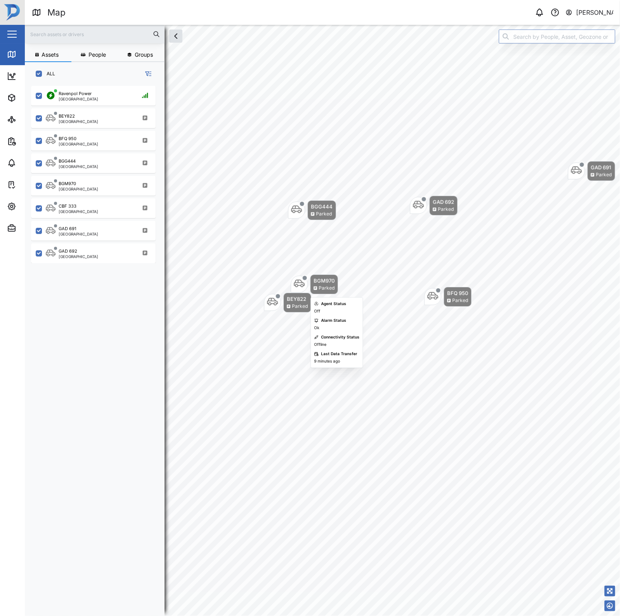
click at [314, 283] on div "BGM970" at bounding box center [324, 281] width 21 height 8
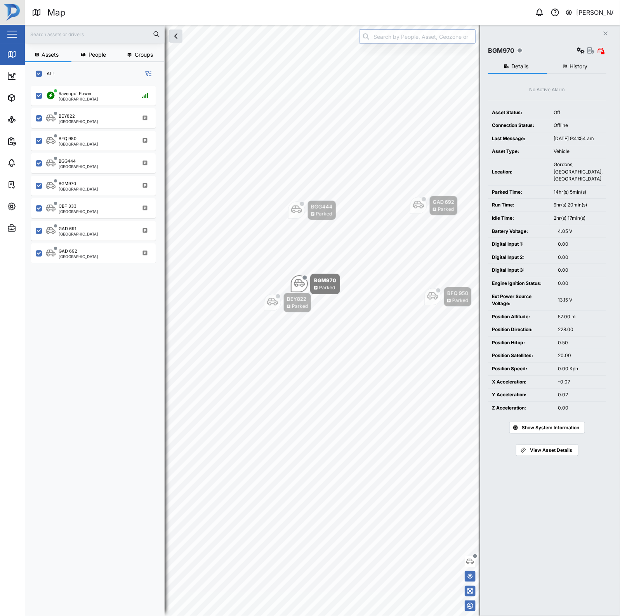
click at [568, 64] on button "History" at bounding box center [576, 67] width 59 height 14
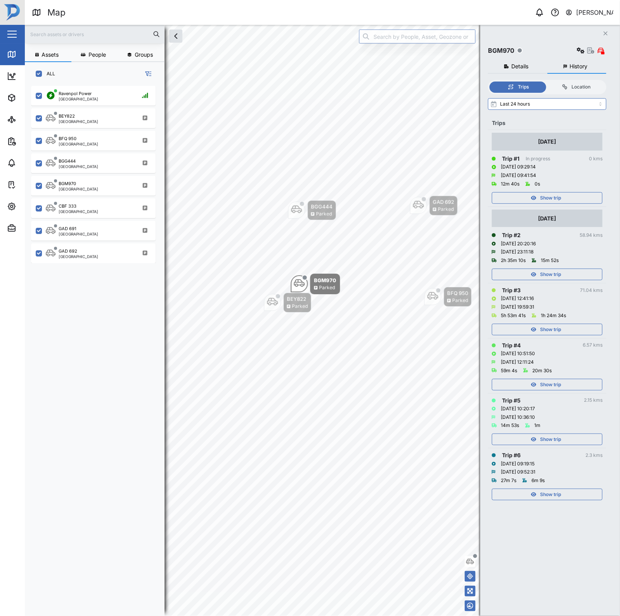
click at [560, 200] on span "Show trip" at bounding box center [550, 198] width 21 height 11
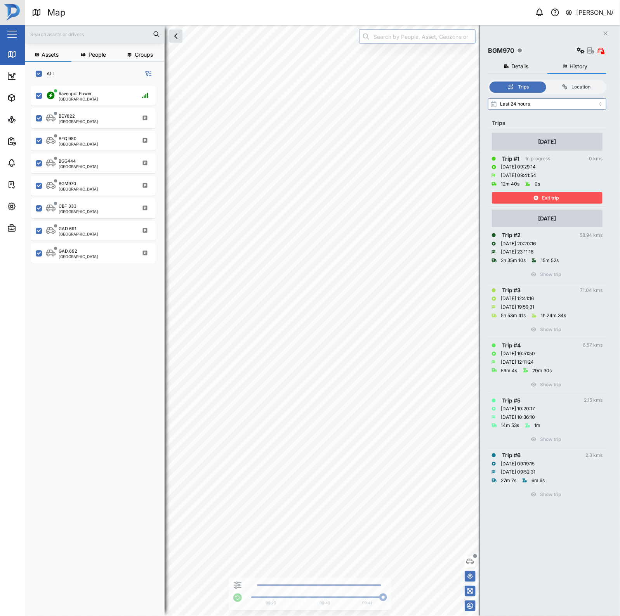
click at [544, 194] on span "Exit trip" at bounding box center [550, 198] width 17 height 11
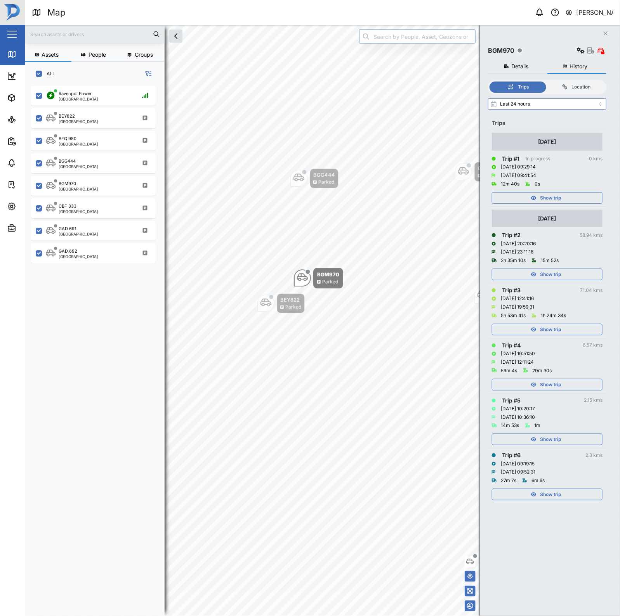
click at [562, 492] on div "Show trip" at bounding box center [546, 494] width 101 height 11
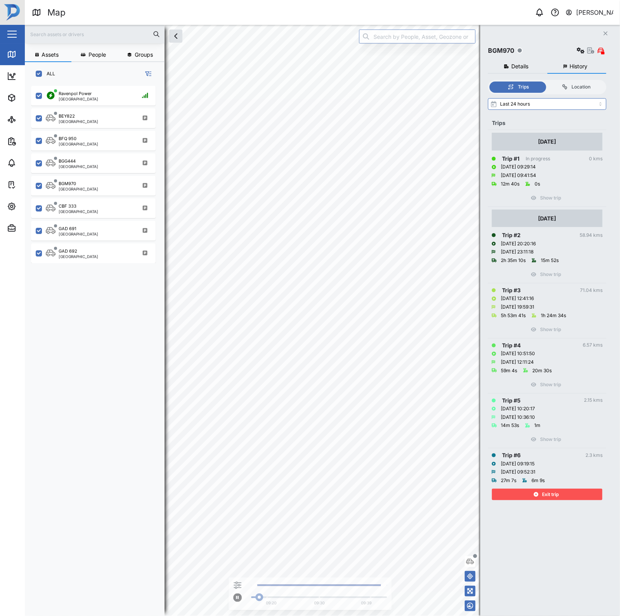
click at [562, 492] on div "Exit trip" at bounding box center [546, 494] width 101 height 11
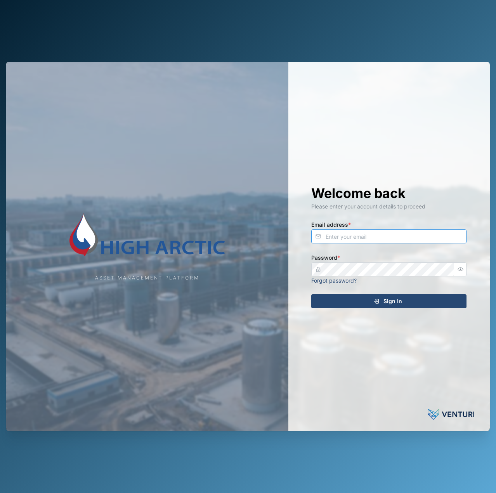
click at [400, 240] on input "Email address *" at bounding box center [388, 236] width 155 height 14
type input "[EMAIL_ADDRESS][PERSON_NAME][DOMAIN_NAME]"
click at [311, 294] on button "Sign In" at bounding box center [388, 301] width 155 height 14
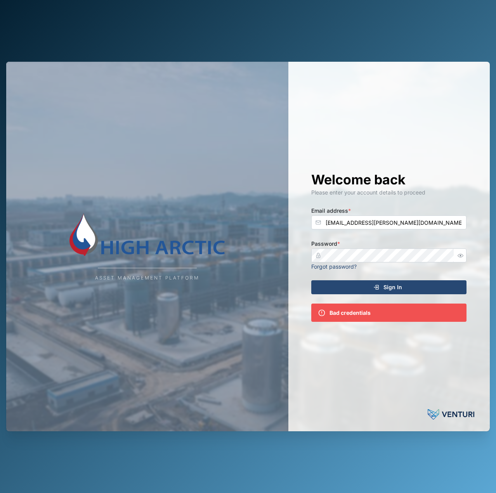
click at [454, 254] on div at bounding box center [388, 255] width 155 height 14
click at [455, 257] on div at bounding box center [460, 255] width 12 height 14
click at [459, 257] on icon "button" at bounding box center [461, 256] width 6 height 6
click at [303, 255] on div "Welcome back Please enter your account details to proceed Email address * [EMAI…" at bounding box center [389, 247] width 186 height 370
click at [311, 280] on button "Sign In" at bounding box center [388, 287] width 155 height 14
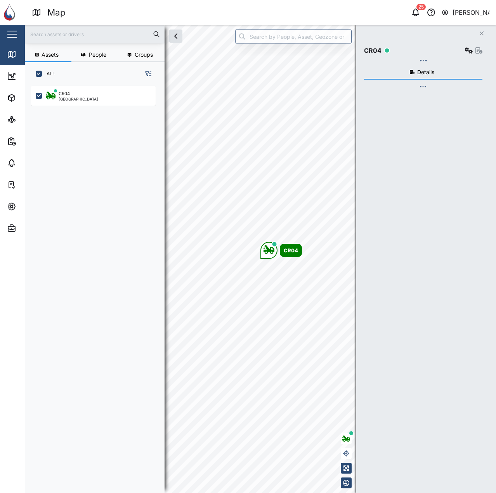
scroll to position [398, 122]
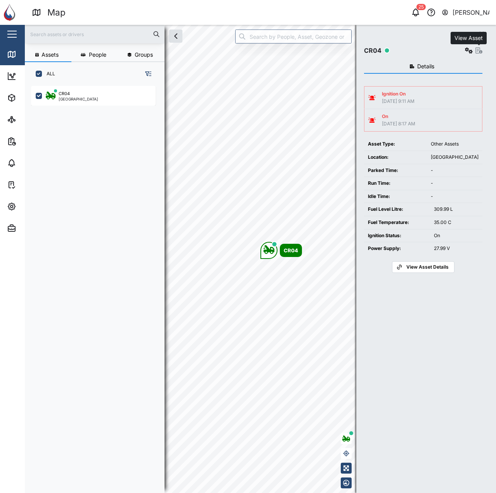
click at [476, 49] on icon "button" at bounding box center [479, 50] width 7 height 6
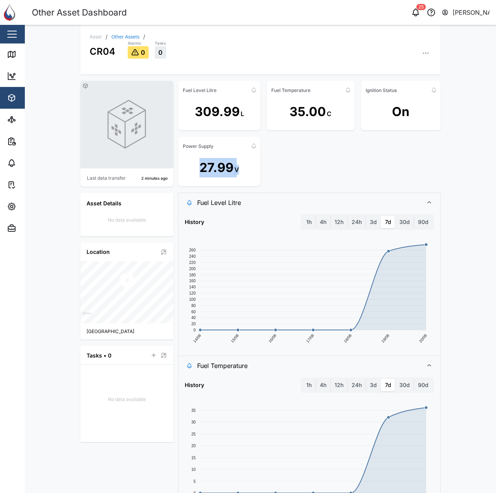
drag, startPoint x: 200, startPoint y: 168, endPoint x: 246, endPoint y: 168, distance: 45.8
click at [246, 168] on div "27.99 V" at bounding box center [219, 167] width 82 height 31
click at [398, 110] on div "On" at bounding box center [400, 111] width 17 height 19
drag, startPoint x: 137, startPoint y: 177, endPoint x: 166, endPoint y: 179, distance: 28.8
click at [166, 179] on div "Last data transfer 3 minutes ago" at bounding box center [126, 178] width 93 height 17
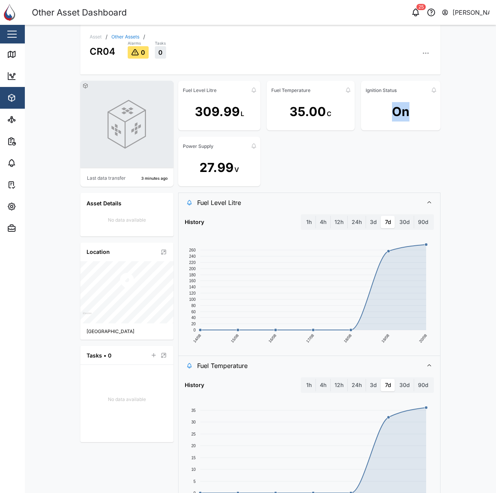
drag, startPoint x: 392, startPoint y: 109, endPoint x: 424, endPoint y: 116, distance: 31.7
click at [424, 116] on div "On" at bounding box center [401, 111] width 80 height 31
click at [311, 132] on div "Fuel Level Litre 311.33 L Fuel Temperature 41.00 C Ignition Status On Power Sup…" at bounding box center [309, 134] width 262 height 106
